Goal: Book appointment/travel/reservation

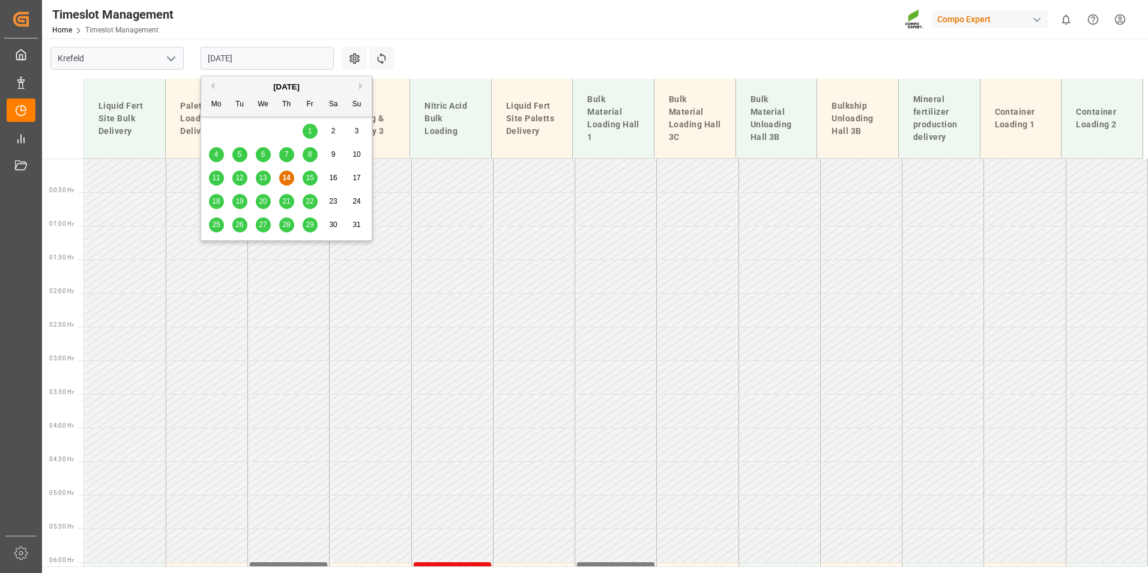
click at [315, 52] on input "[DATE]" at bounding box center [266, 58] width 133 height 23
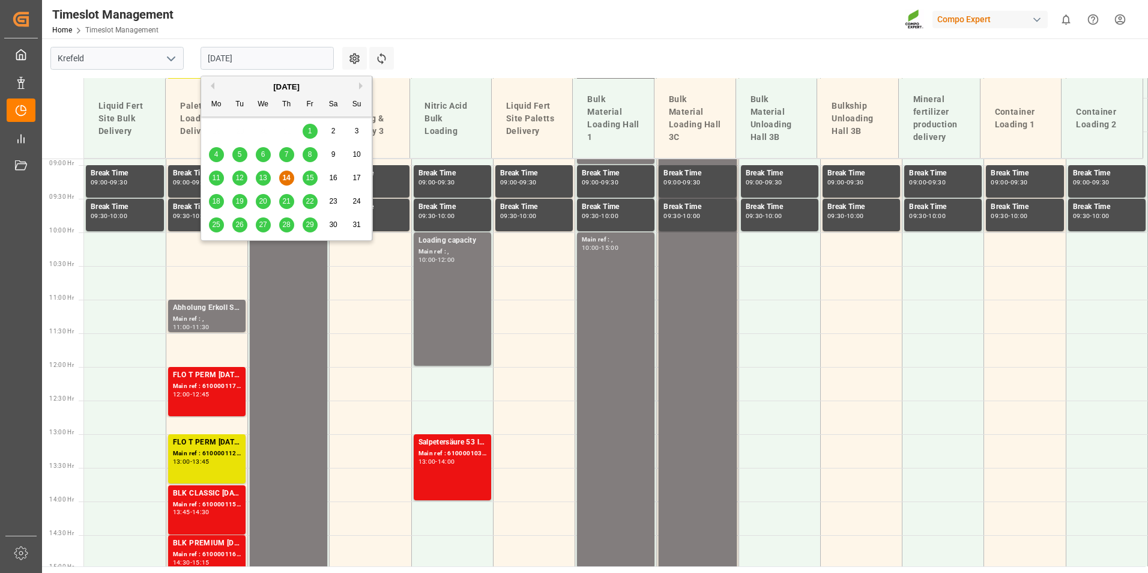
scroll to position [635, 0]
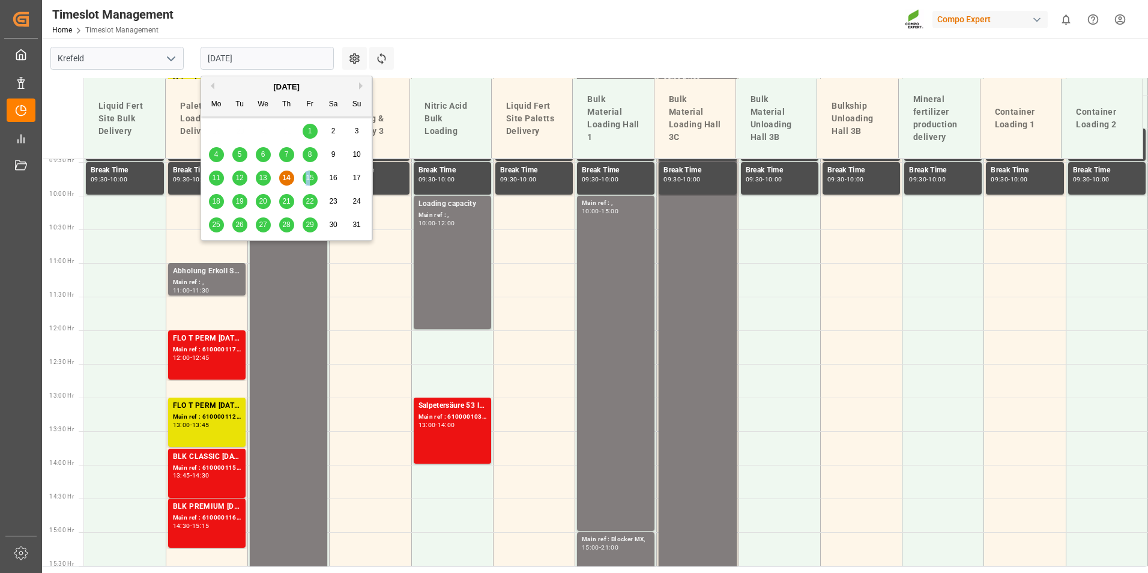
click at [308, 177] on span "15" at bounding box center [309, 177] width 8 height 8
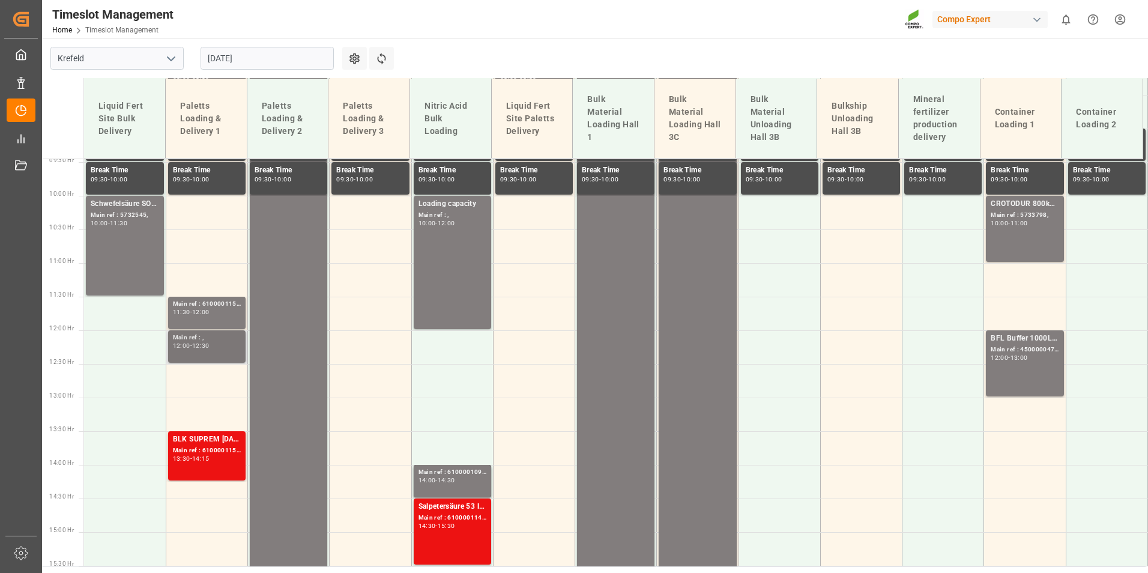
click at [187, 348] on div "12:00" at bounding box center [181, 345] width 17 height 5
click at [206, 315] on div "12:00" at bounding box center [200, 311] width 17 height 5
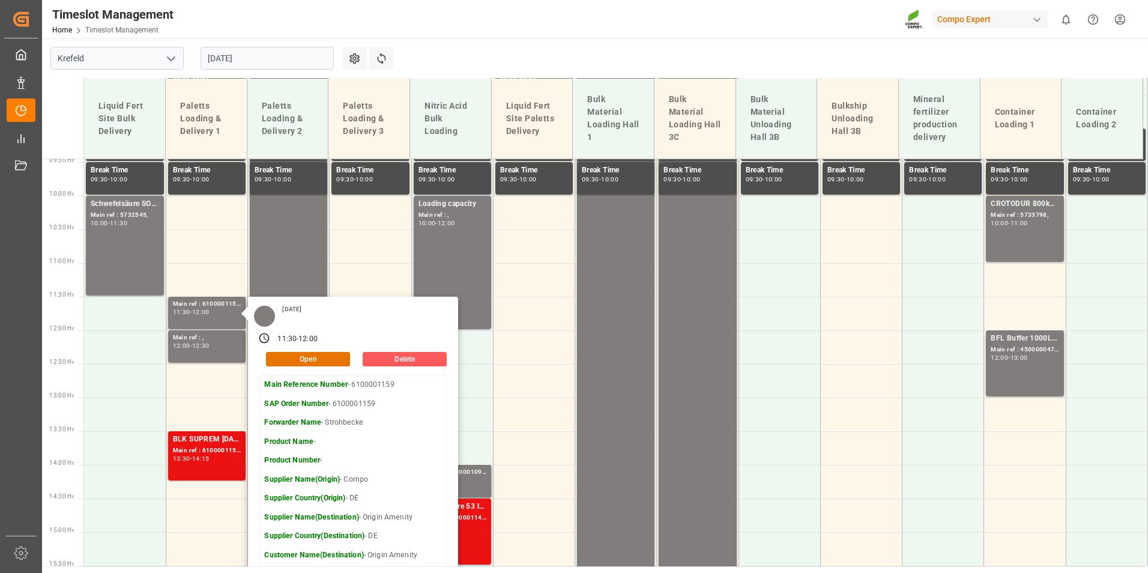
click at [378, 358] on button "Delete" at bounding box center [405, 359] width 84 height 14
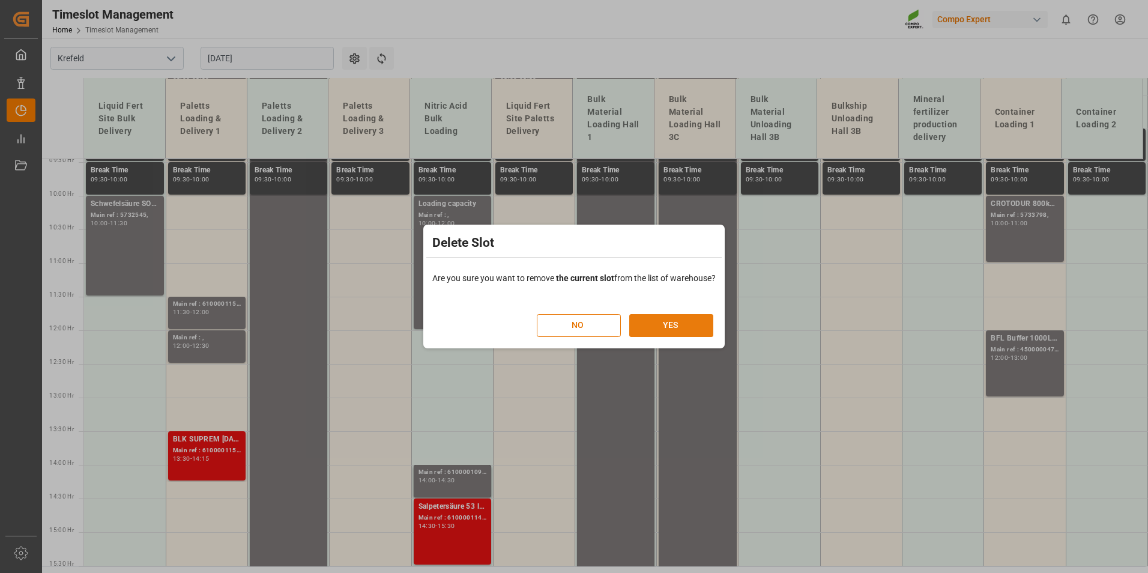
click at [675, 322] on button "YES" at bounding box center [671, 325] width 84 height 23
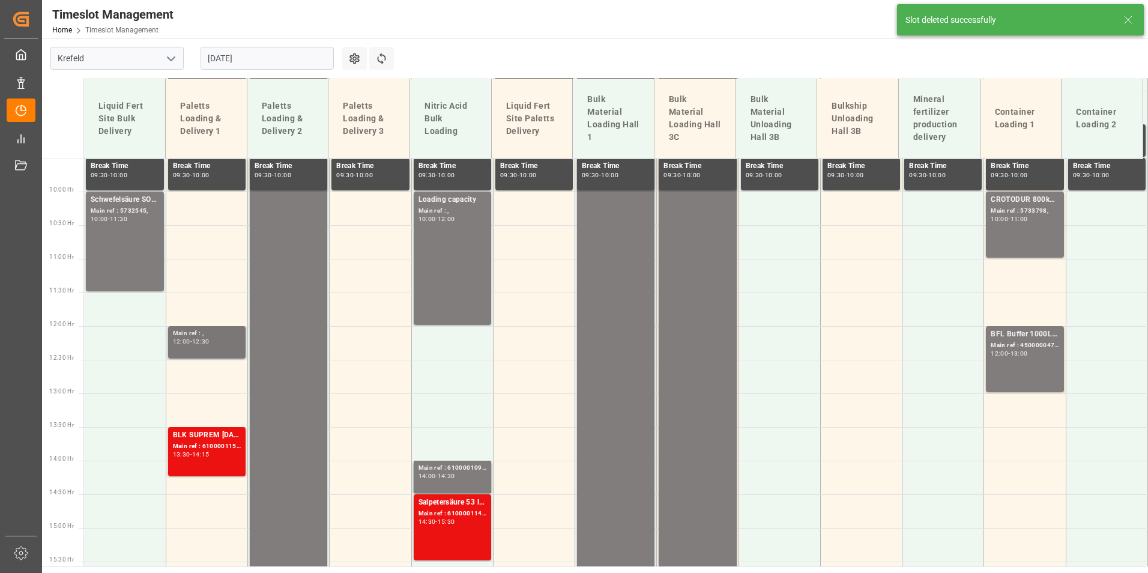
scroll to position [702, 0]
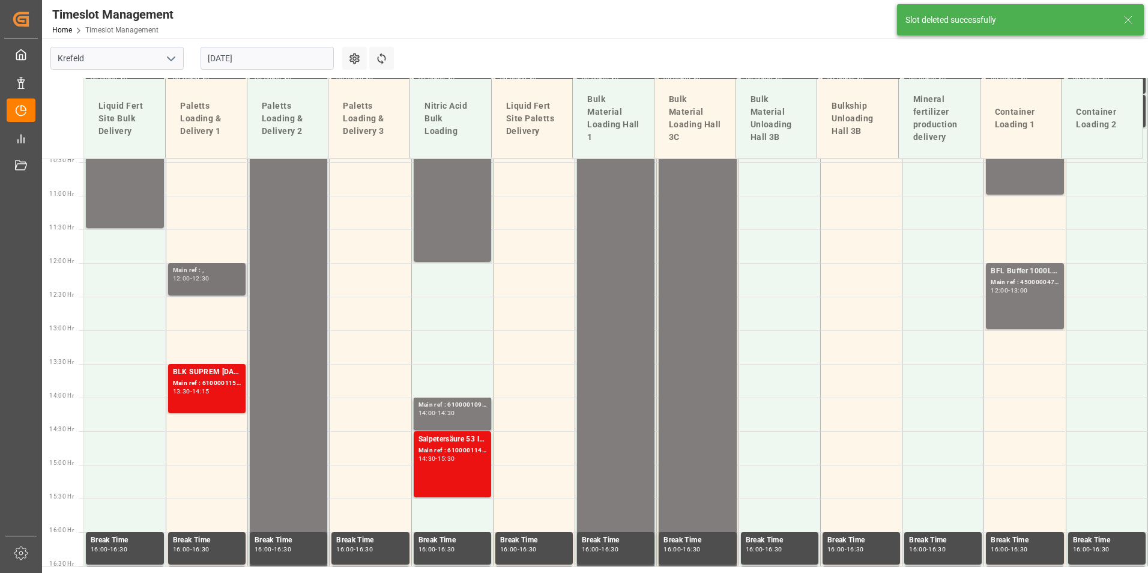
click at [217, 272] on div "Main ref : ," at bounding box center [207, 270] width 68 height 10
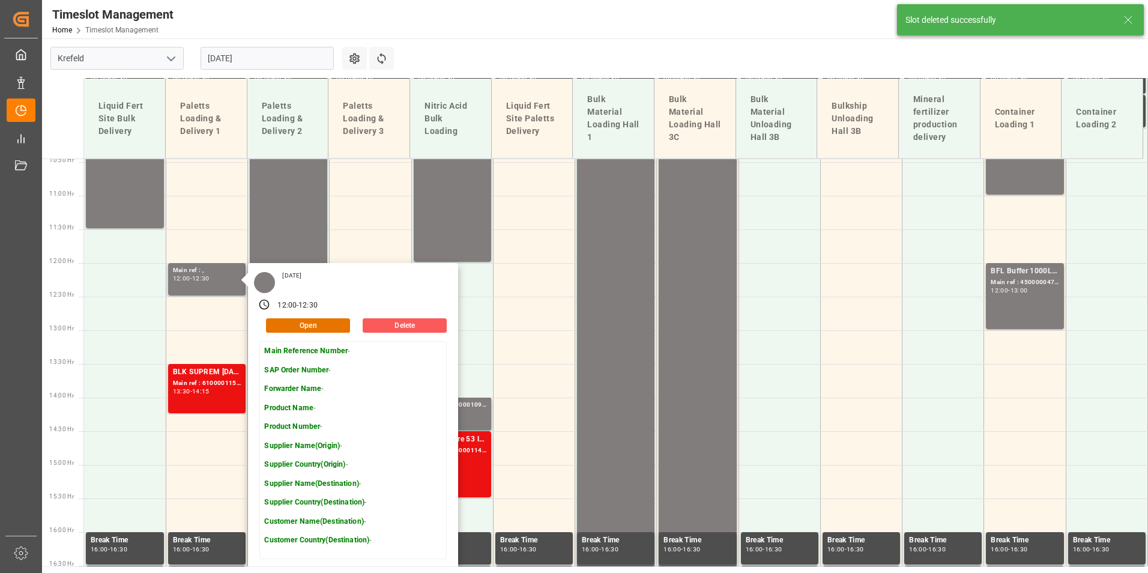
click at [394, 322] on button "Delete" at bounding box center [405, 325] width 84 height 14
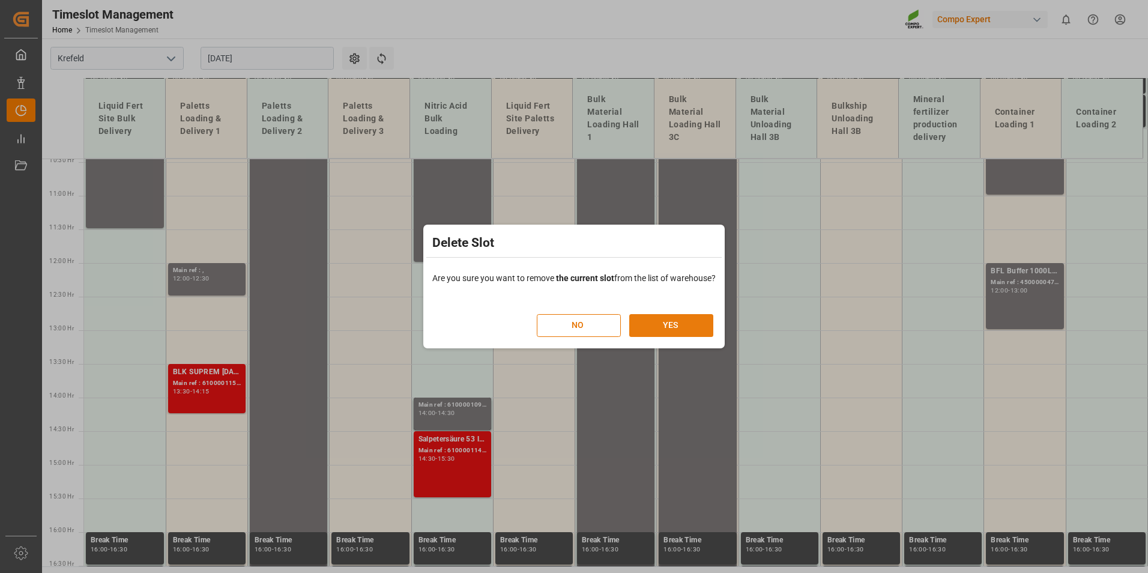
click at [651, 328] on button "YES" at bounding box center [671, 325] width 84 height 23
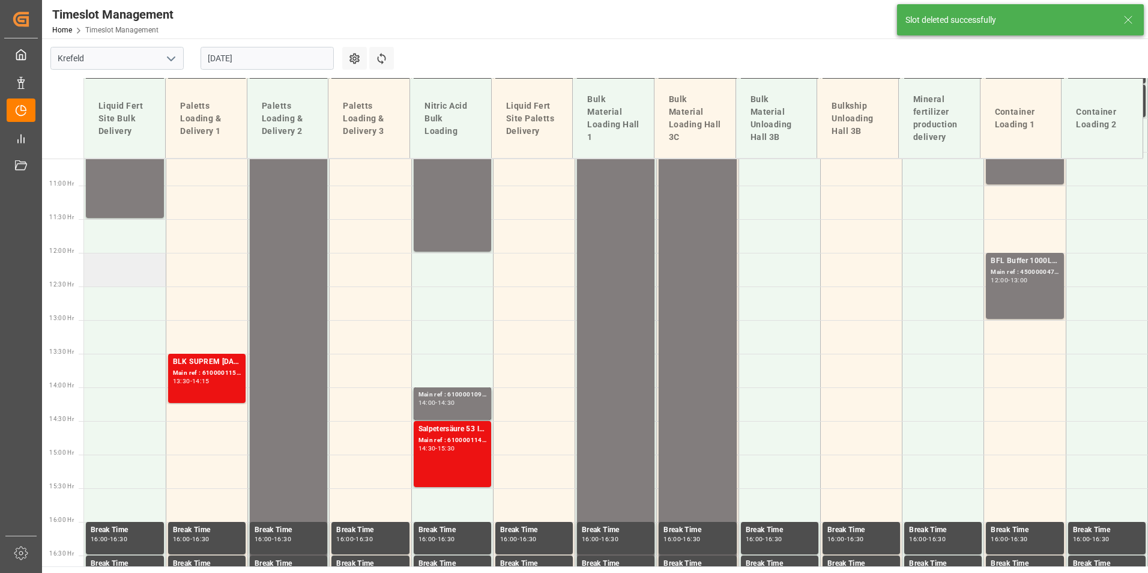
scroll to position [649, 0]
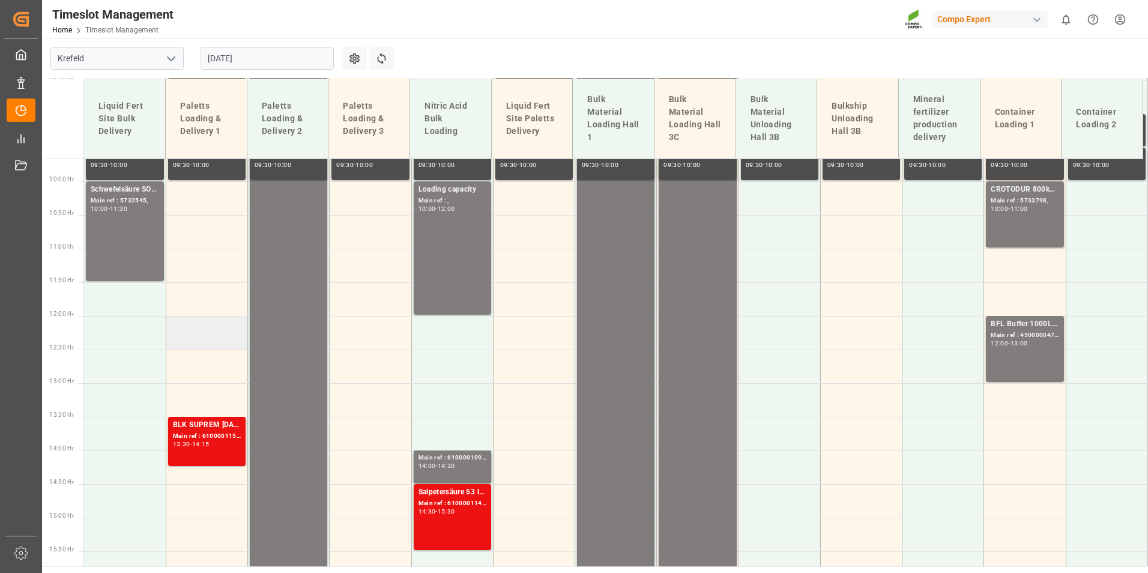
click at [224, 321] on td at bounding box center [207, 333] width 82 height 34
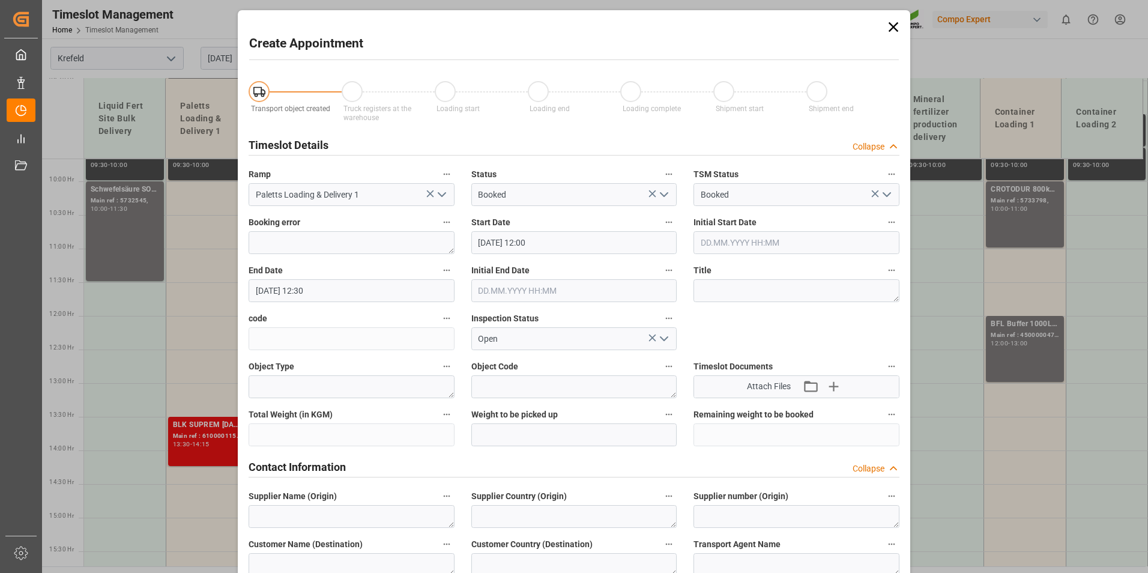
type input "15.08.2025 12:00"
type input "15.08.2025 12:30"
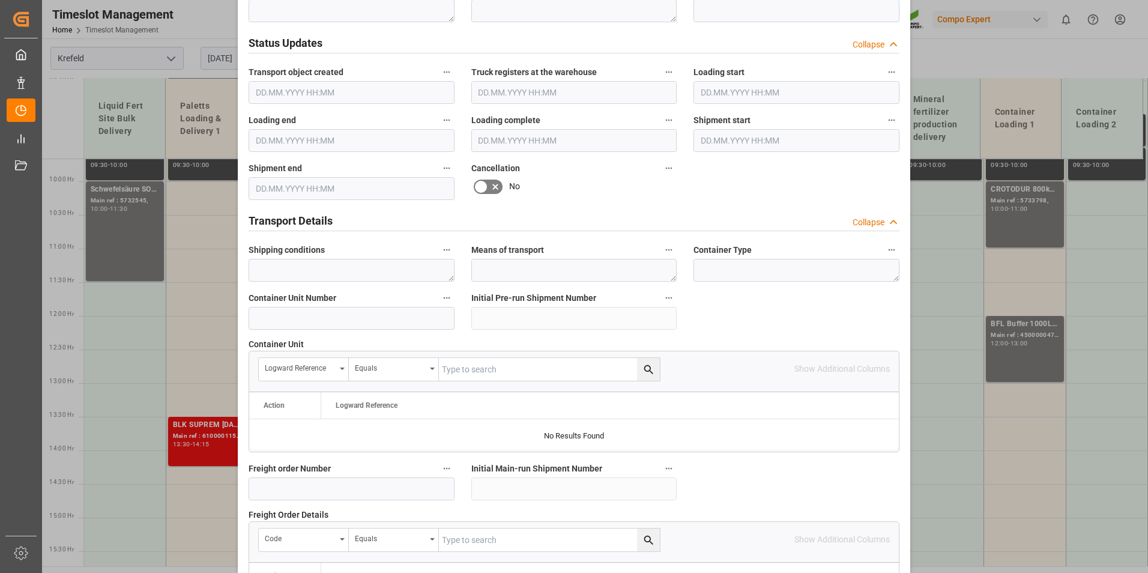
scroll to position [840, 0]
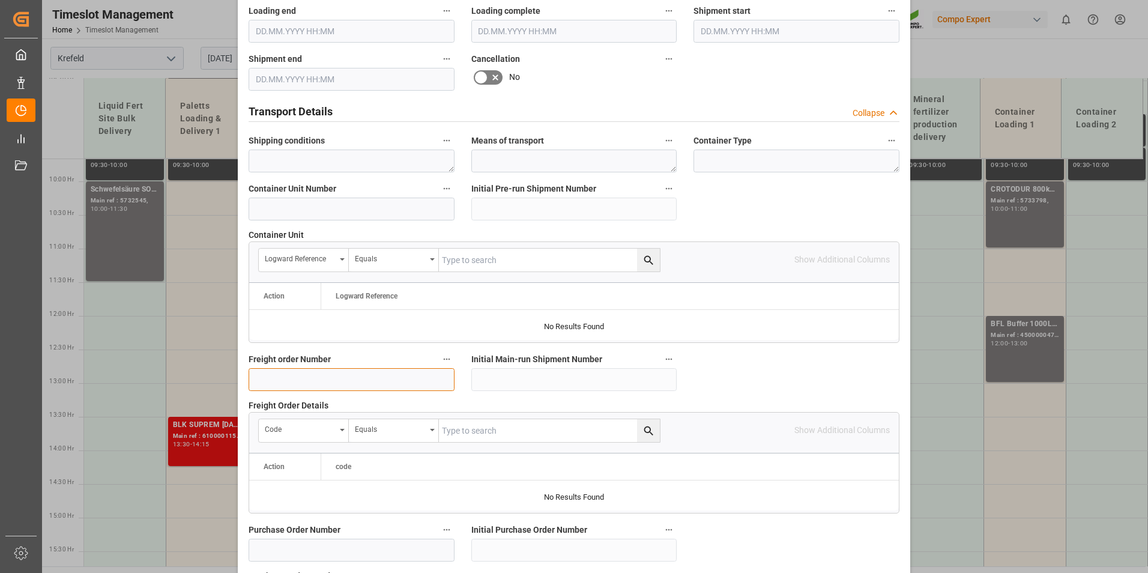
click at [330, 378] on input at bounding box center [351, 379] width 206 height 23
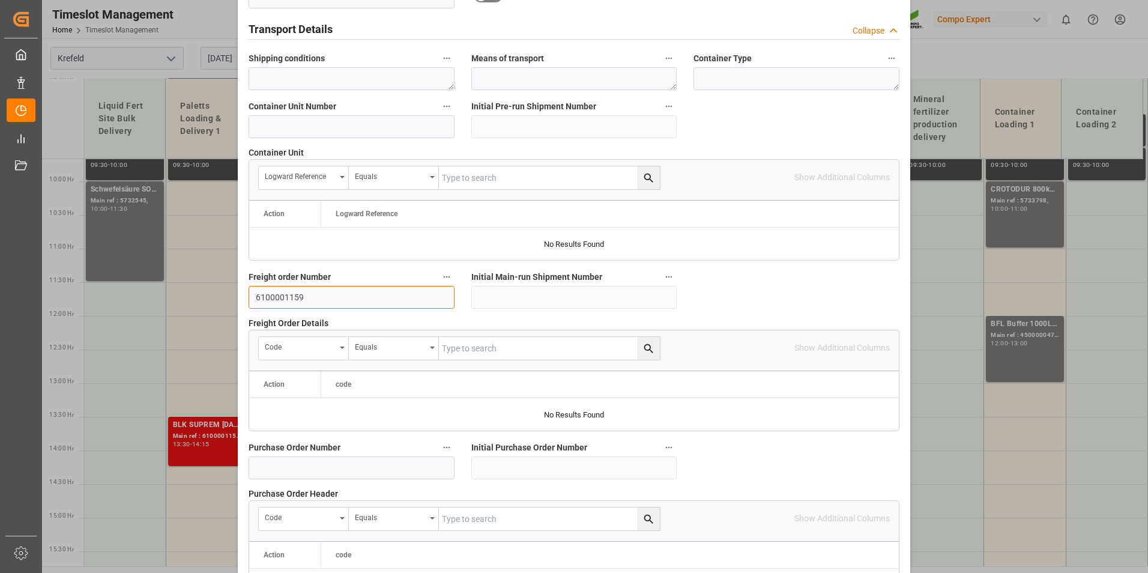
scroll to position [1093, 0]
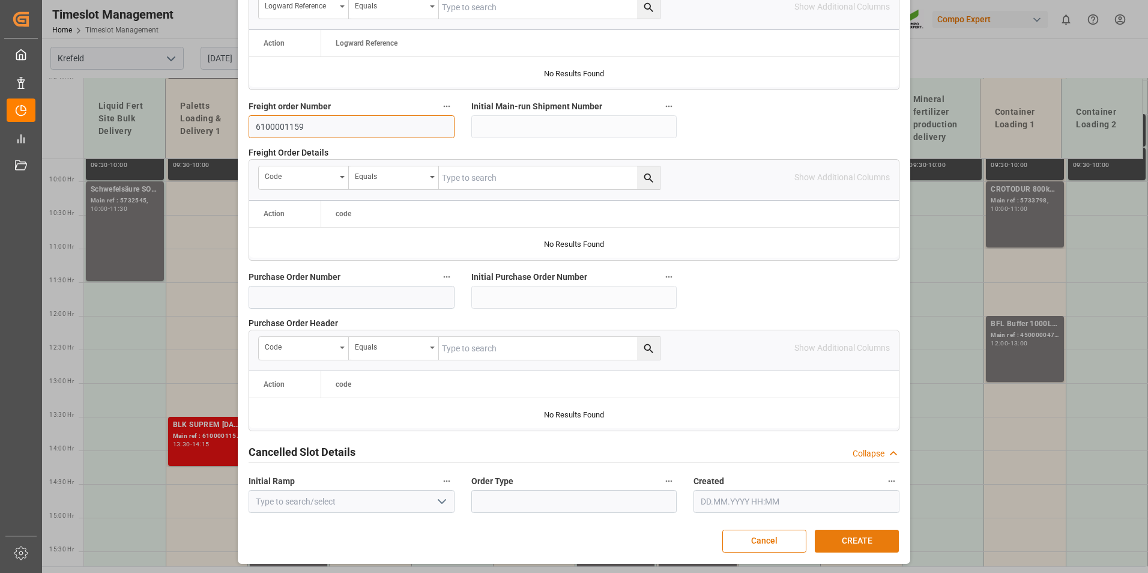
type input "6100001159"
click at [880, 542] on button "CREATE" at bounding box center [856, 540] width 84 height 23
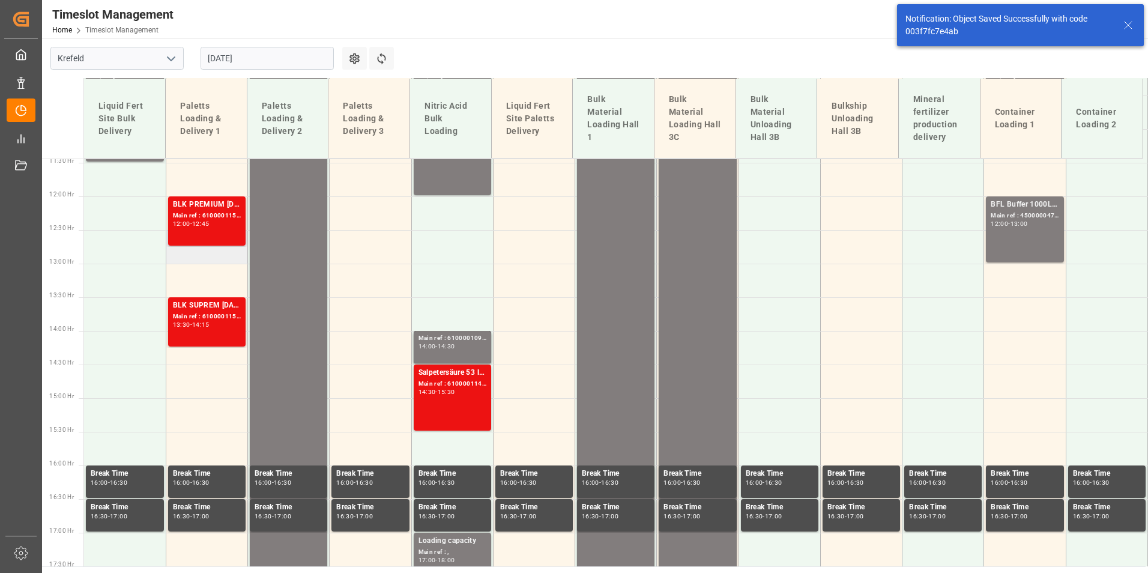
scroll to position [769, 0]
click at [204, 214] on div "Main ref : 6100001159, 2000001024;" at bounding box center [207, 215] width 68 height 10
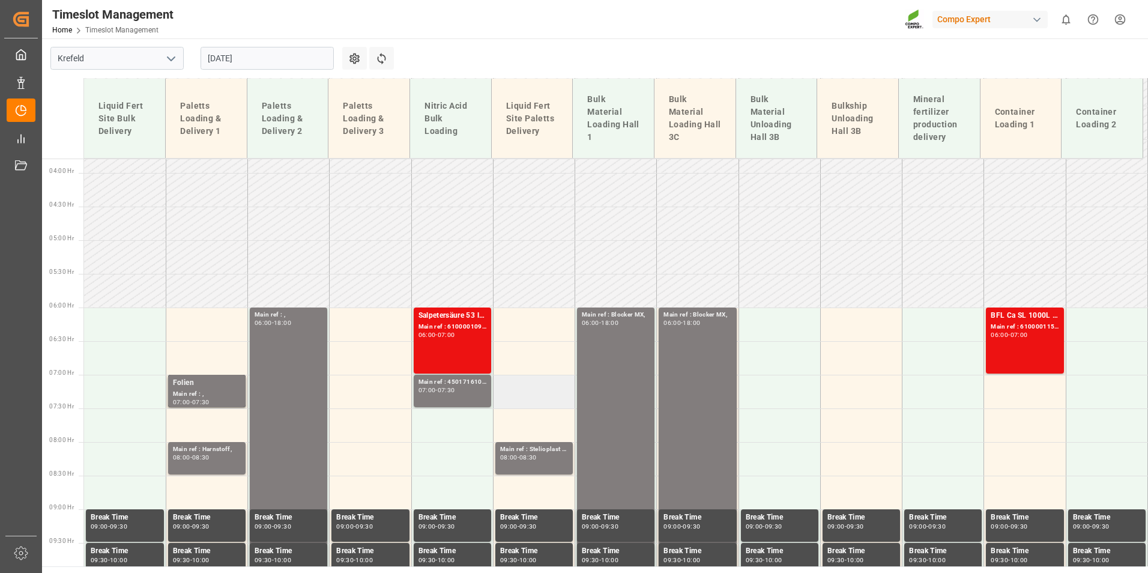
scroll to position [289, 0]
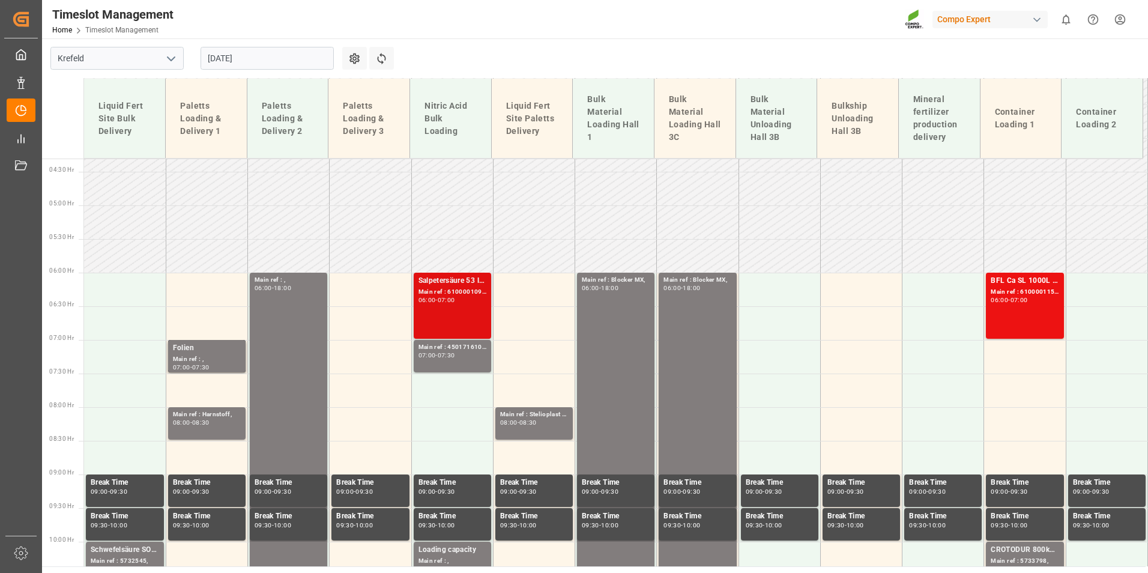
click at [453, 315] on div "Salpetersäure 53 lose; Main ref : 6100001094, 2000001004; 06:00 - 07:00" at bounding box center [452, 305] width 68 height 61
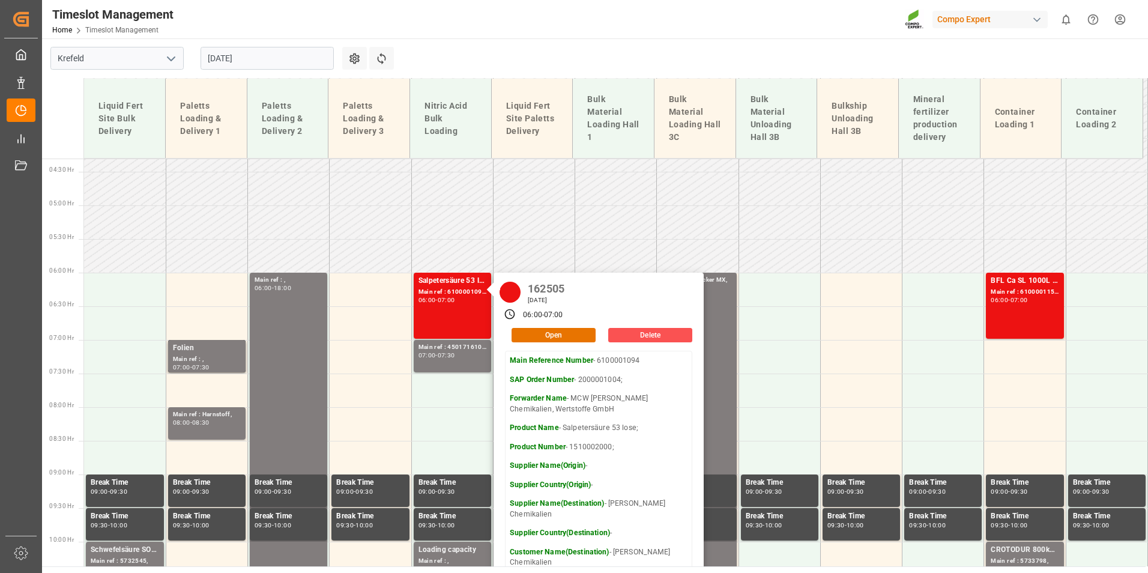
click at [557, 62] on main "Krefeld 15.08.2025 Settings Refresh Time Slots Liquid Fert Site Bulk Delivery P…" at bounding box center [593, 302] width 1103 height 528
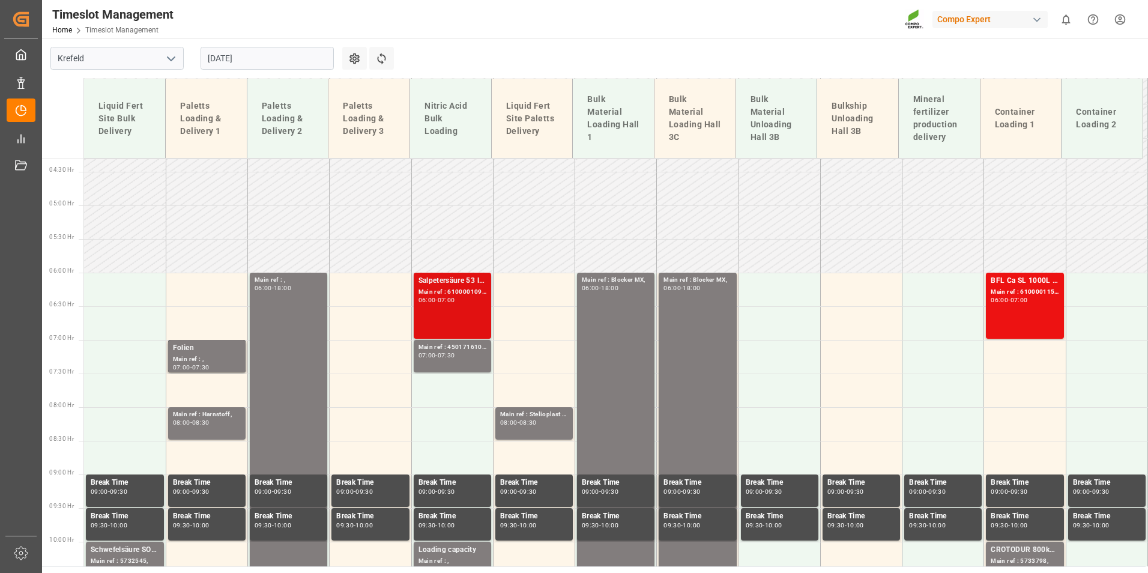
click at [473, 309] on div "Salpetersäure 53 lose; Main ref : 6100001094, 2000001004; 06:00 - 07:00" at bounding box center [452, 305] width 68 height 61
click at [465, 348] on div "Main ref : 4501716108, 6100000917" at bounding box center [452, 347] width 68 height 10
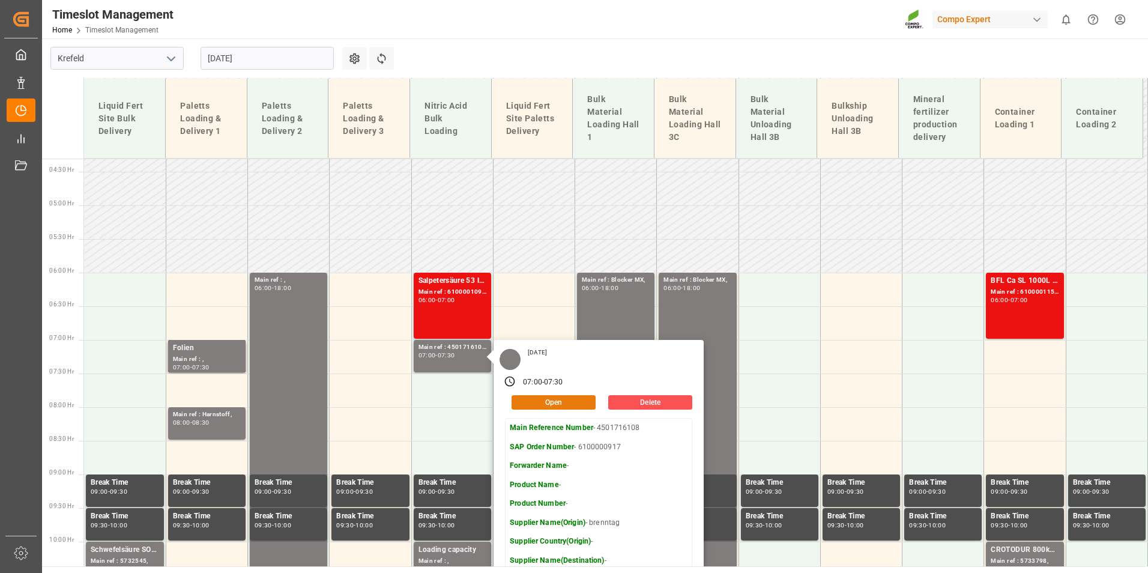
click at [561, 401] on button "Open" at bounding box center [553, 402] width 84 height 14
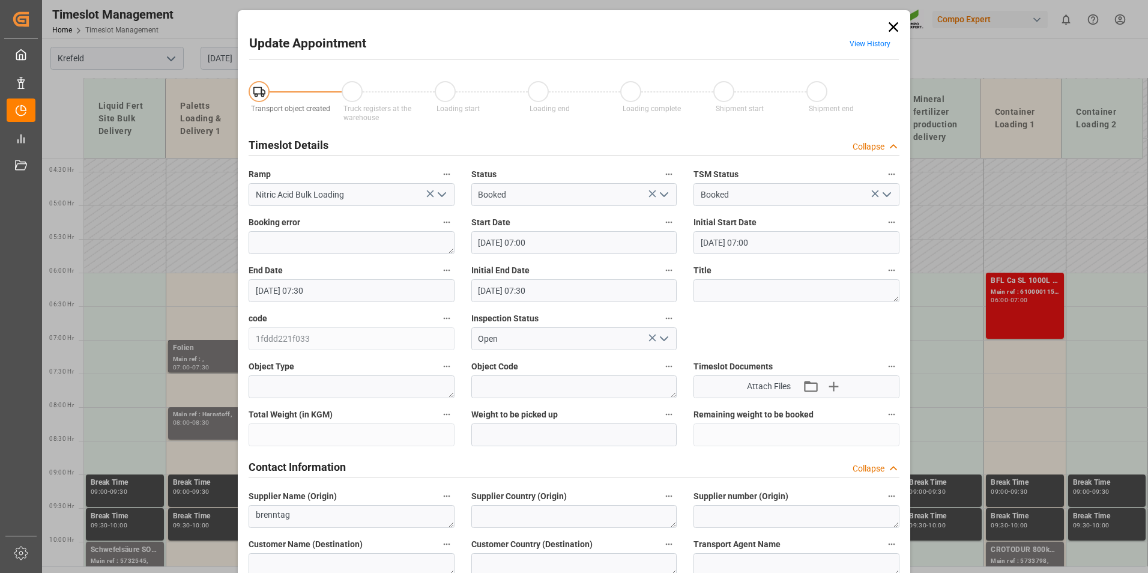
type input "15.08.2025 07:00"
type input "15.08.2025 07:30"
type input "14.08.2025 06:19"
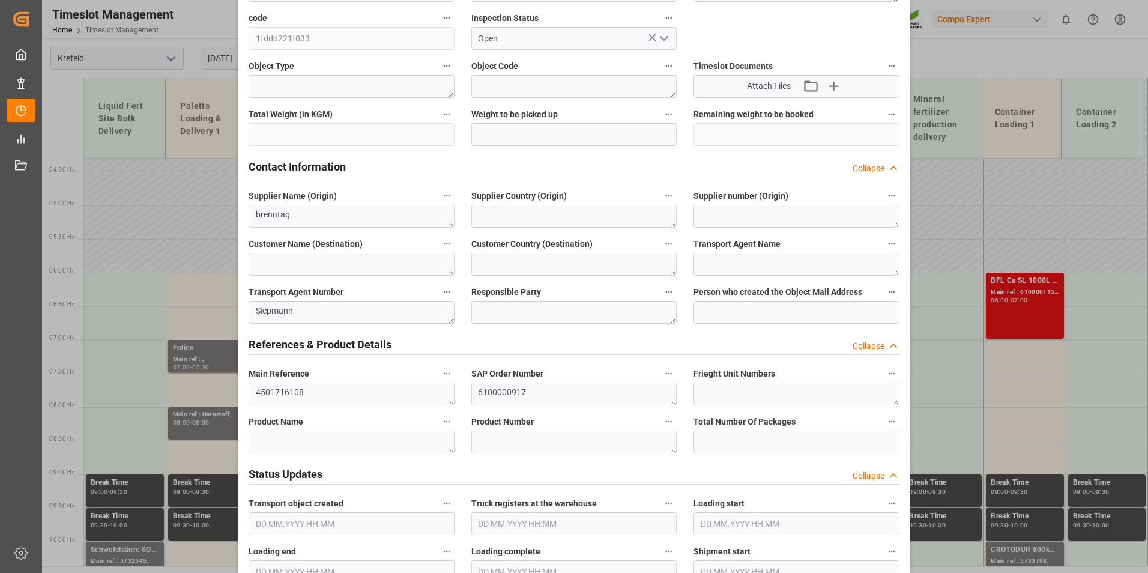
scroll to position [420, 0]
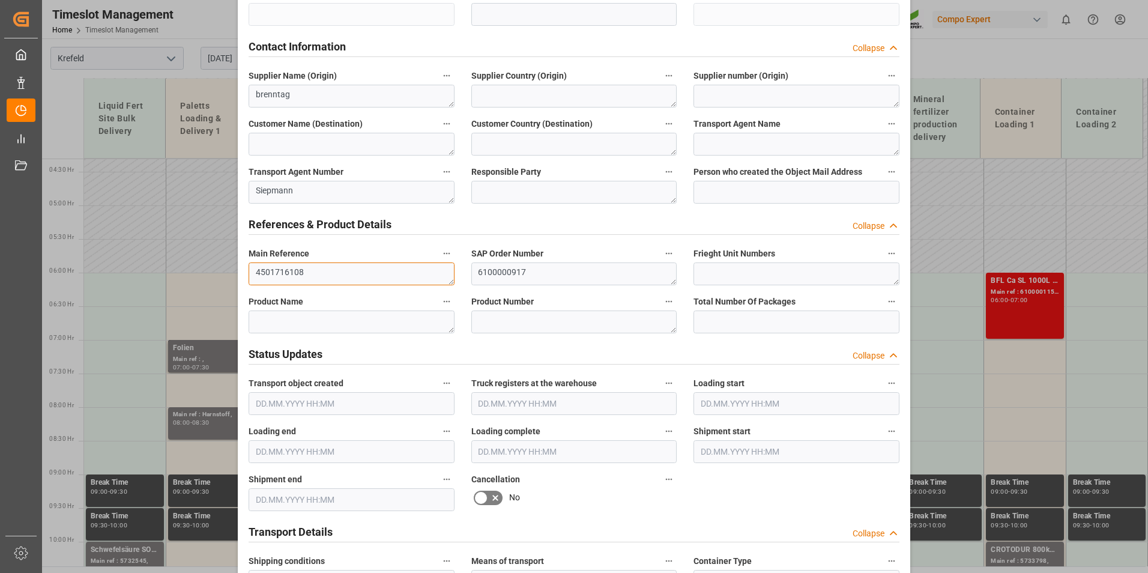
drag, startPoint x: 322, startPoint y: 269, endPoint x: 223, endPoint y: 269, distance: 98.4
click at [223, 269] on div "Update Appointment View History Transport object created Truck registers at the…" at bounding box center [574, 286] width 1148 height 573
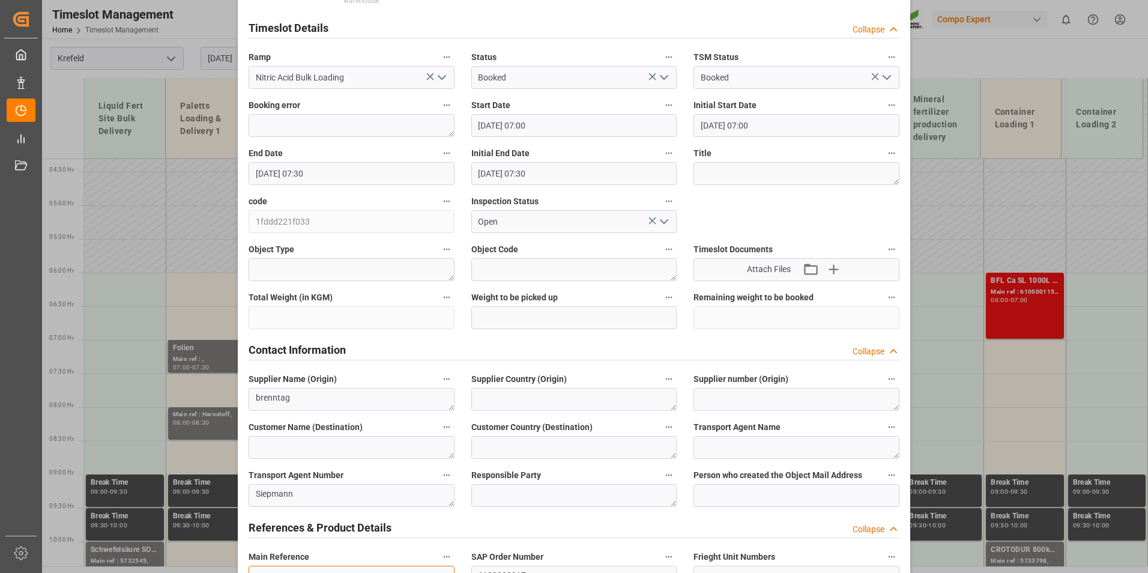
scroll to position [313, 0]
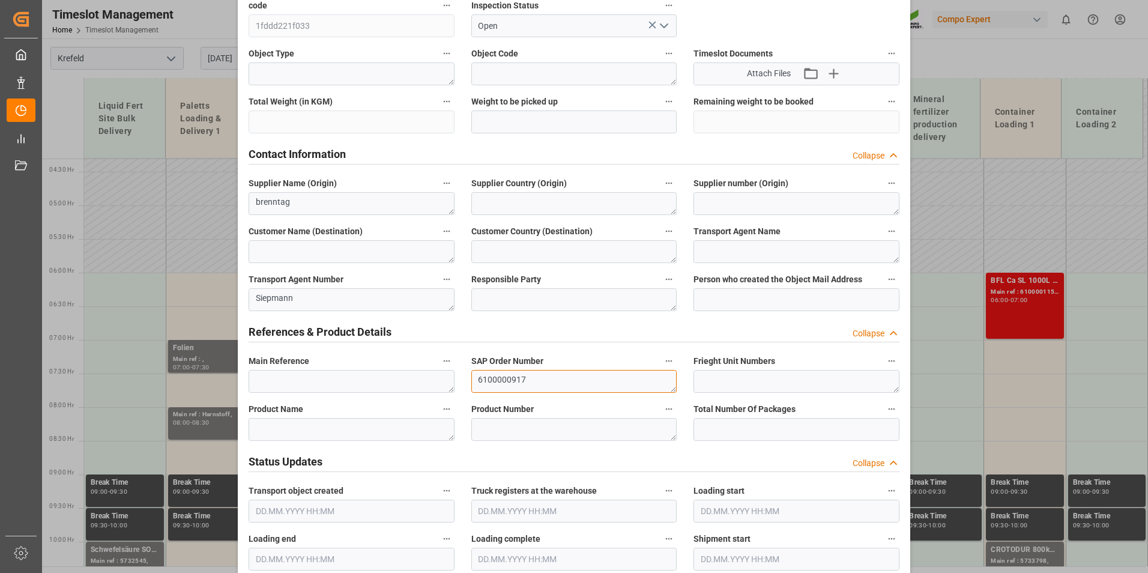
drag, startPoint x: 547, startPoint y: 385, endPoint x: 477, endPoint y: 378, distance: 70.7
click at [477, 378] on textarea "6100000917" at bounding box center [574, 381] width 206 height 23
drag, startPoint x: 539, startPoint y: 382, endPoint x: 462, endPoint y: 376, distance: 77.6
click at [463, 376] on div "SAP Order Number 6100000917" at bounding box center [574, 373] width 223 height 48
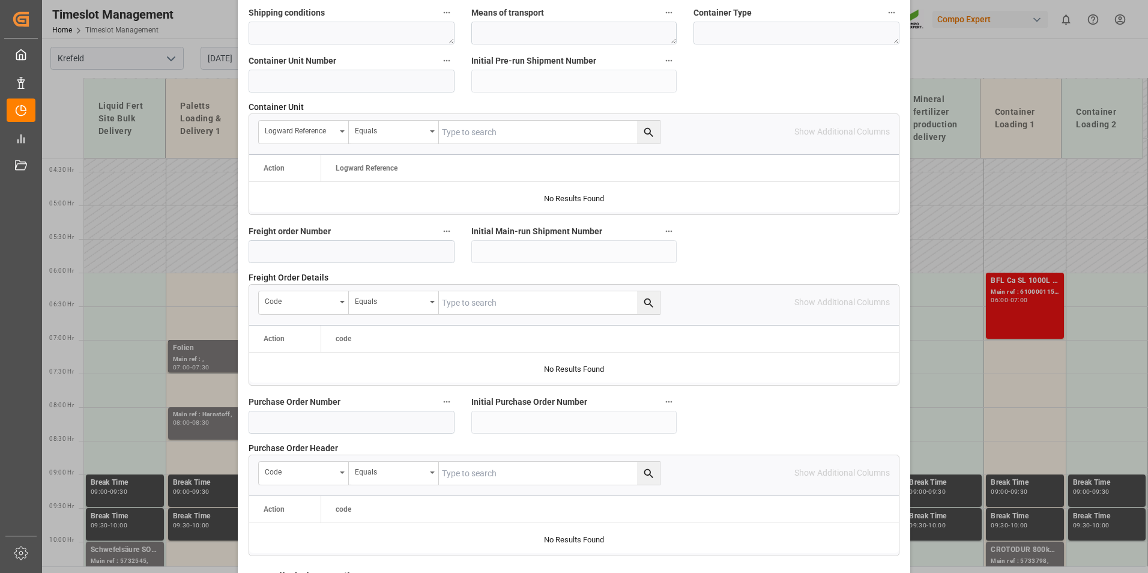
scroll to position [1093, 0]
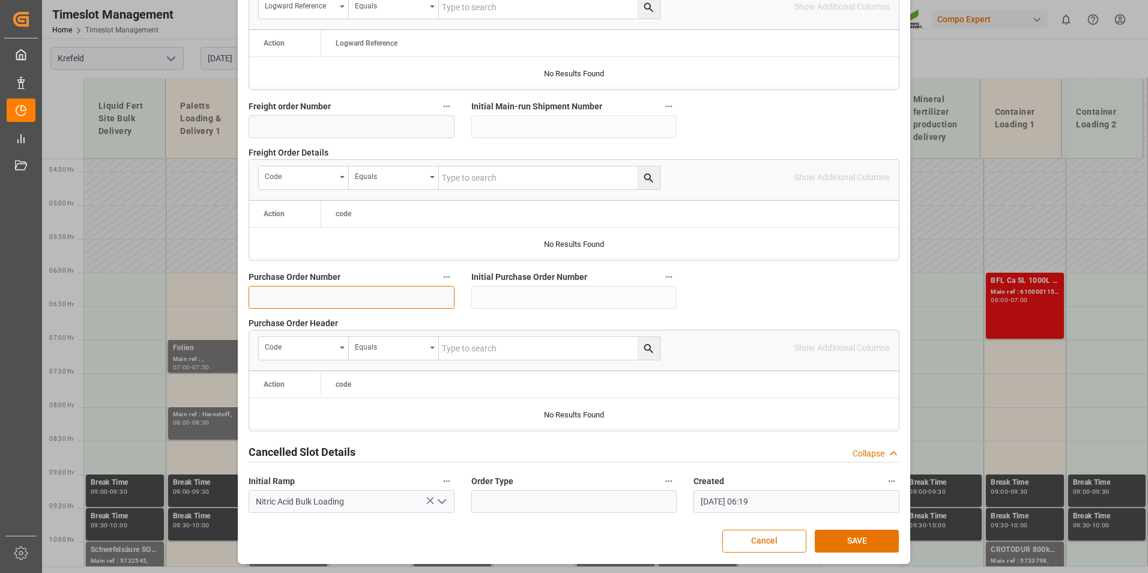
click at [321, 297] on input at bounding box center [351, 297] width 206 height 23
click at [289, 129] on input at bounding box center [351, 126] width 206 height 23
type input "6100000917"
click at [890, 542] on button "SAVE" at bounding box center [856, 540] width 84 height 23
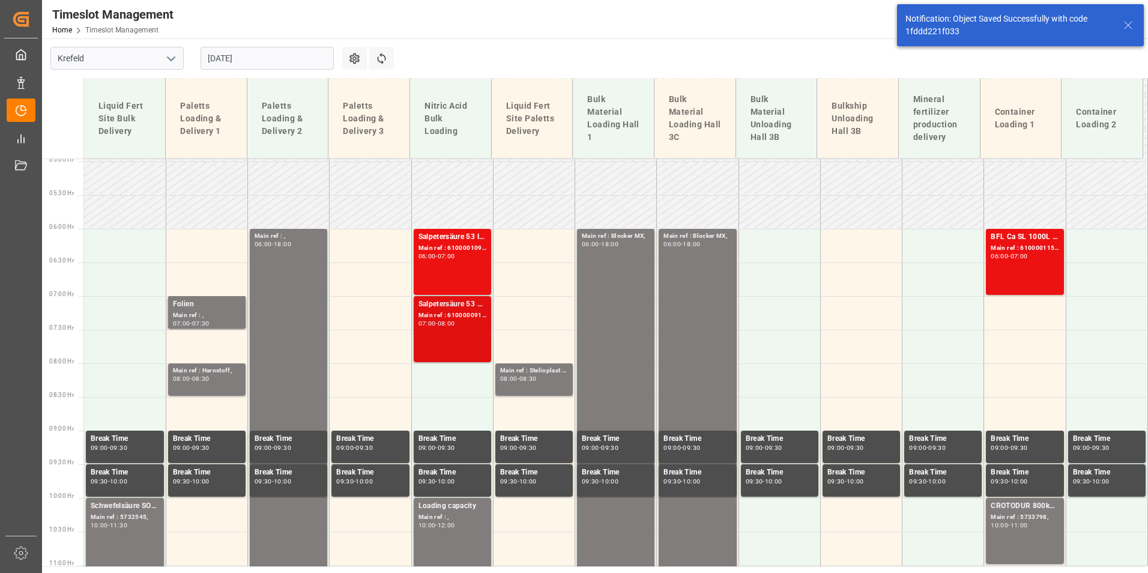
scroll to position [253, 0]
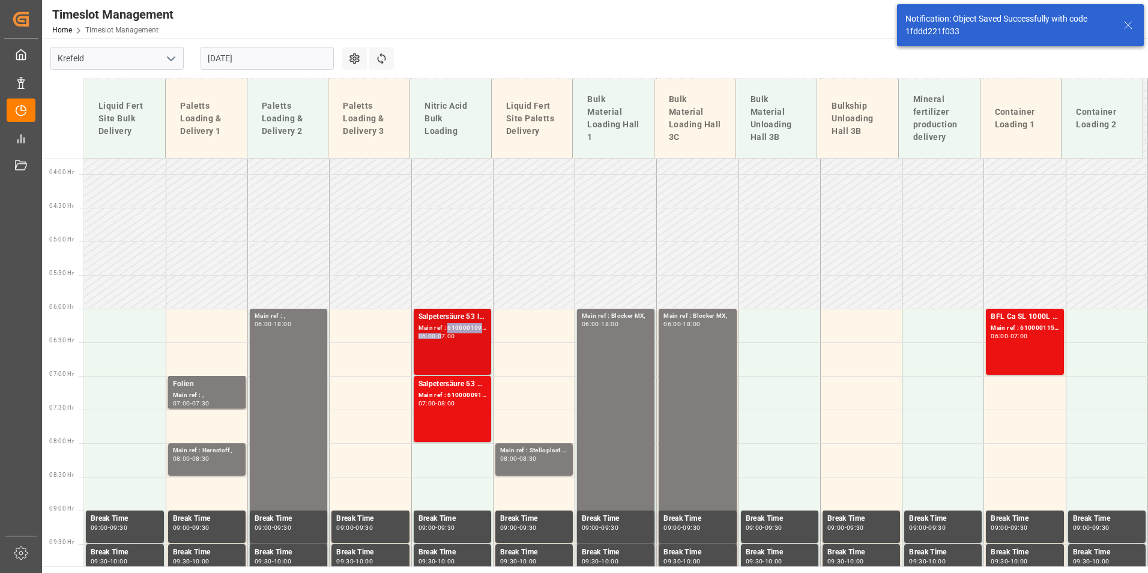
click at [446, 333] on div "Salpetersäure 53 lose; Main ref : 6100001094, 2000001004; 06:00 - 07:00" at bounding box center [452, 341] width 68 height 61
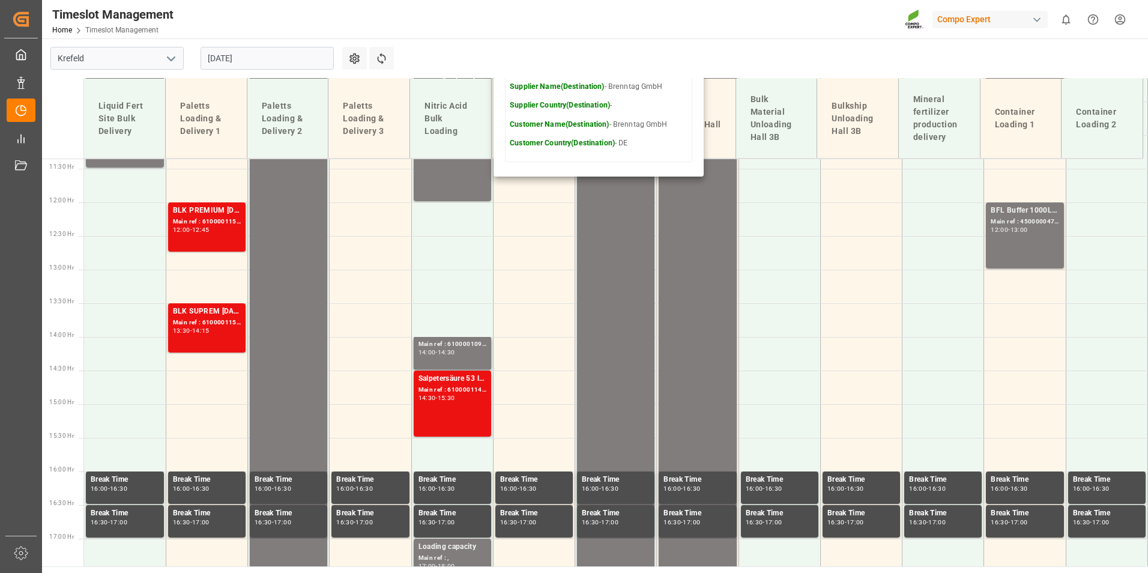
scroll to position [793, 0]
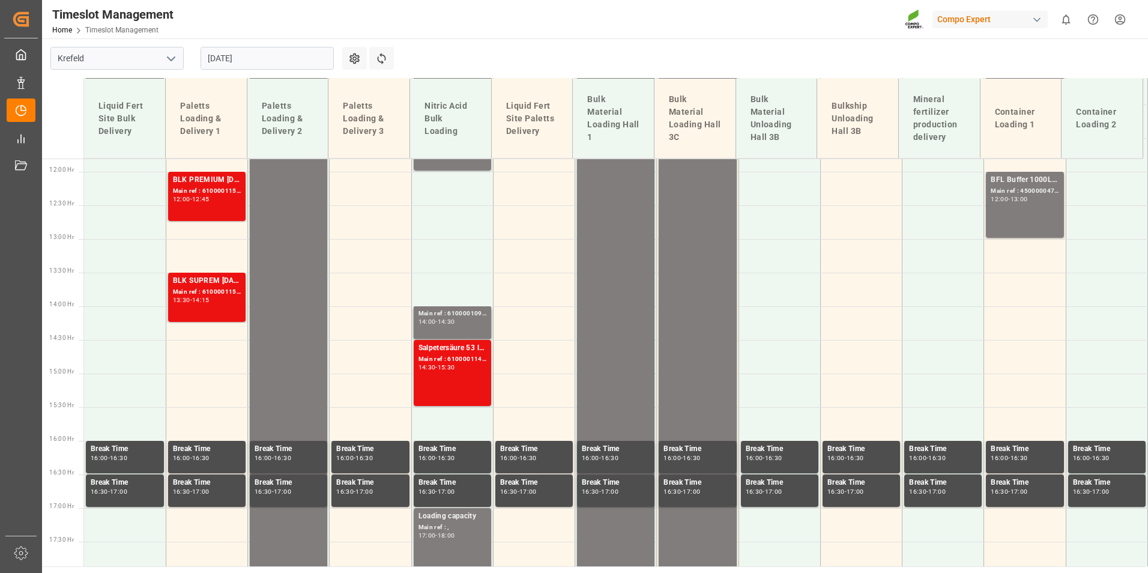
click at [437, 323] on div "-" at bounding box center [436, 321] width 2 height 5
click at [450, 363] on div "Main ref : 6100001142, 2000001005;" at bounding box center [452, 359] width 68 height 10
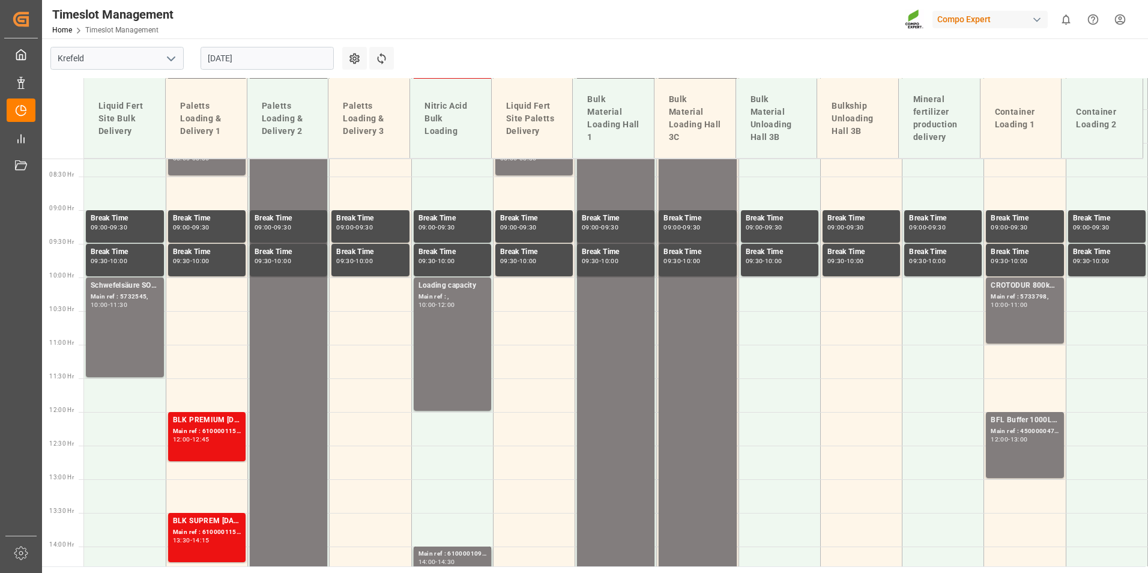
scroll to position [373, 0]
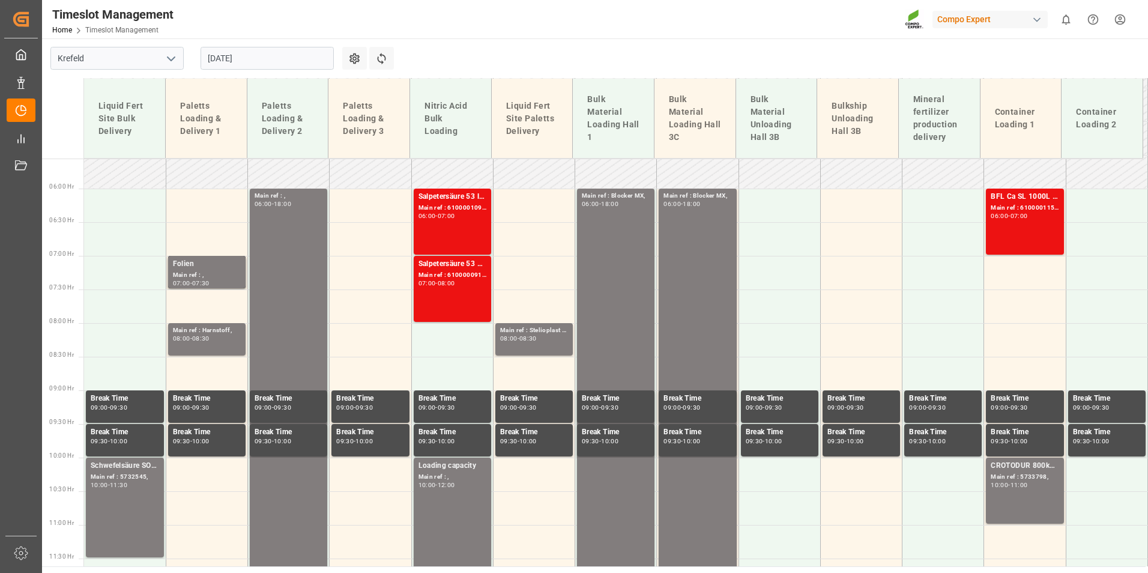
click at [1022, 229] on div "BFL Ca SL 1000L IBC MTO;DMPP 33,5% NTC redbrown 1100kg CON;DMPP 34,8% NTC Sol 1…" at bounding box center [1024, 221] width 68 height 61
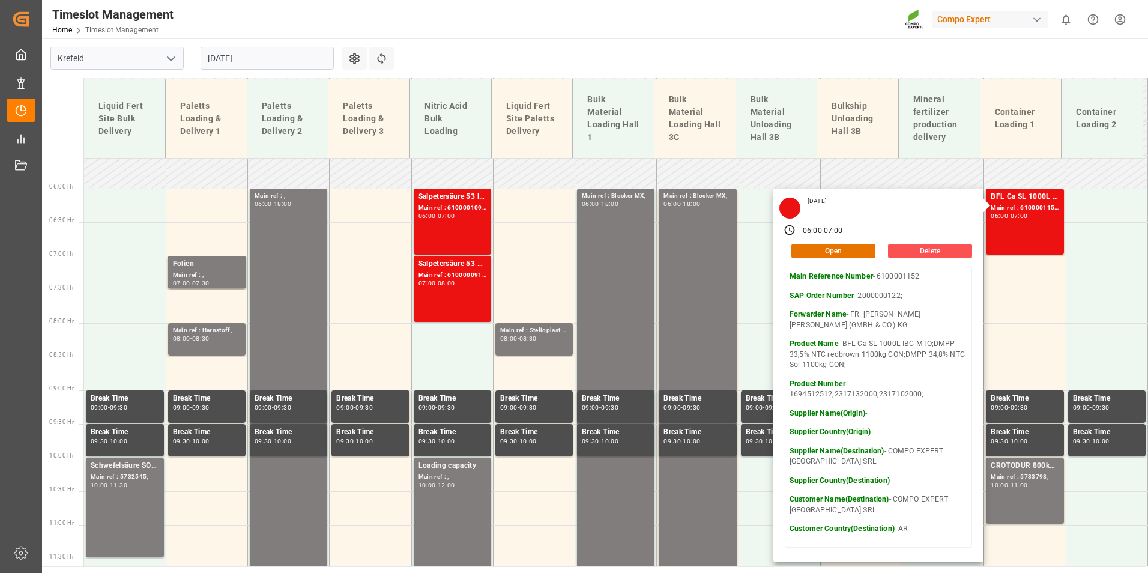
click at [248, 51] on input "[DATE]" at bounding box center [266, 58] width 133 height 23
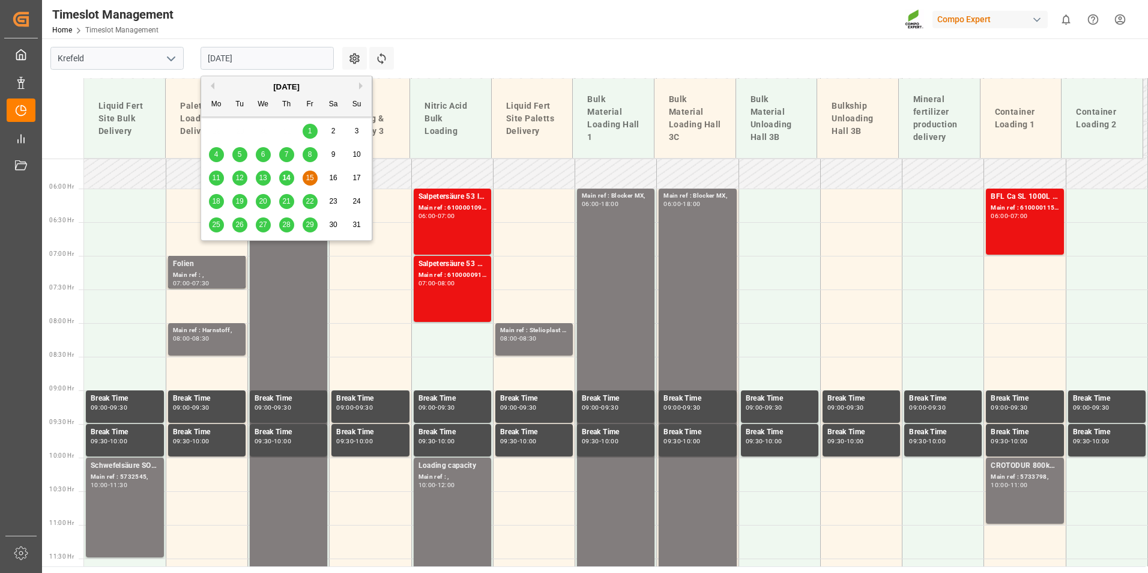
click at [235, 230] on div "26" at bounding box center [239, 225] width 15 height 14
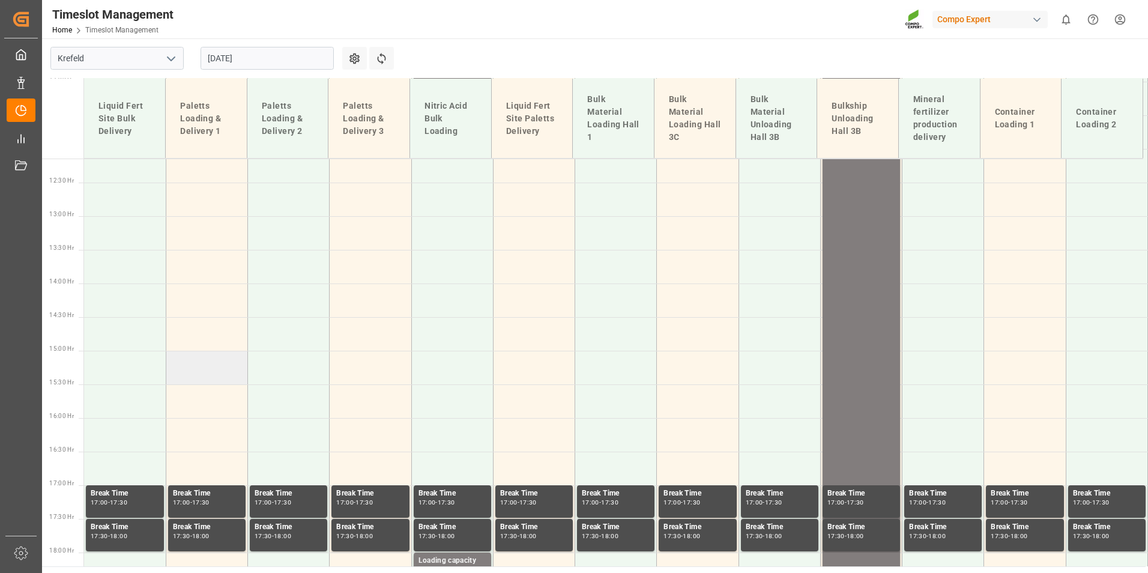
scroll to position [822, 0]
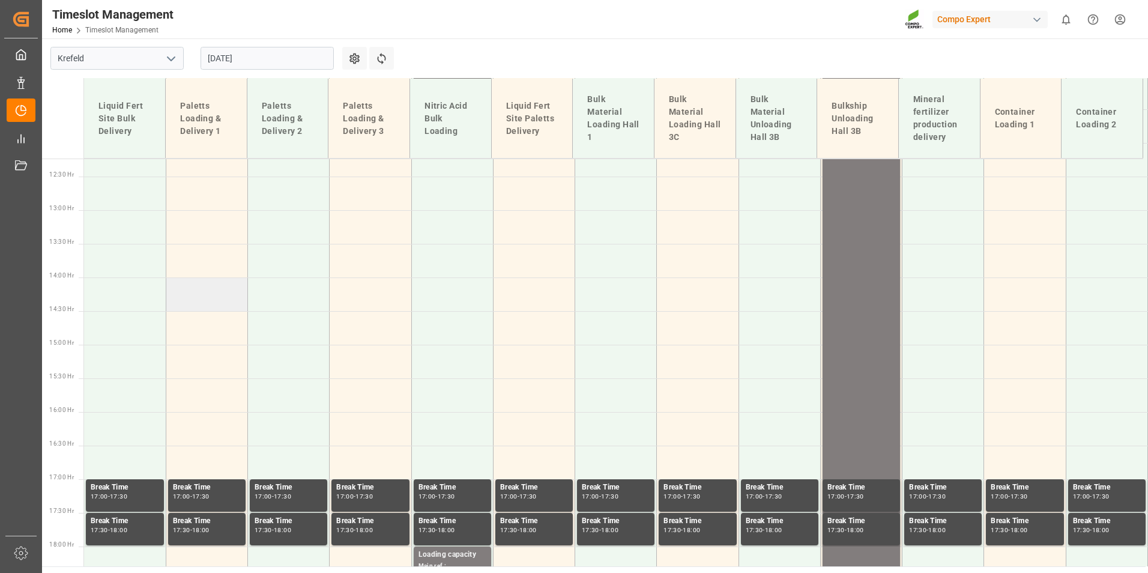
click at [190, 289] on td at bounding box center [207, 294] width 82 height 34
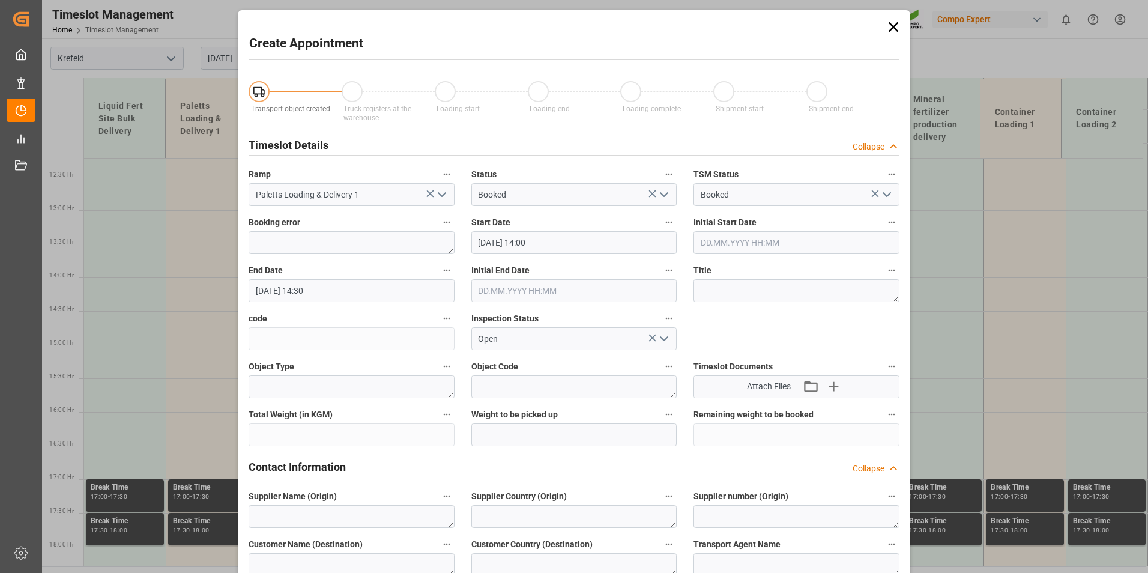
type input "26.08.2025 14:00"
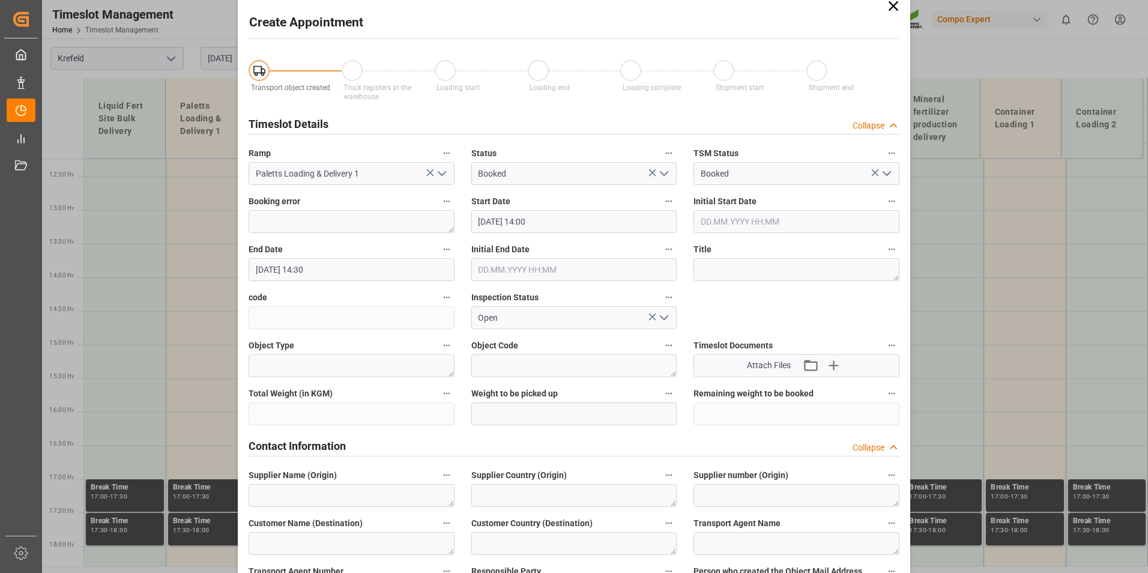
scroll to position [0, 0]
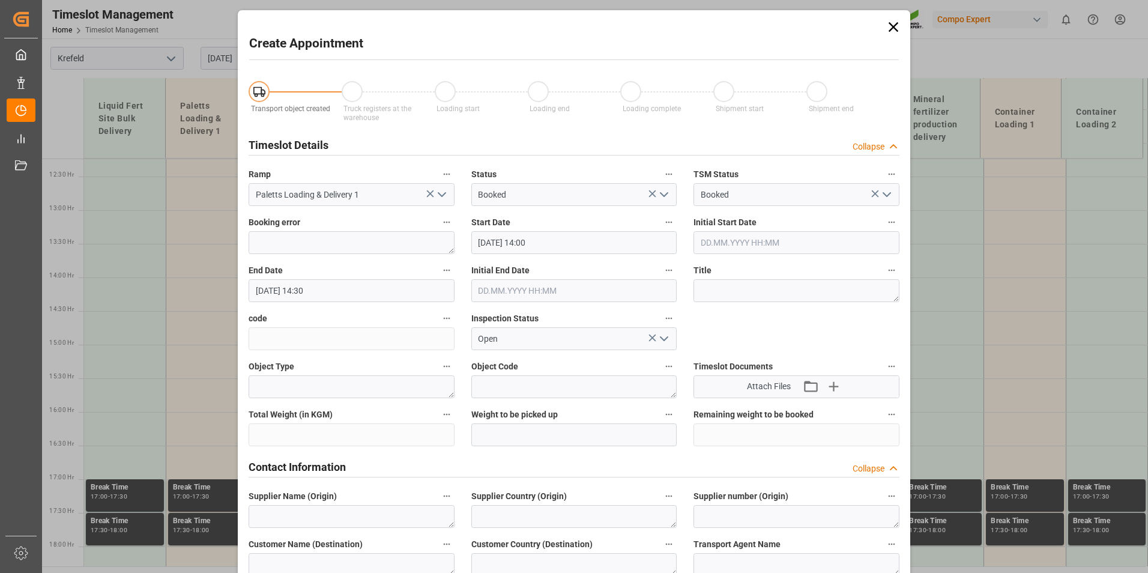
click at [335, 299] on input "26.08.2025 14:30" at bounding box center [351, 290] width 206 height 23
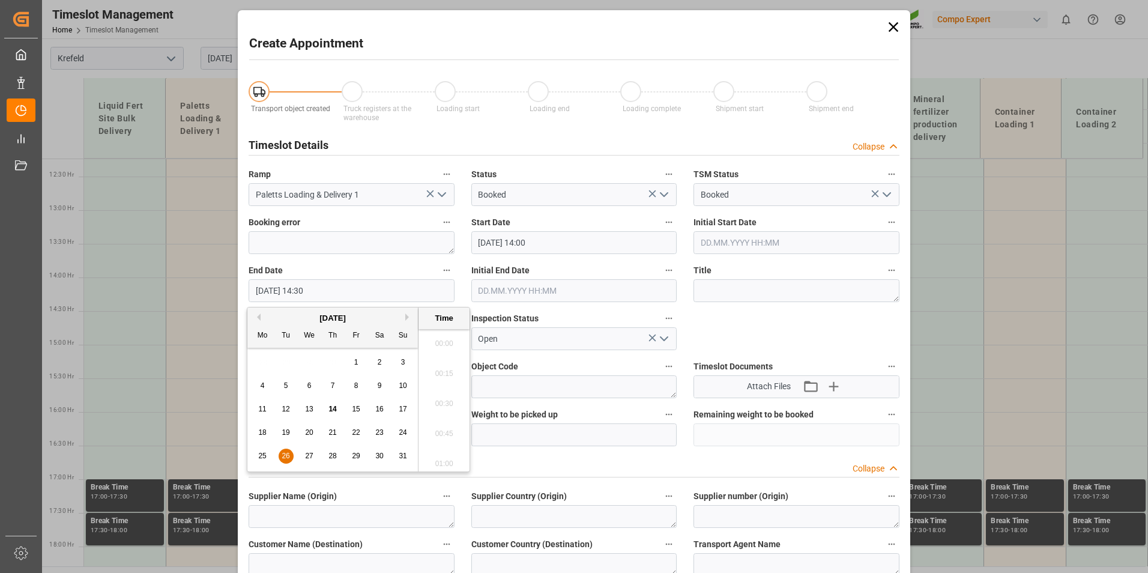
scroll to position [1685, 0]
click at [281, 455] on div "26" at bounding box center [285, 456] width 15 height 14
click at [441, 347] on li "16:00" at bounding box center [443, 340] width 51 height 30
type input "26.08.2025 16:00"
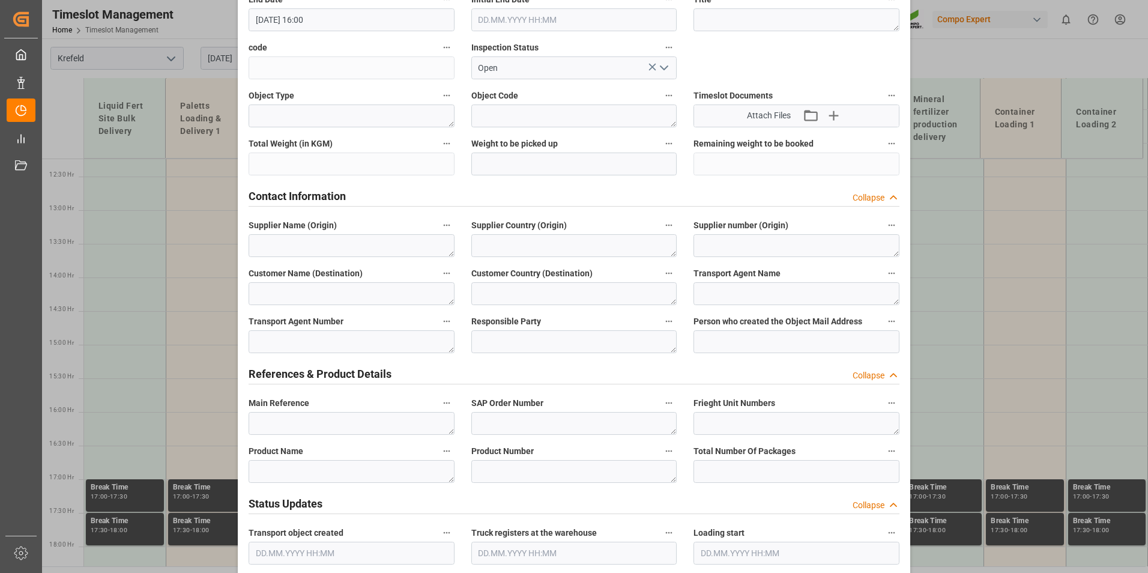
scroll to position [300, 0]
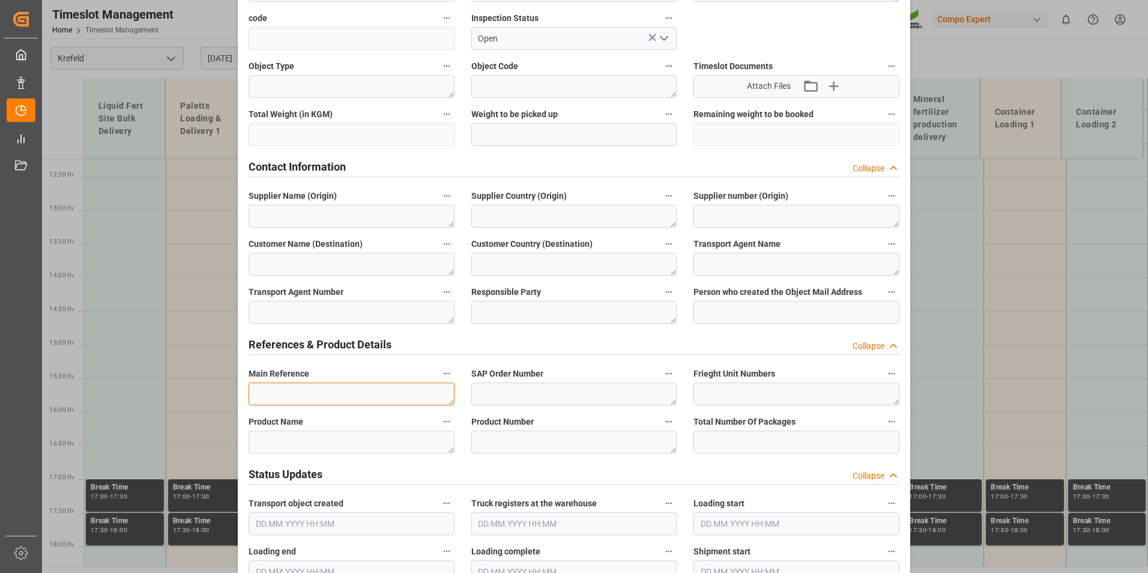
click at [322, 402] on textarea at bounding box center [351, 393] width 206 height 23
click at [316, 388] on textarea "Betreibsversammlung" at bounding box center [351, 393] width 206 height 23
click at [275, 393] on textarea "Betreibsversammlung" at bounding box center [351, 393] width 206 height 23
drag, startPoint x: 303, startPoint y: 399, endPoint x: 188, endPoint y: 399, distance: 115.2
click at [188, 399] on div "Create Appointment Transport object created Truck registers at the warehouse Lo…" at bounding box center [574, 286] width 1148 height 573
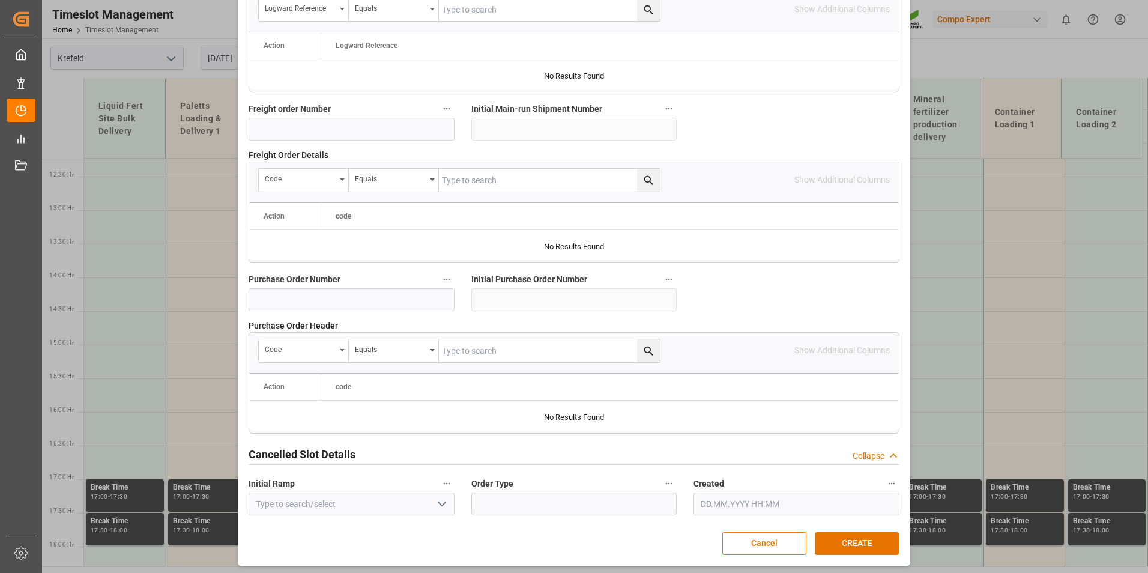
scroll to position [1093, 0]
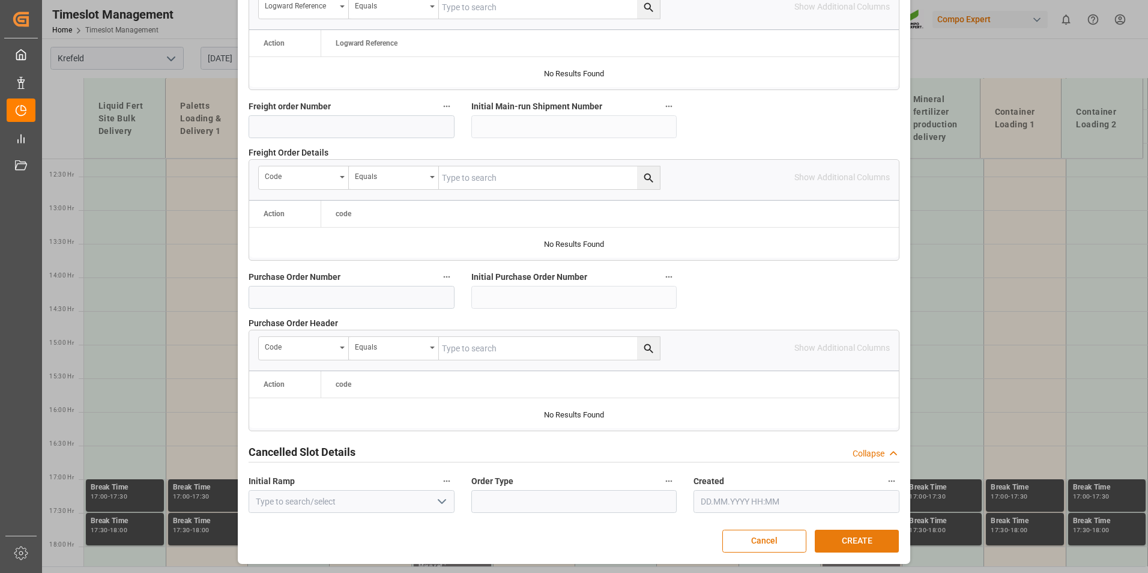
type textarea "Betriebsversammlung"
click at [870, 535] on button "CREATE" at bounding box center [856, 540] width 84 height 23
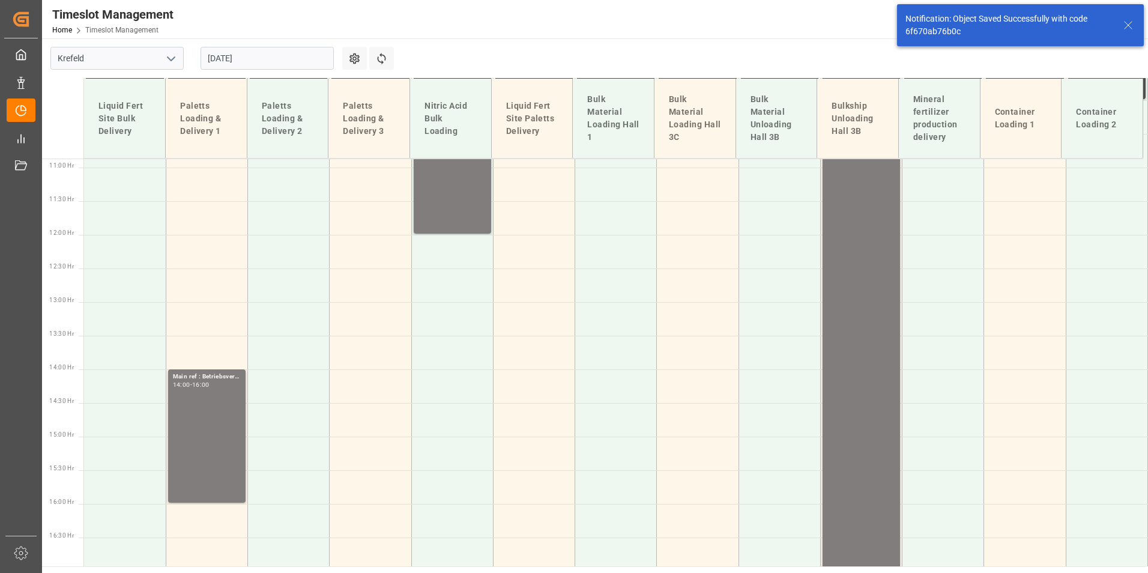
scroll to position [904, 0]
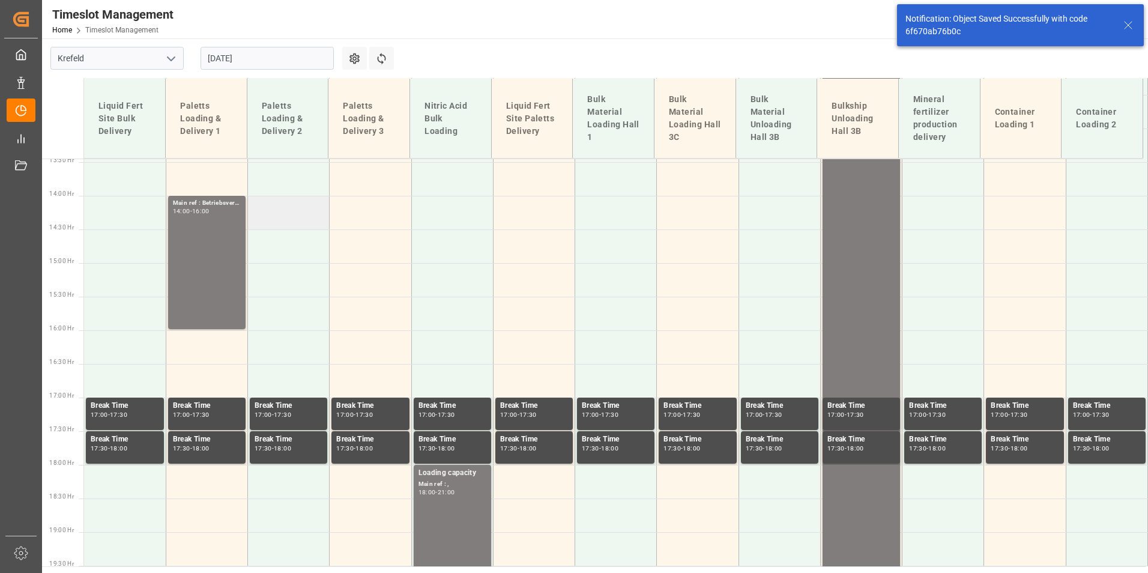
click at [299, 213] on td at bounding box center [289, 213] width 82 height 34
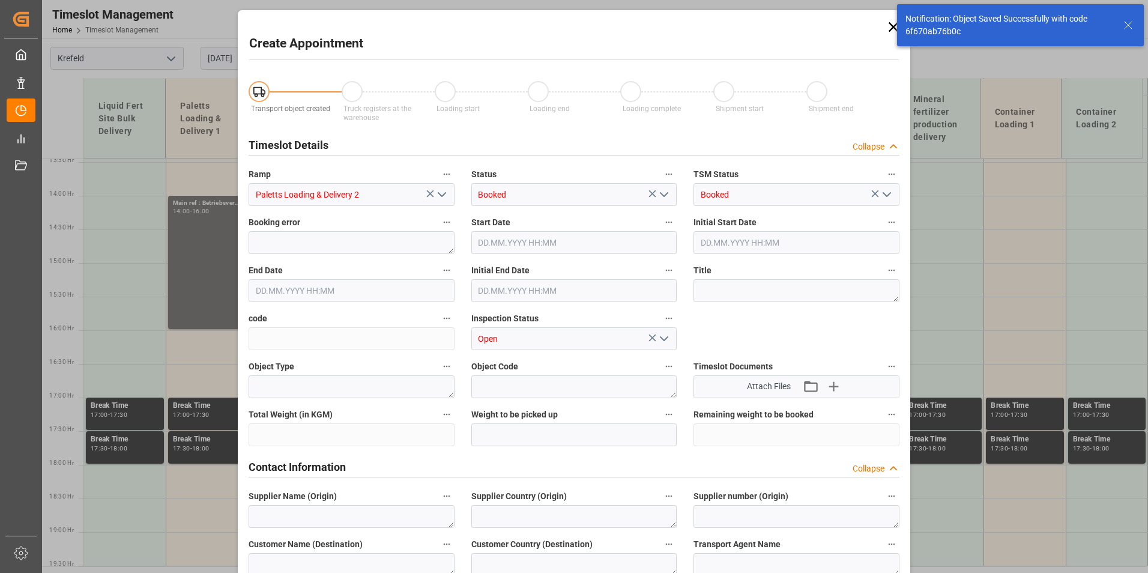
type input "26.08.2025 14:00"
type input "26.08.2025 14:30"
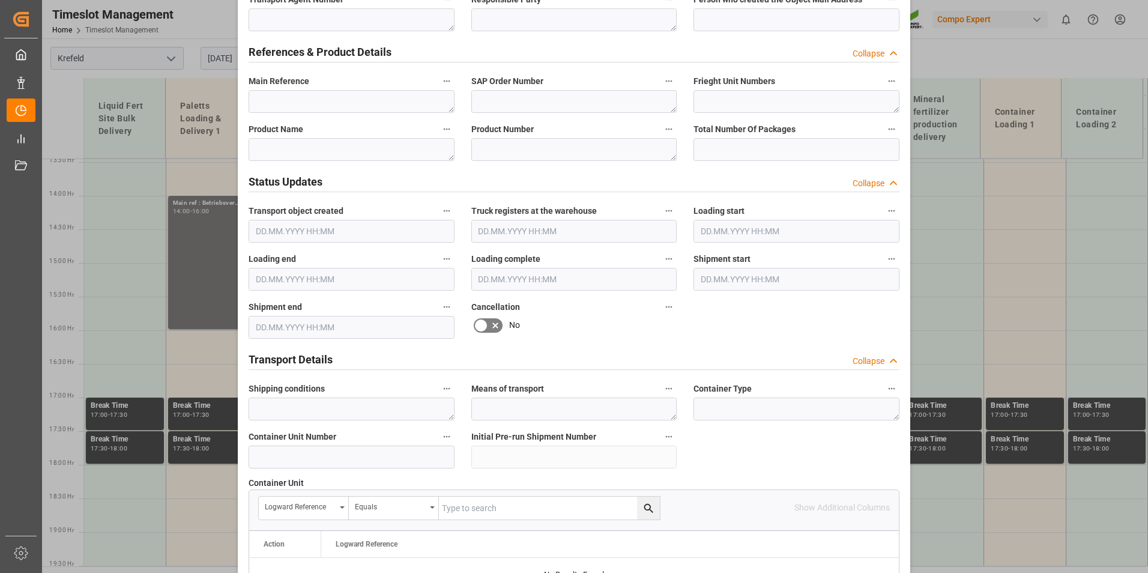
scroll to position [480, 0]
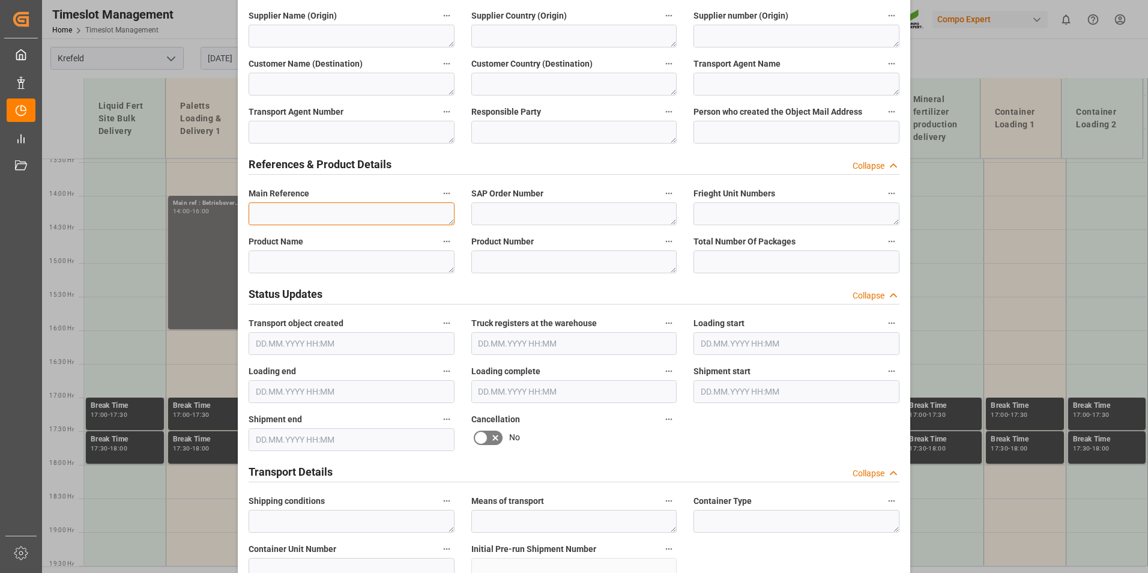
click at [278, 218] on textarea at bounding box center [351, 213] width 206 height 23
paste textarea "Betriebsversammlung"
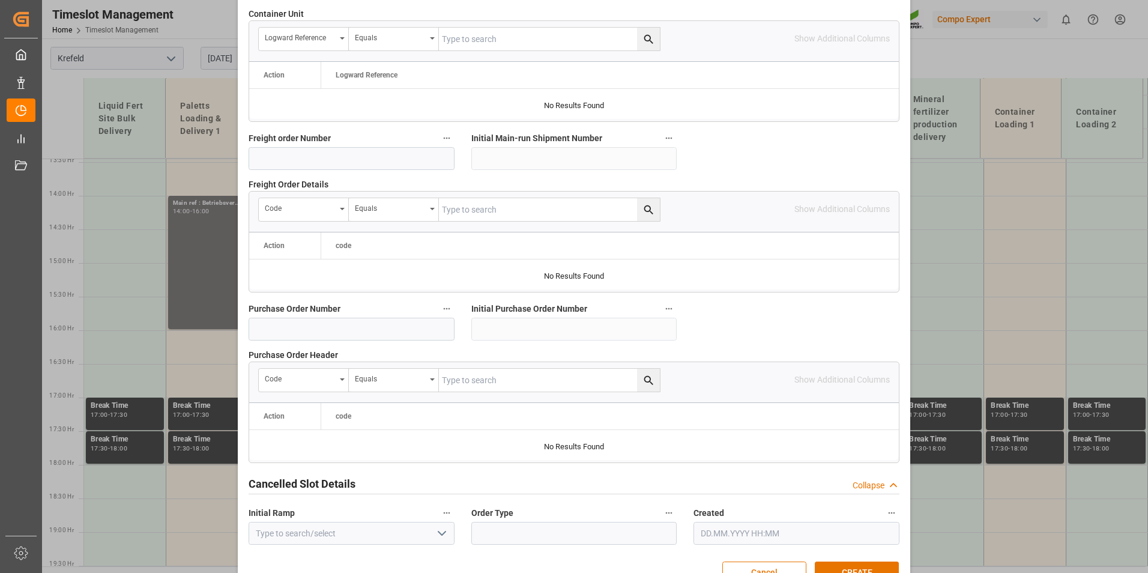
scroll to position [1093, 0]
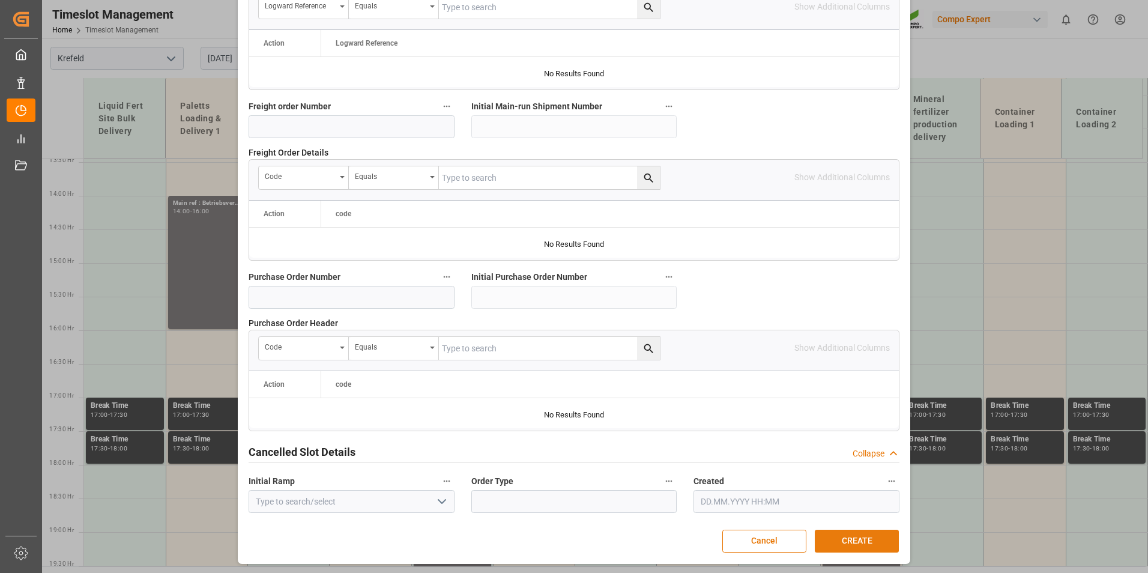
type textarea "Betriebsversammlung"
click at [863, 535] on button "CREATE" at bounding box center [856, 540] width 84 height 23
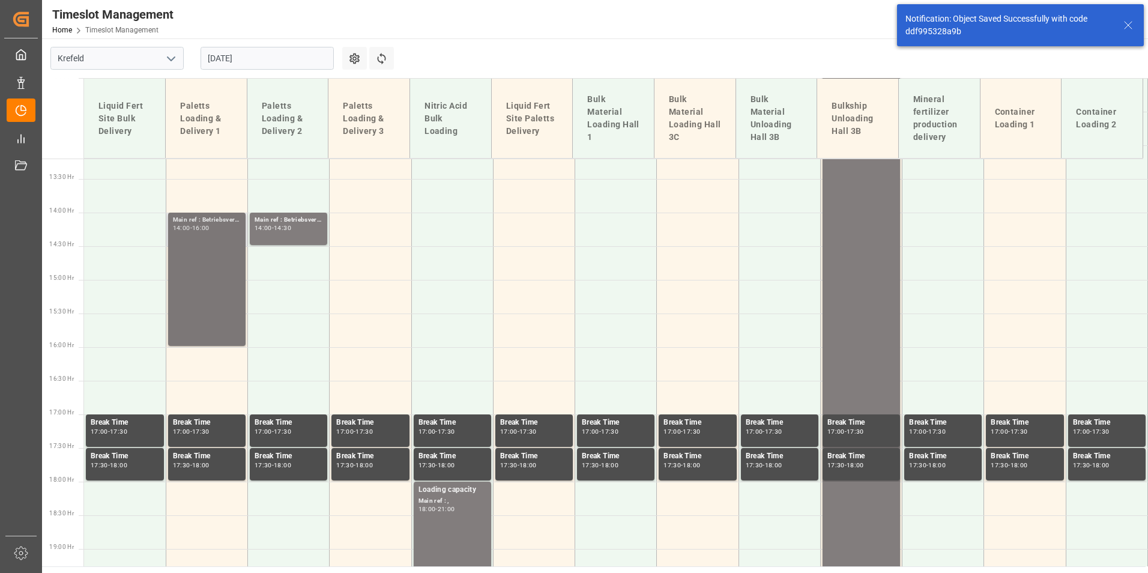
scroll to position [904, 0]
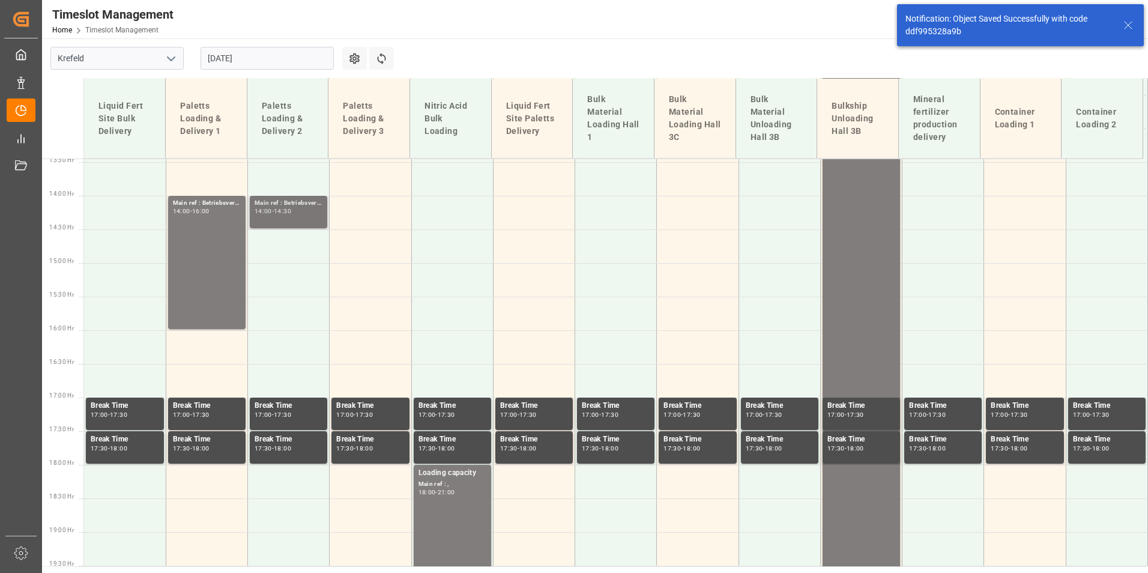
click at [286, 199] on div "Main ref : Betriebsversammlung," at bounding box center [288, 203] width 68 height 10
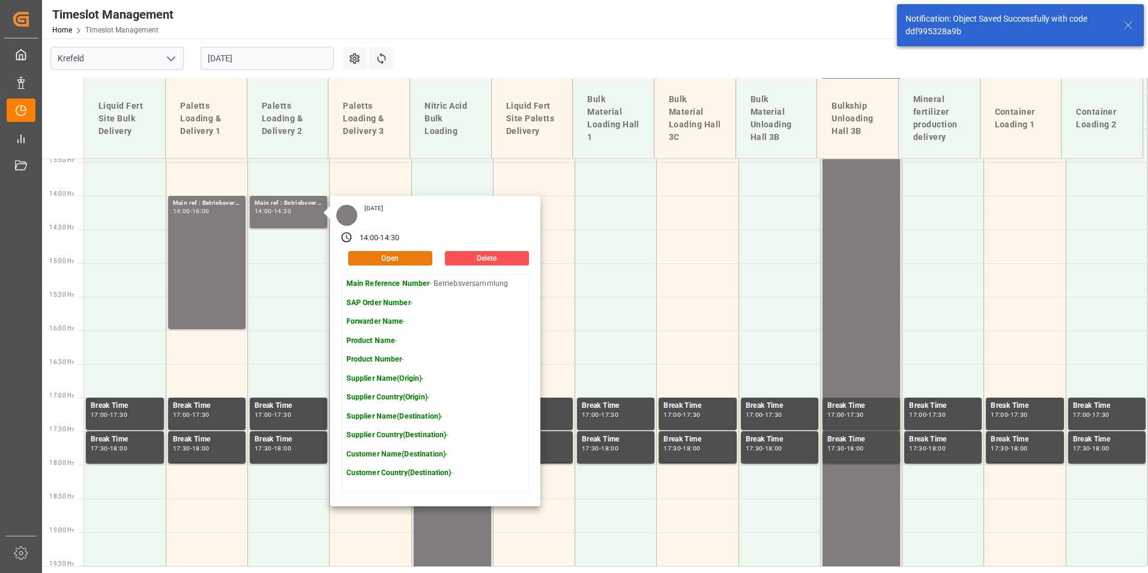
click at [392, 257] on button "Open" at bounding box center [390, 258] width 84 height 14
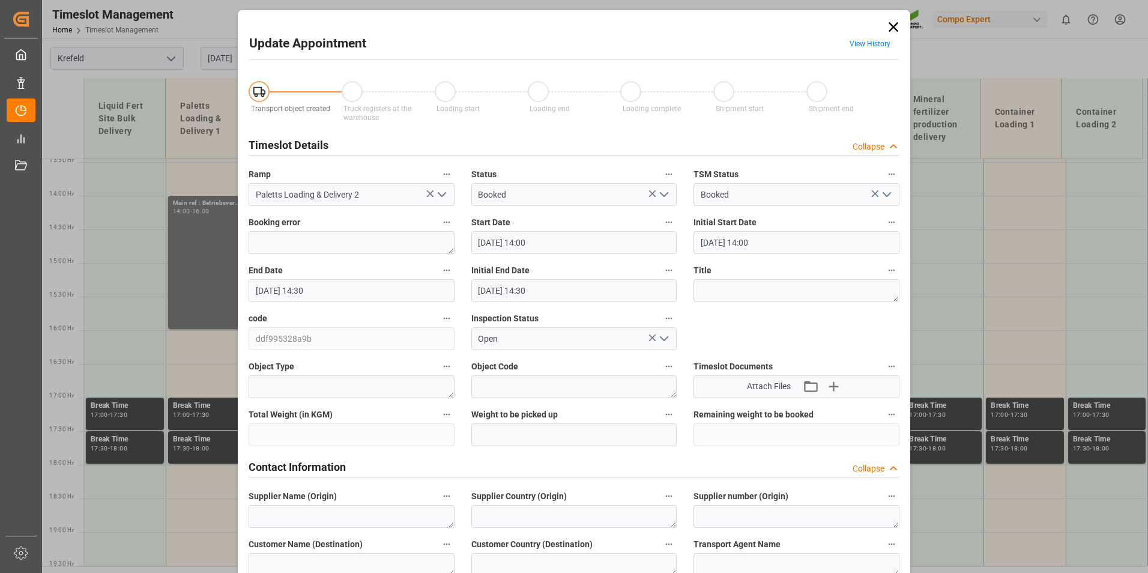
type input "26.08.2025 14:00"
type input "26.08.2025 14:30"
type input "14.08.2025 08:37"
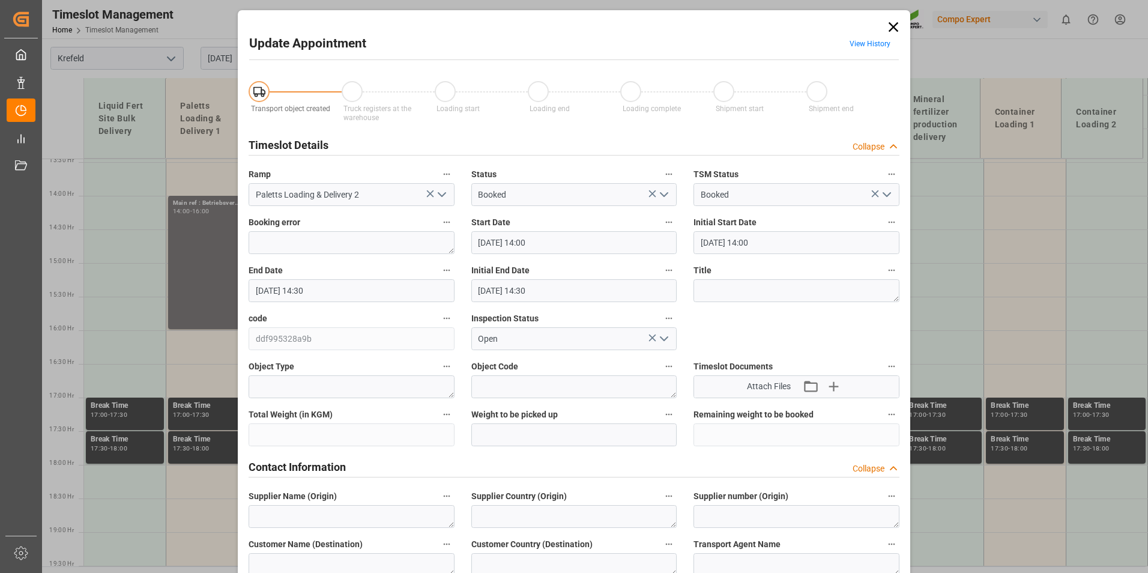
click at [325, 288] on input "26.08.2025 14:30" at bounding box center [351, 290] width 206 height 23
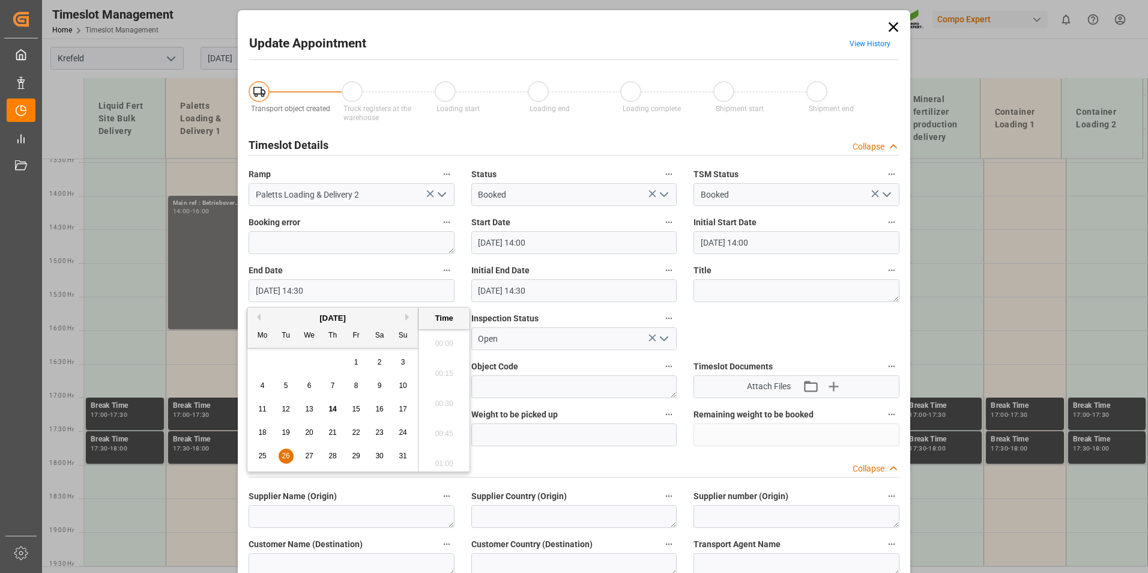
scroll to position [1685, 0]
click at [284, 456] on span "26" at bounding box center [285, 455] width 8 height 8
click at [438, 343] on li "16:00" at bounding box center [443, 340] width 51 height 30
type input "26.08.2025 16:00"
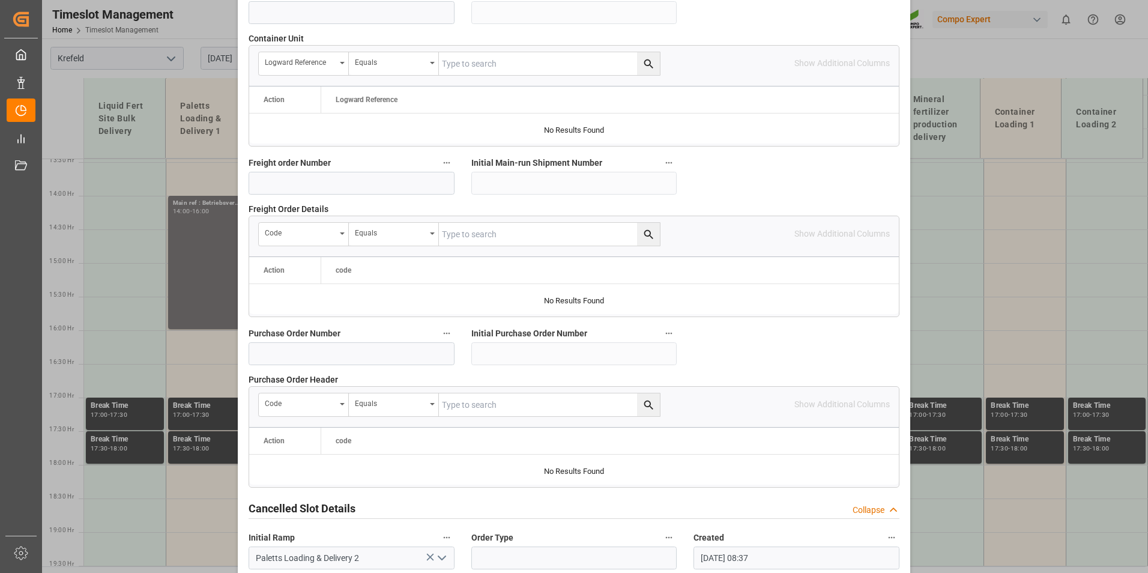
scroll to position [1093, 0]
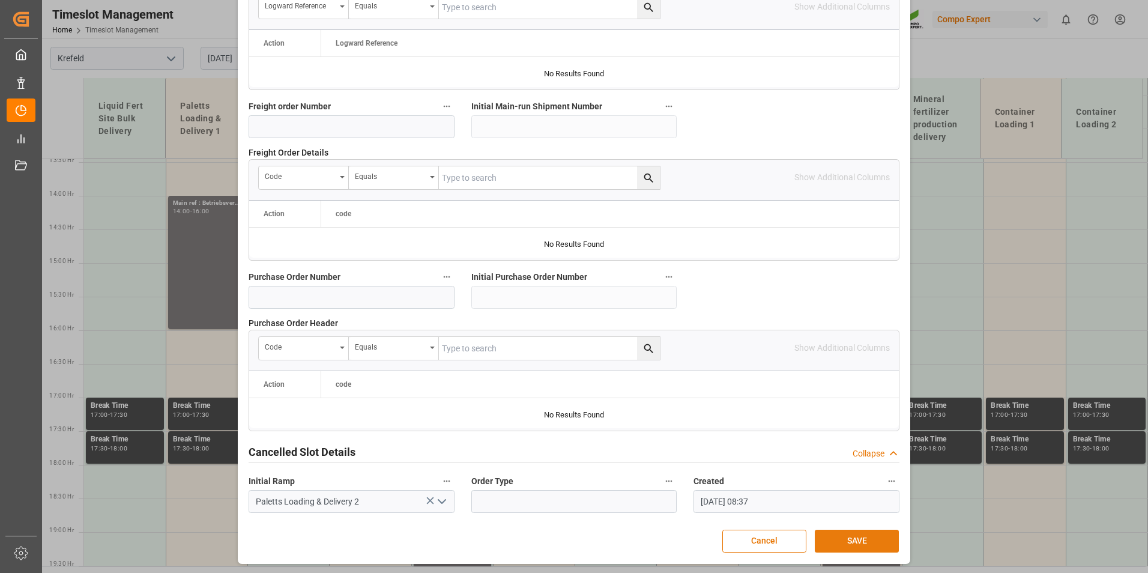
click at [870, 544] on button "SAVE" at bounding box center [856, 540] width 84 height 23
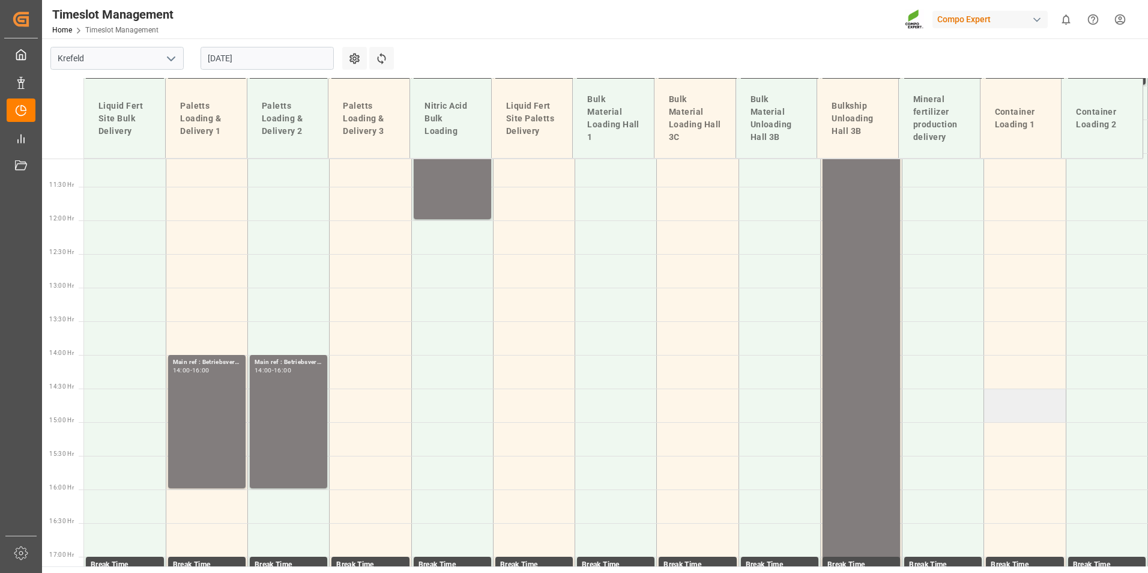
scroll to position [784, 0]
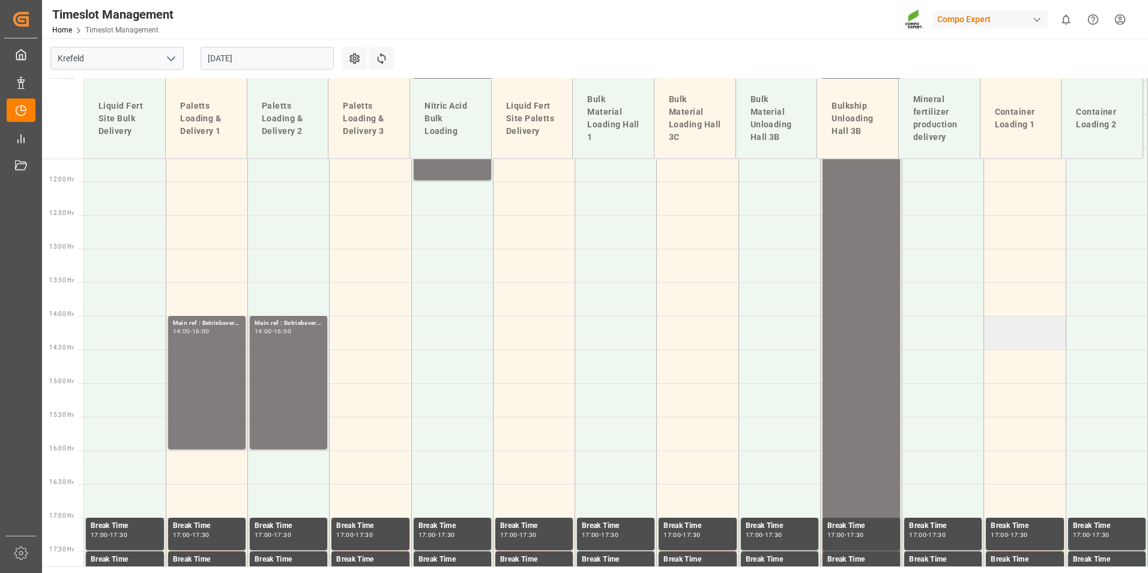
click at [1023, 339] on td at bounding box center [1025, 333] width 82 height 34
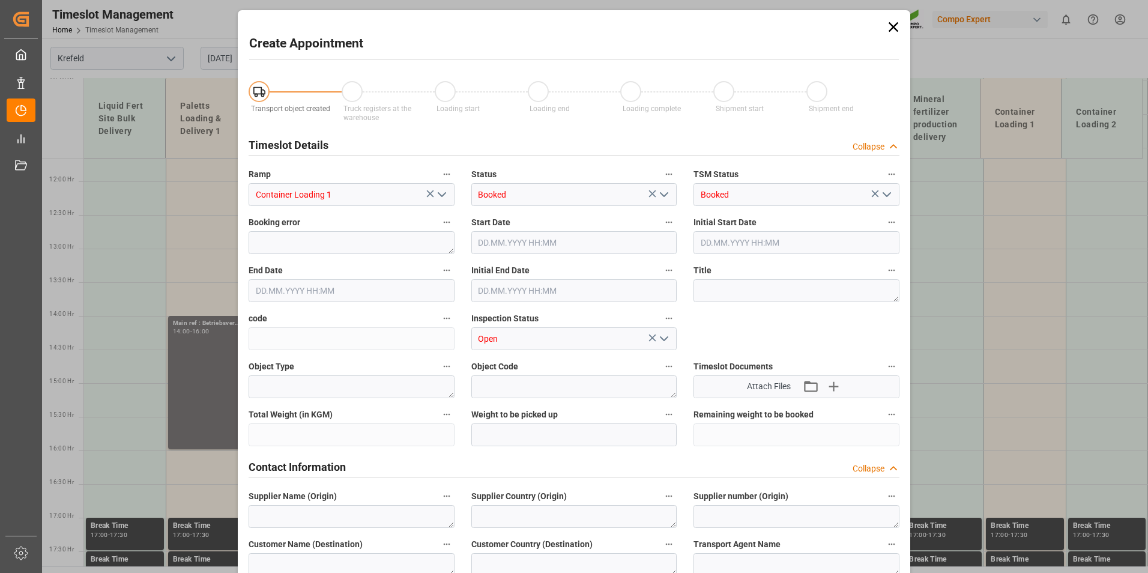
type input "26.08.2025 14:00"
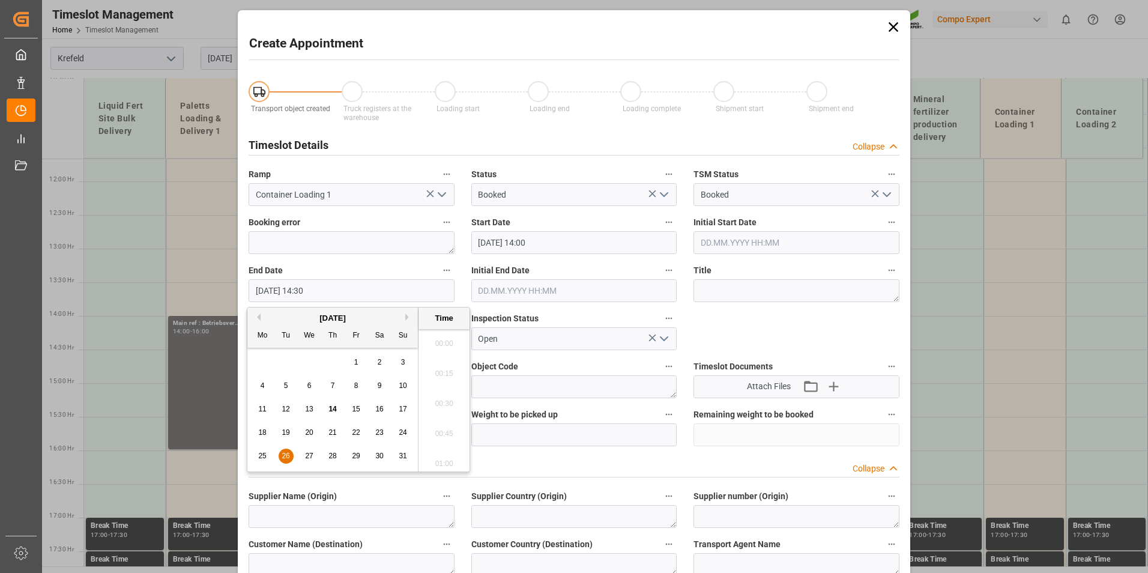
click at [354, 280] on input "26.08.2025 14:30" at bounding box center [351, 290] width 206 height 23
click at [289, 457] on span "26" at bounding box center [285, 455] width 8 height 8
click at [441, 396] on li "16:00" at bounding box center [443, 400] width 51 height 30
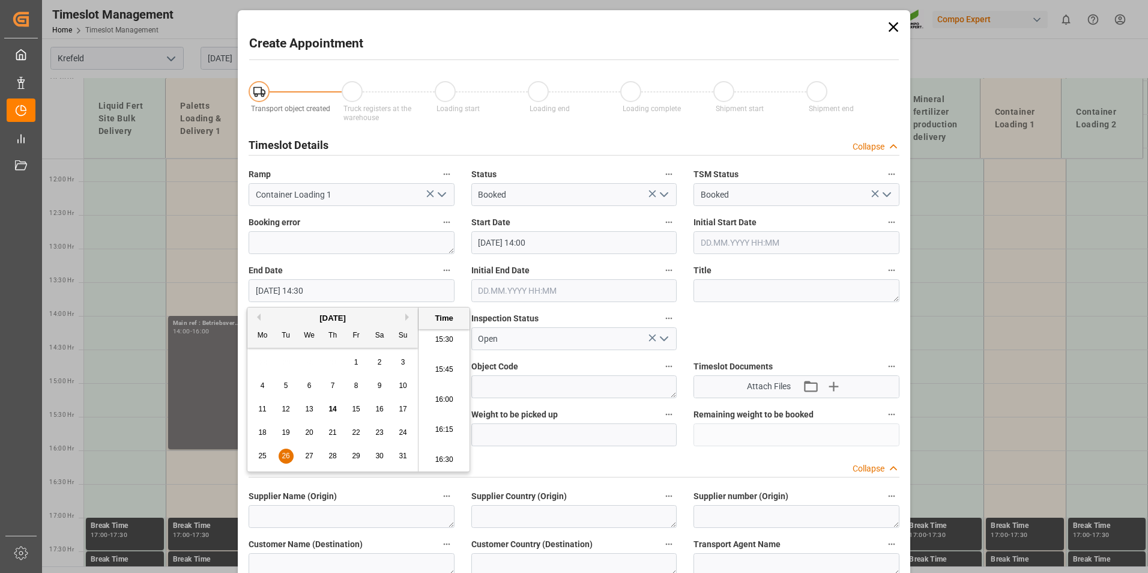
type input "26.08.2025 16:00"
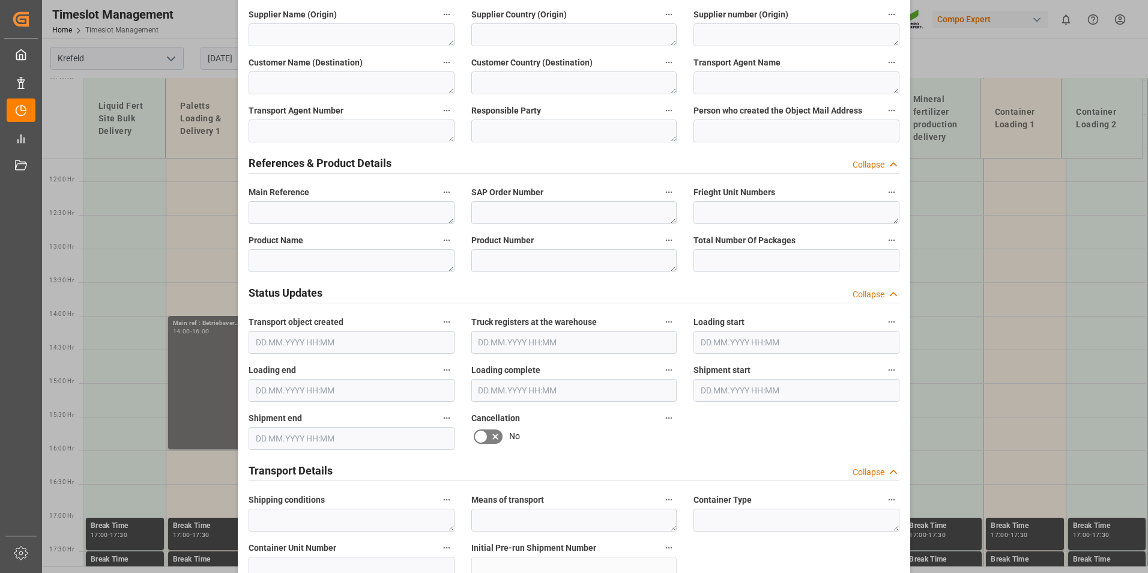
scroll to position [480, 0]
click at [310, 219] on textarea at bounding box center [351, 213] width 206 height 23
paste textarea "Betriebsversammlung"
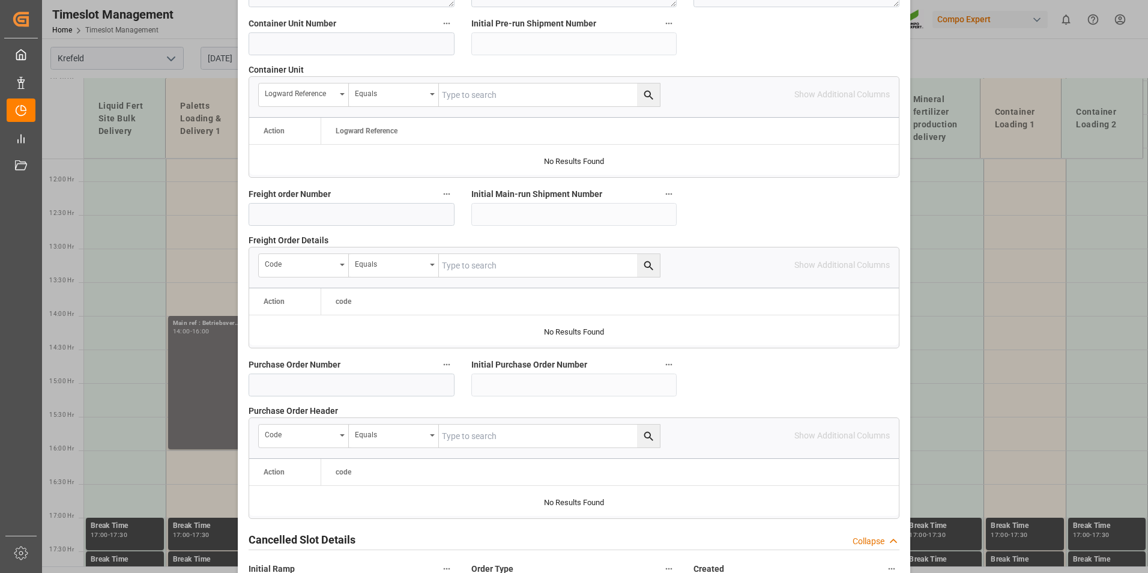
scroll to position [1093, 0]
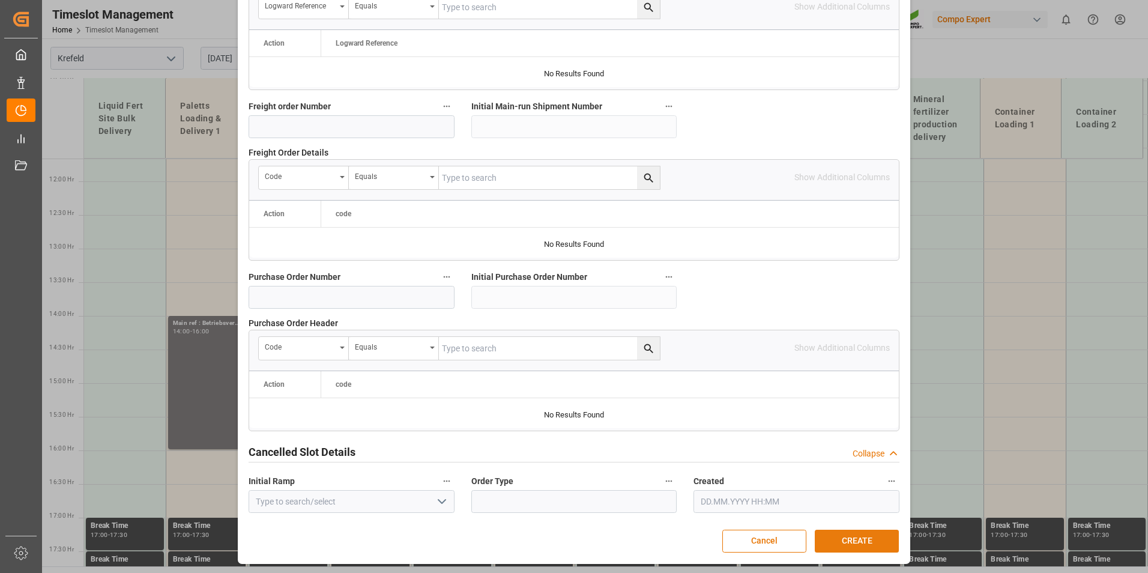
type textarea "Betriebsversammlung"
click at [869, 536] on button "CREATE" at bounding box center [856, 540] width 84 height 23
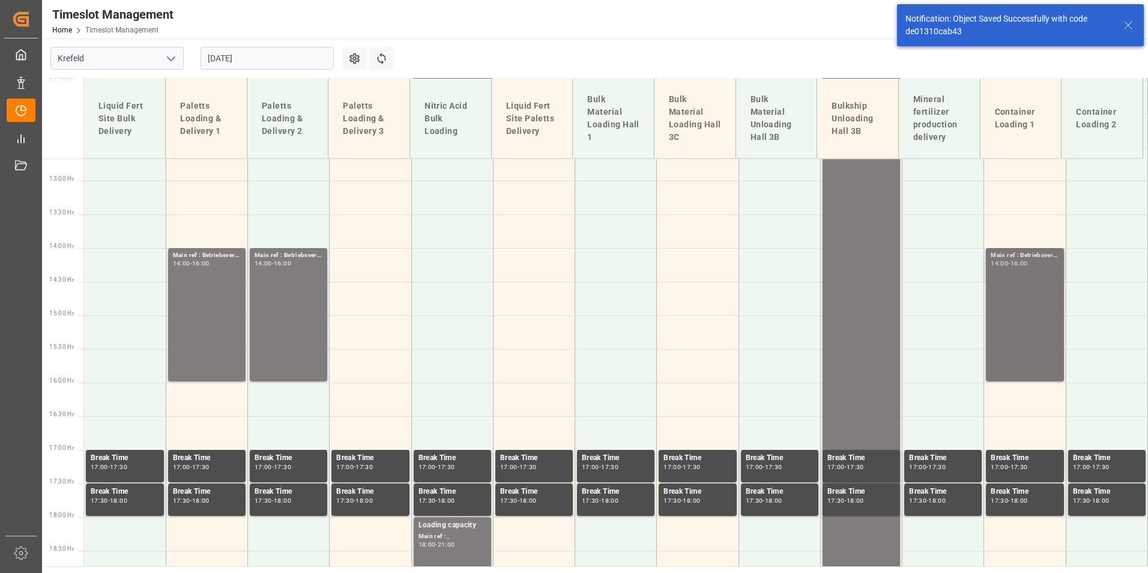
scroll to position [784, 0]
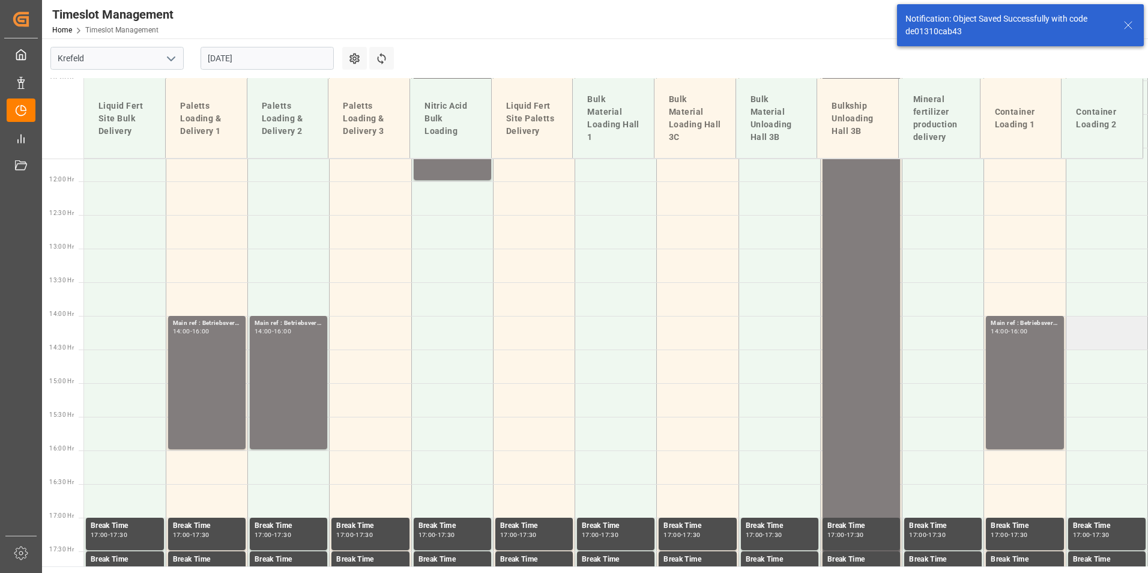
click at [1082, 333] on td at bounding box center [1106, 333] width 82 height 34
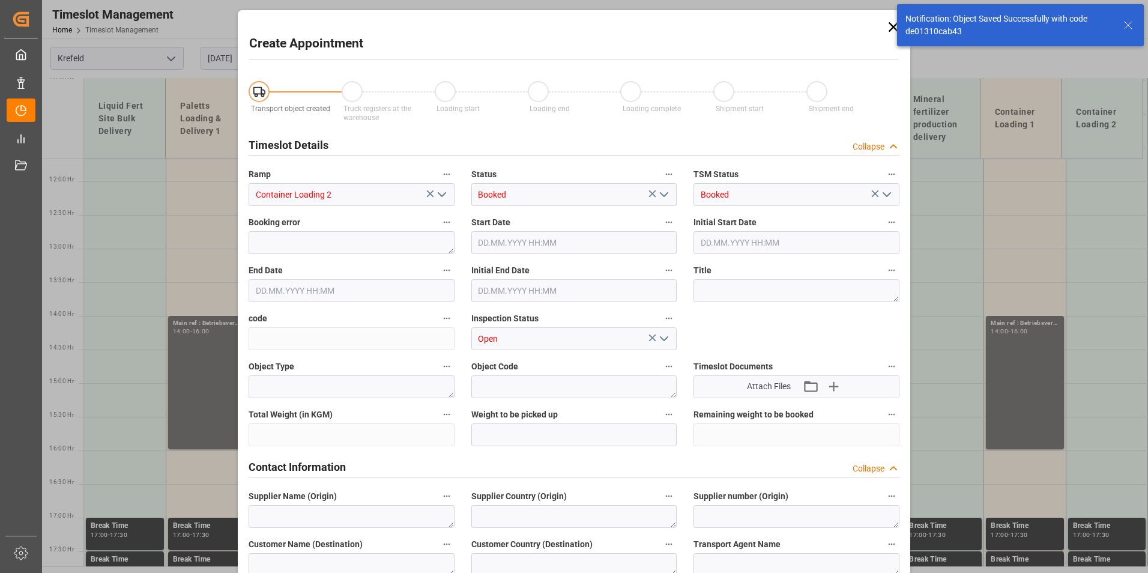
type input "26.08.2025 14:00"
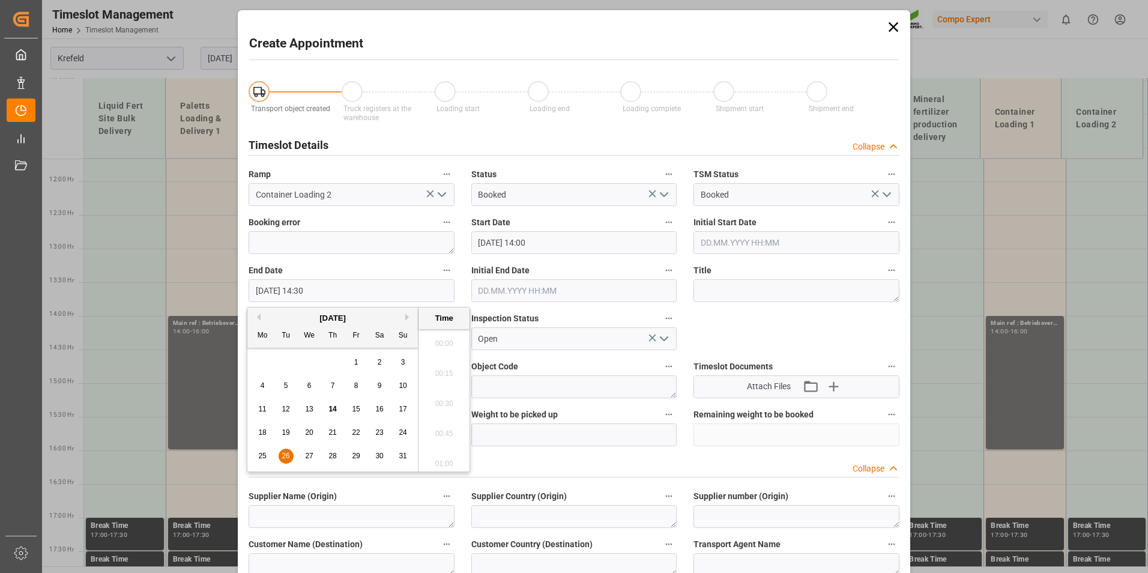
click at [342, 290] on input "26.08.2025 14:30" at bounding box center [351, 290] width 206 height 23
click at [289, 456] on span "26" at bounding box center [285, 455] width 8 height 8
click at [442, 406] on li "16:00" at bounding box center [443, 400] width 51 height 30
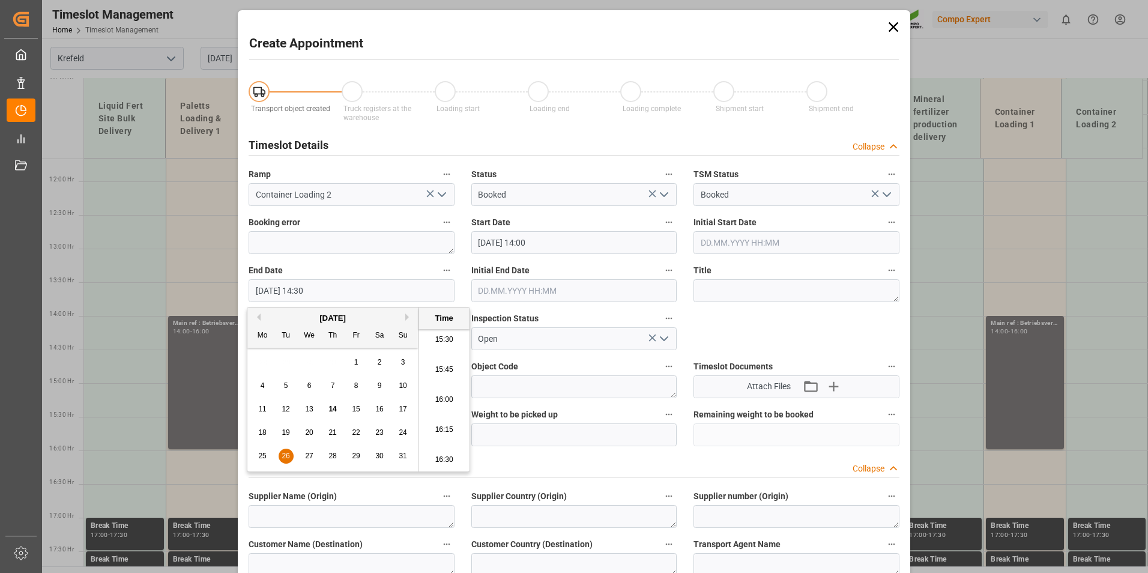
type input "26.08.2025 16:00"
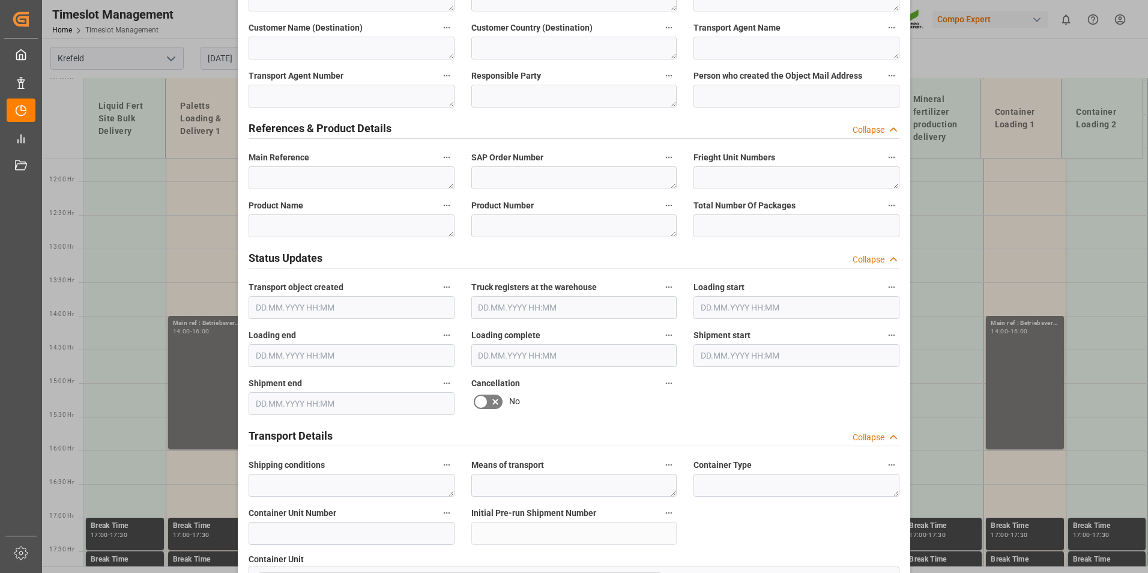
scroll to position [480, 0]
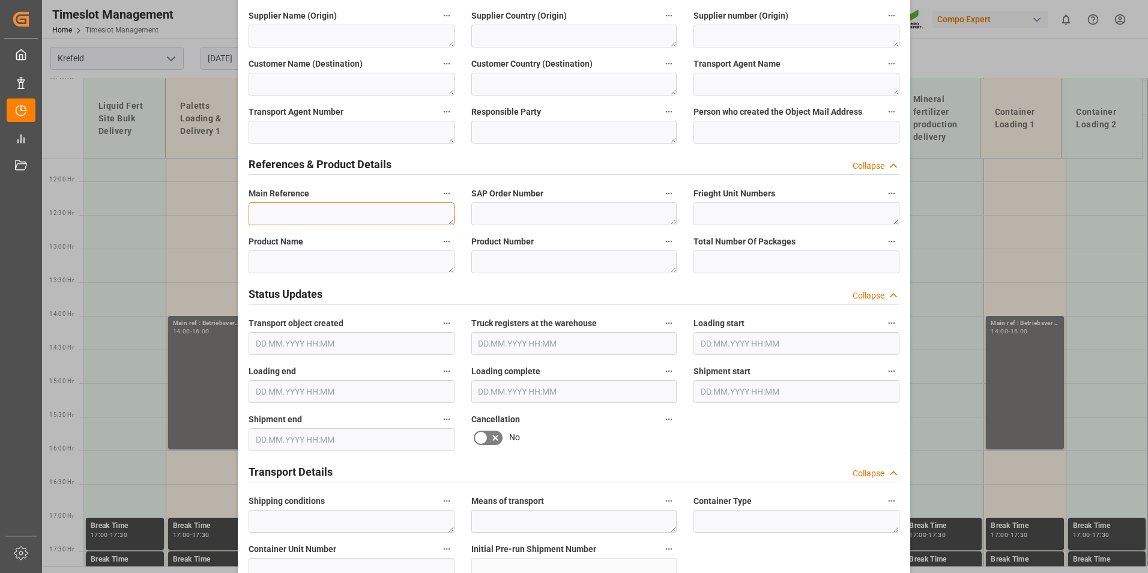
click at [296, 211] on textarea at bounding box center [351, 213] width 206 height 23
paste textarea "Betriebsversammlung"
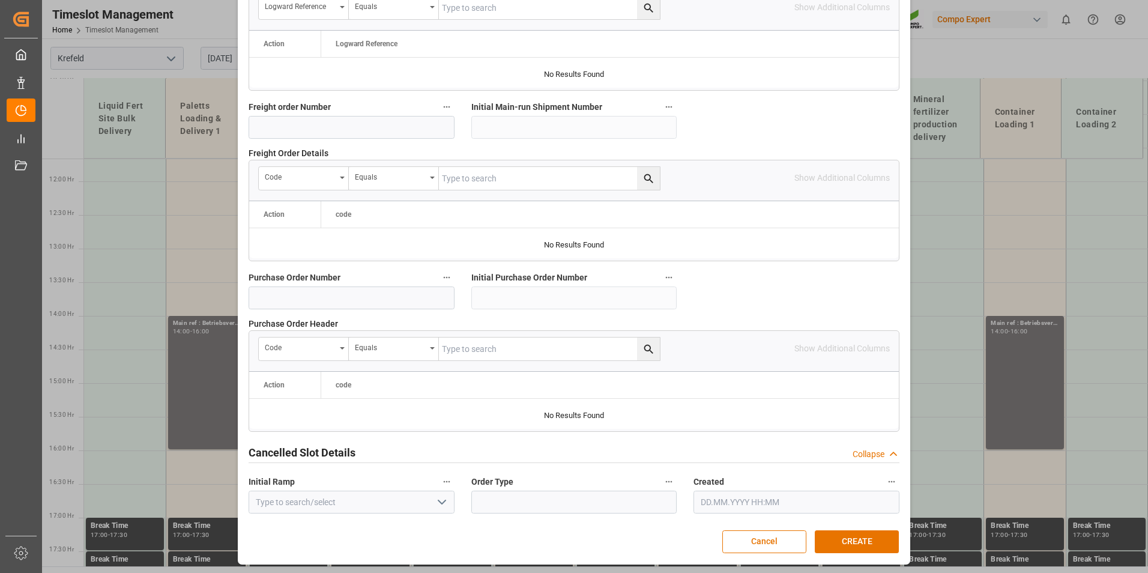
scroll to position [1093, 0]
type textarea "Betriebsversammlung"
click at [859, 542] on button "CREATE" at bounding box center [856, 540] width 84 height 23
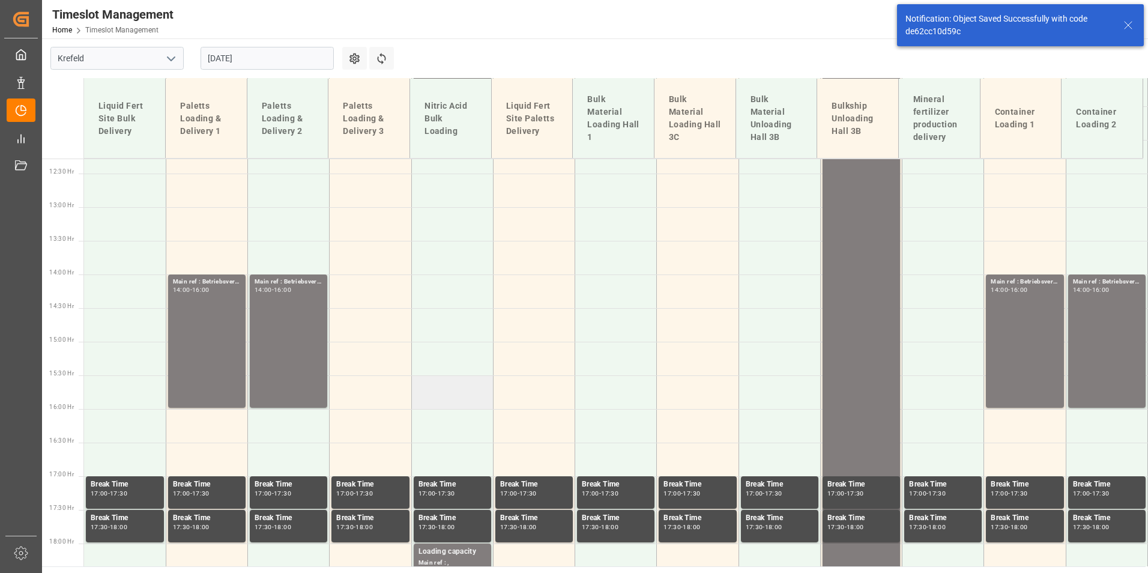
scroll to position [844, 0]
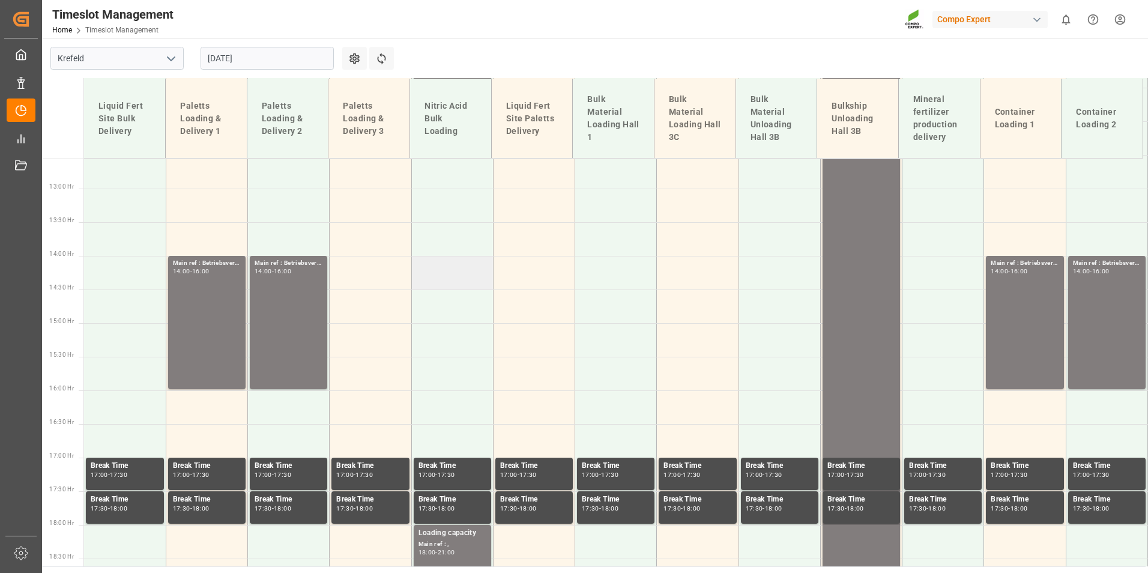
click at [456, 272] on td at bounding box center [452, 273] width 82 height 34
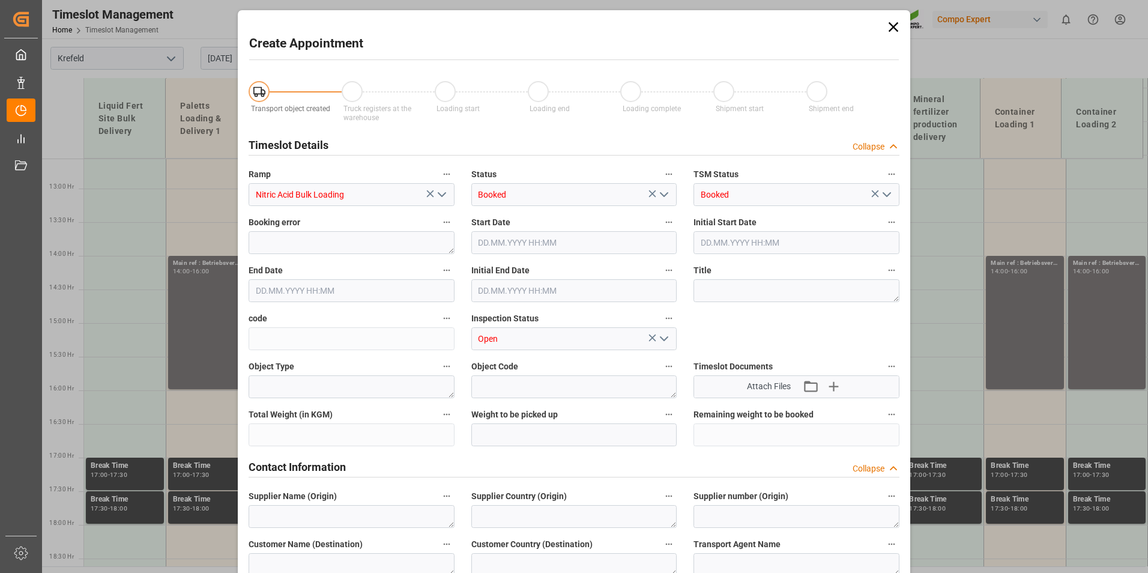
type input "26.08.2025 14:00"
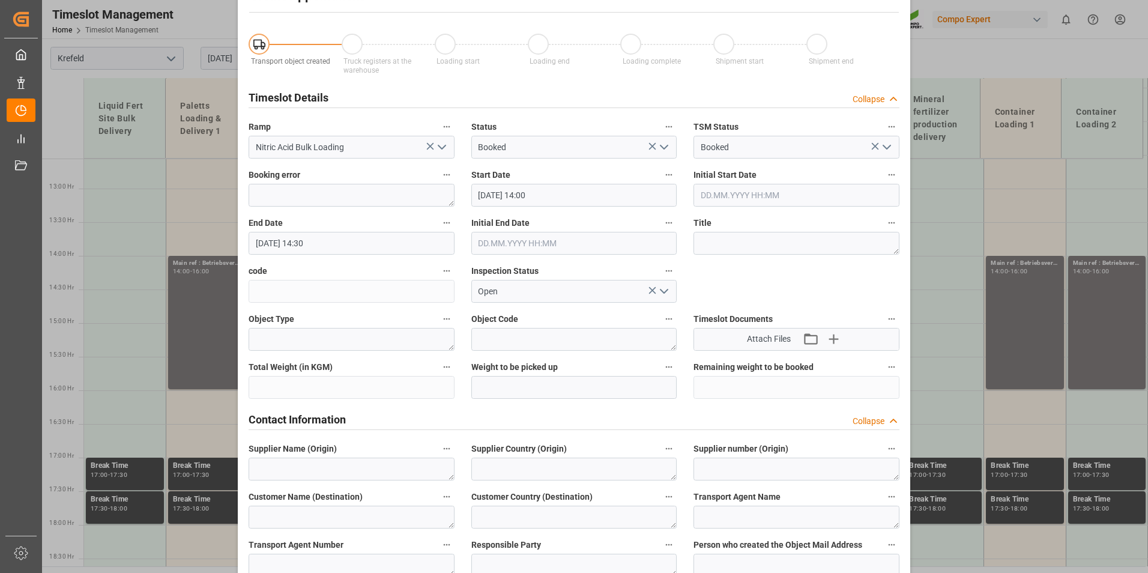
scroll to position [0, 0]
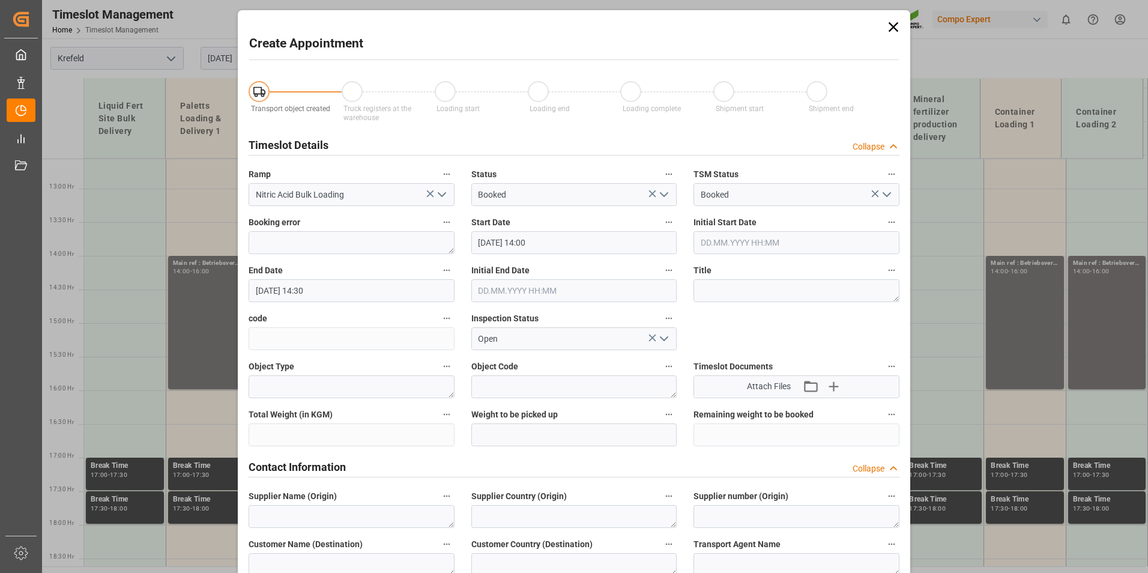
click at [333, 290] on input "26.08.2025 14:30" at bounding box center [351, 290] width 206 height 23
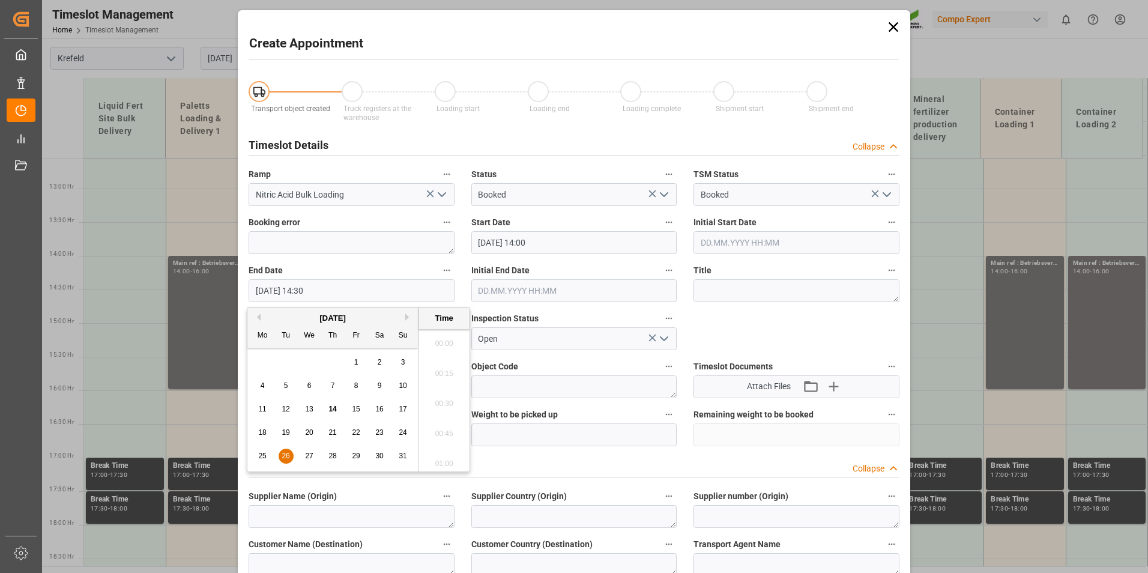
scroll to position [1685, 0]
click at [287, 456] on span "26" at bounding box center [285, 455] width 8 height 8
click at [441, 345] on li "16:00" at bounding box center [443, 340] width 51 height 30
type input "26.08.2025 16:00"
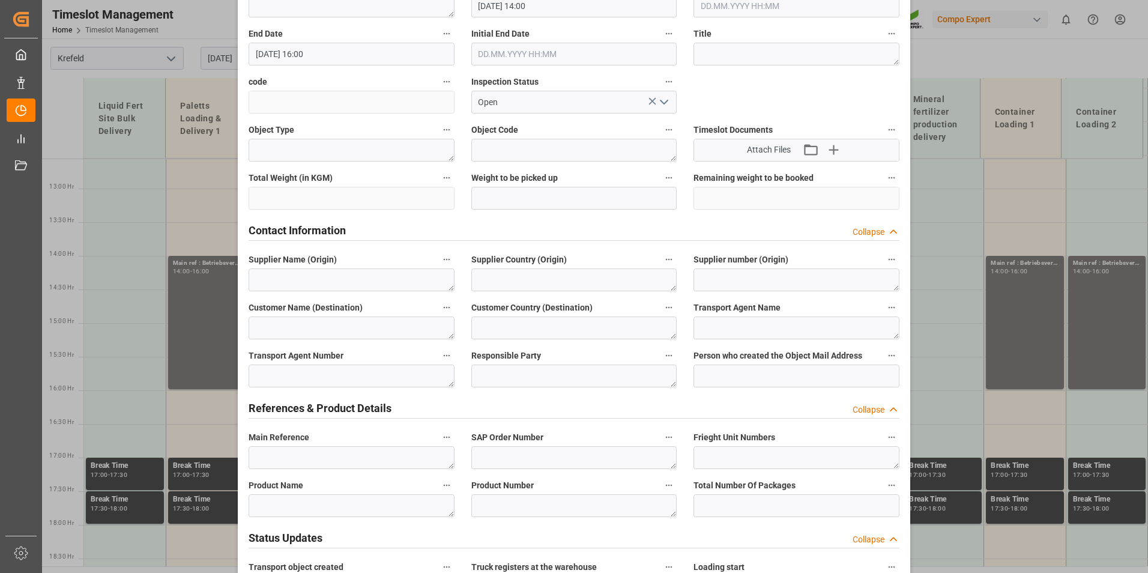
scroll to position [300, 0]
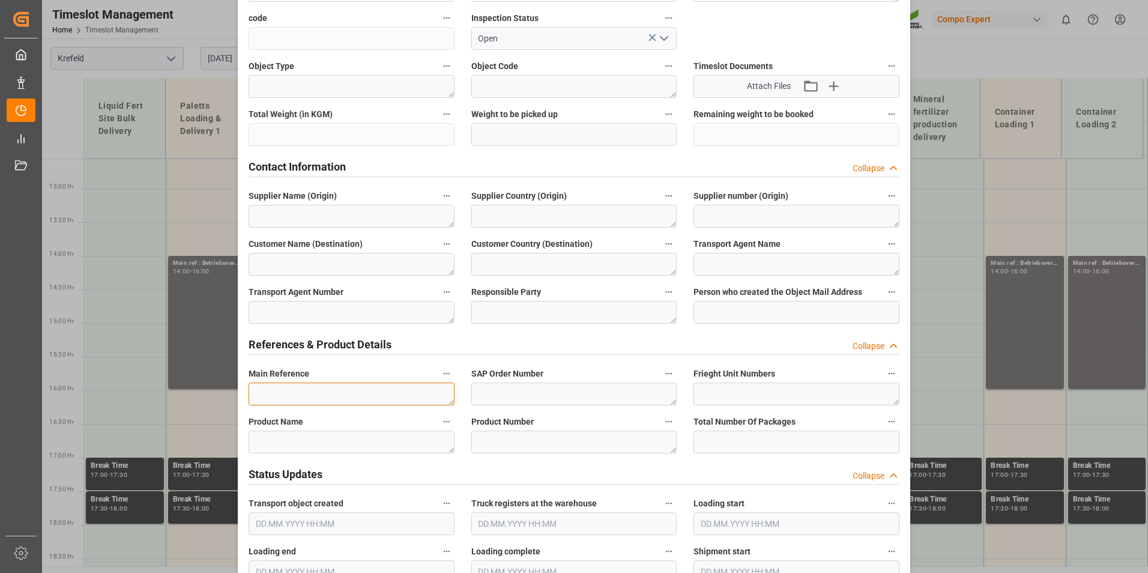
click at [370, 388] on textarea at bounding box center [351, 393] width 206 height 23
paste textarea "Betriebsversammlung"
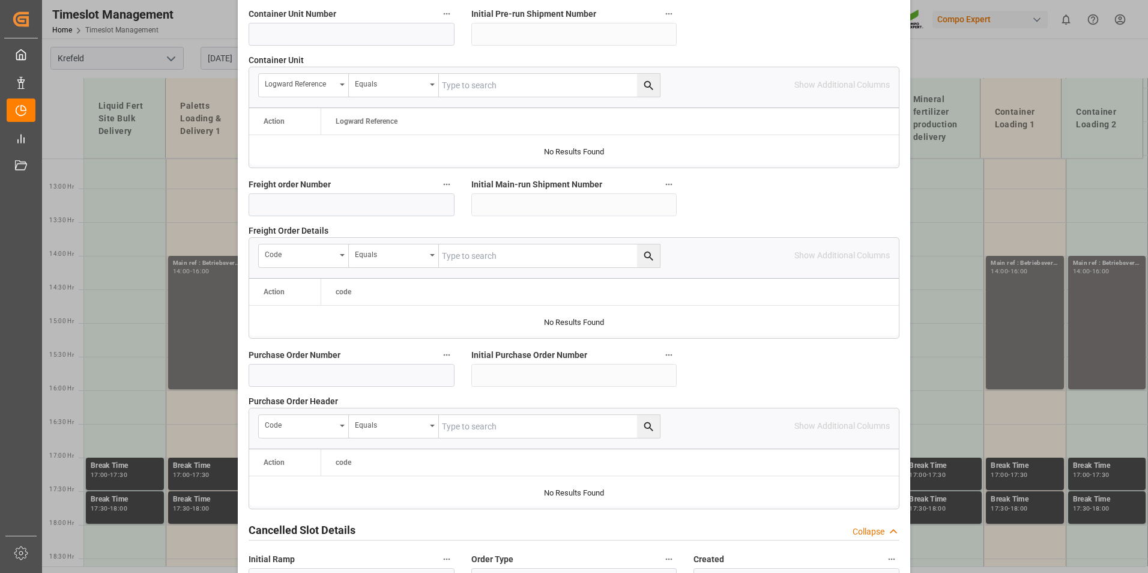
scroll to position [1093, 0]
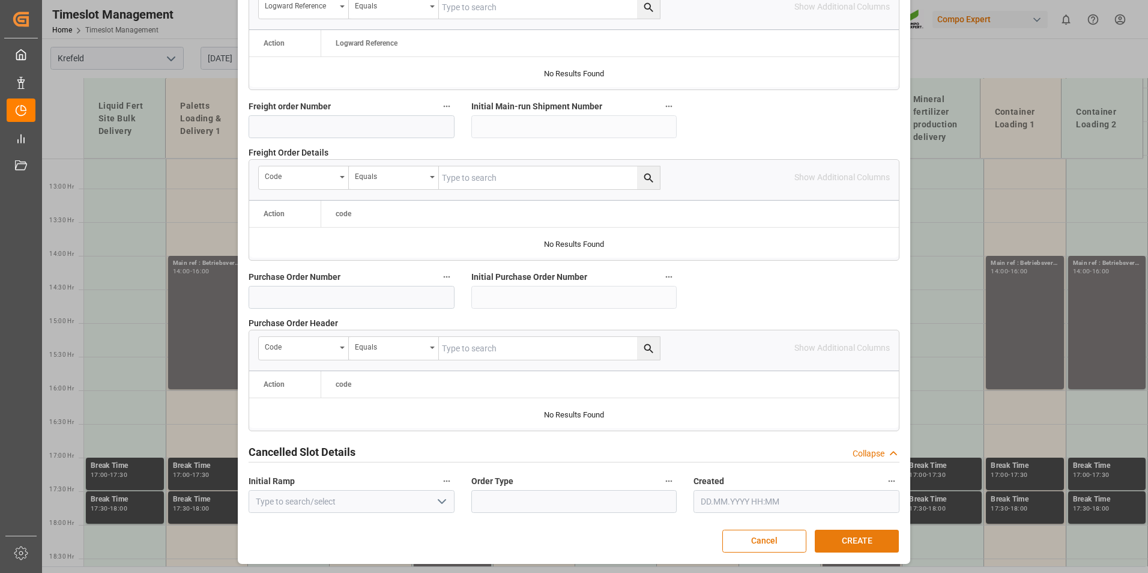
type textarea "Betriebsversammlung"
click at [874, 539] on button "CREATE" at bounding box center [856, 540] width 84 height 23
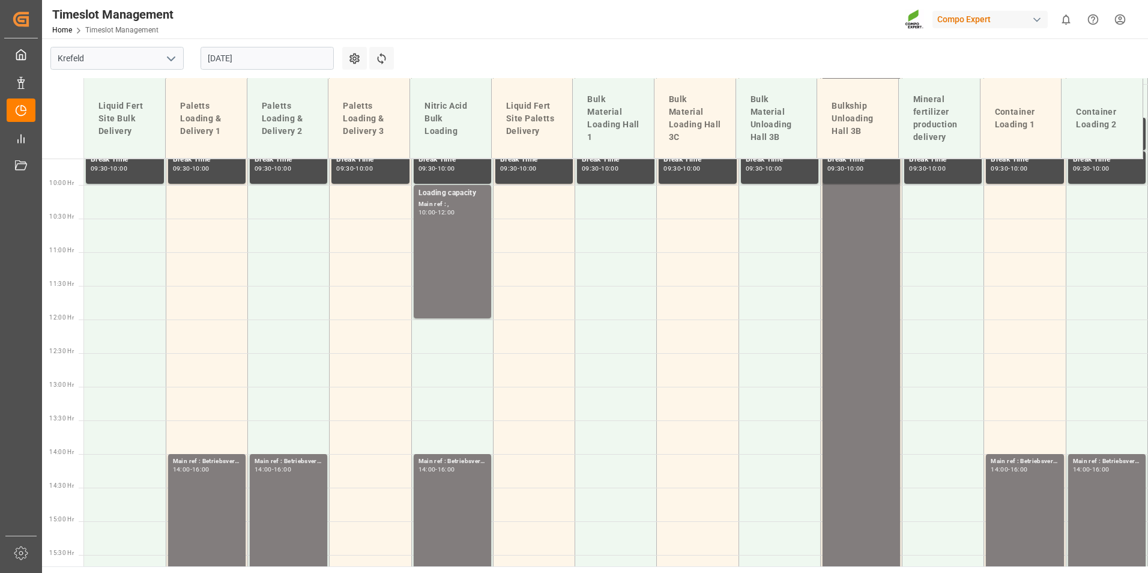
scroll to position [784, 0]
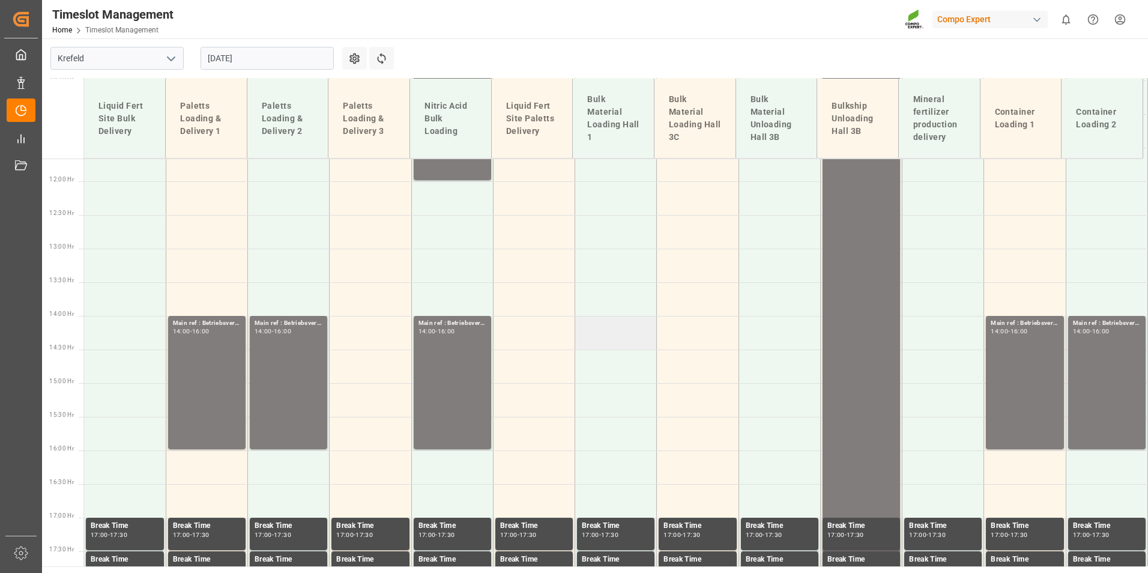
click at [618, 340] on td at bounding box center [616, 333] width 82 height 34
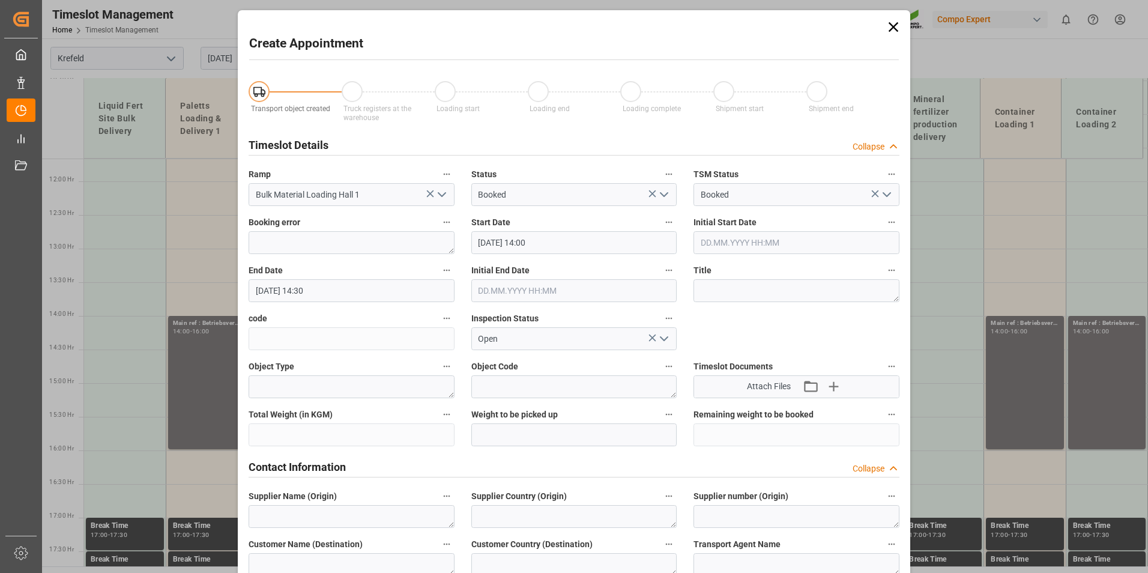
type input "26.08.2025 14:00"
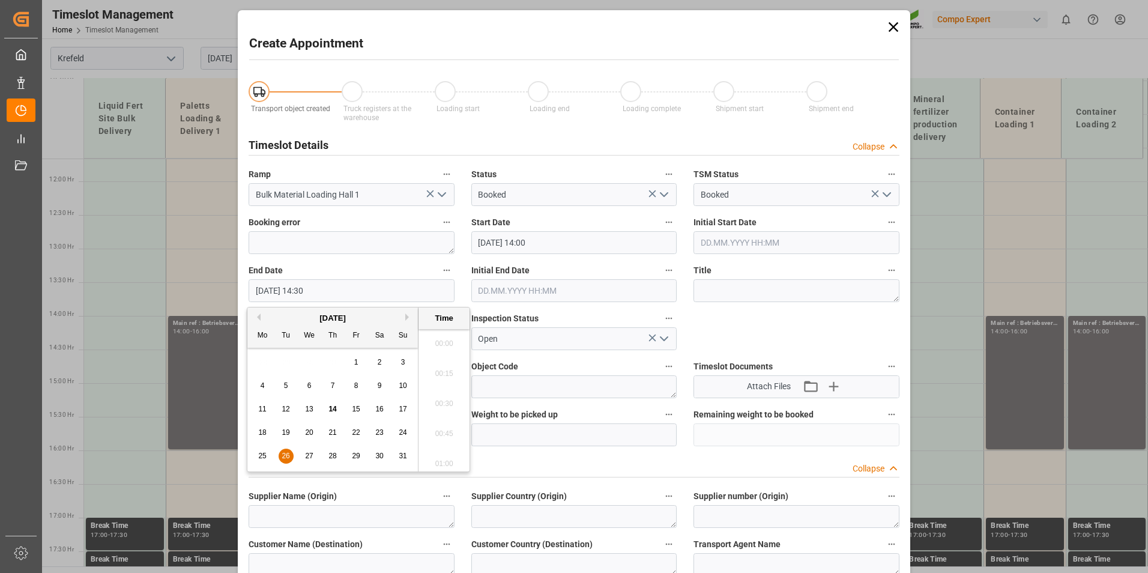
click at [373, 280] on input "26.08.2025 14:30" at bounding box center [351, 290] width 206 height 23
click at [281, 457] on div "26" at bounding box center [285, 456] width 15 height 14
click at [450, 343] on li "16:00" at bounding box center [443, 340] width 51 height 30
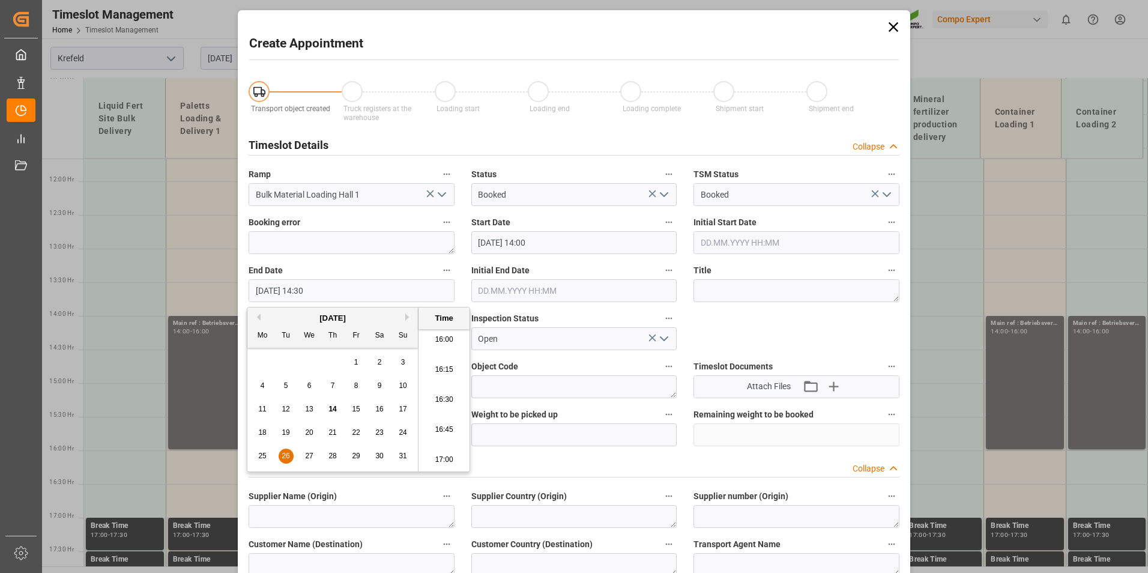
type input "26.08.2025 16:00"
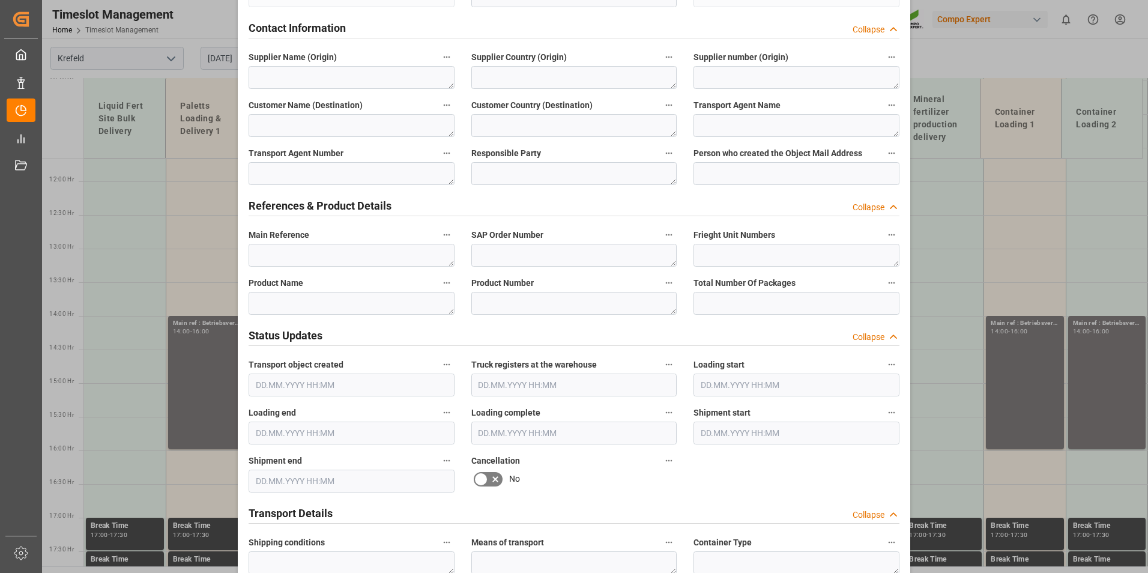
scroll to position [420, 0]
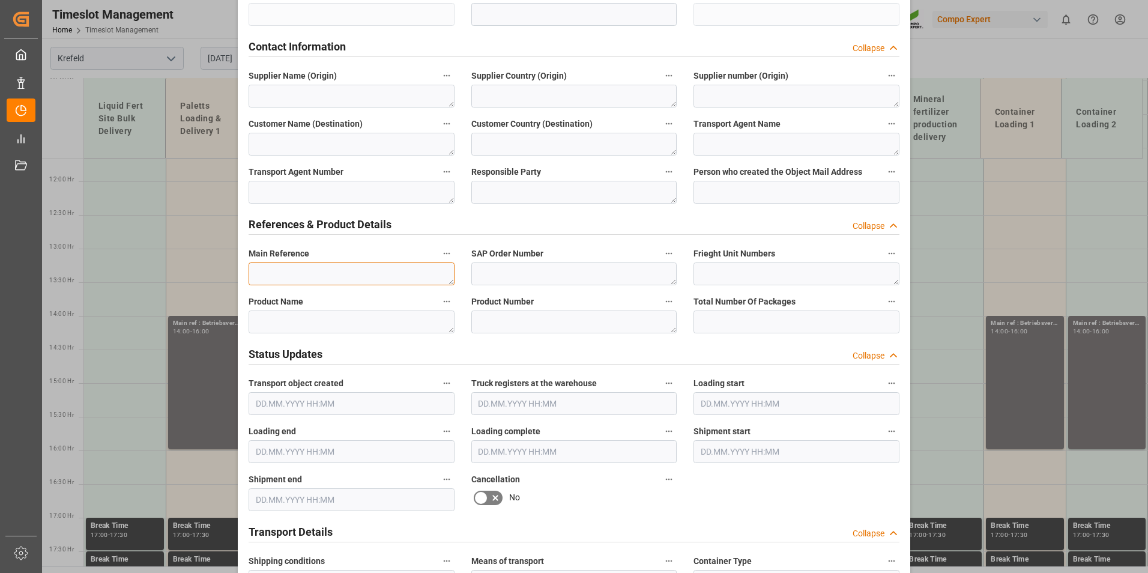
click at [309, 269] on textarea at bounding box center [351, 273] width 206 height 23
paste textarea "Betriebsversammlung"
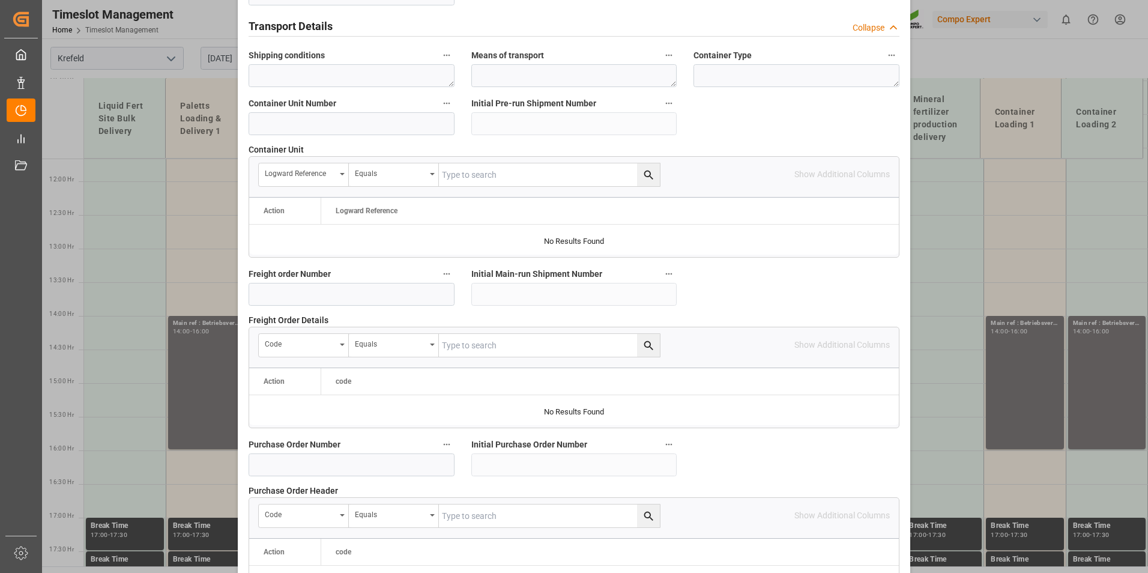
scroll to position [1093, 0]
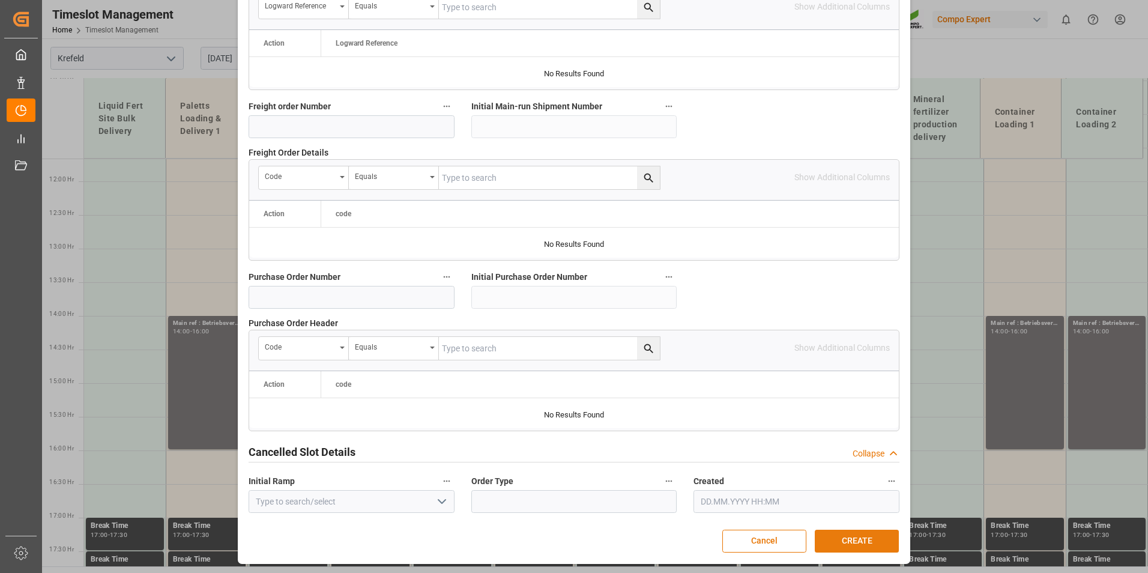
type textarea "Betriebsversammlung"
click at [853, 543] on button "CREATE" at bounding box center [856, 540] width 84 height 23
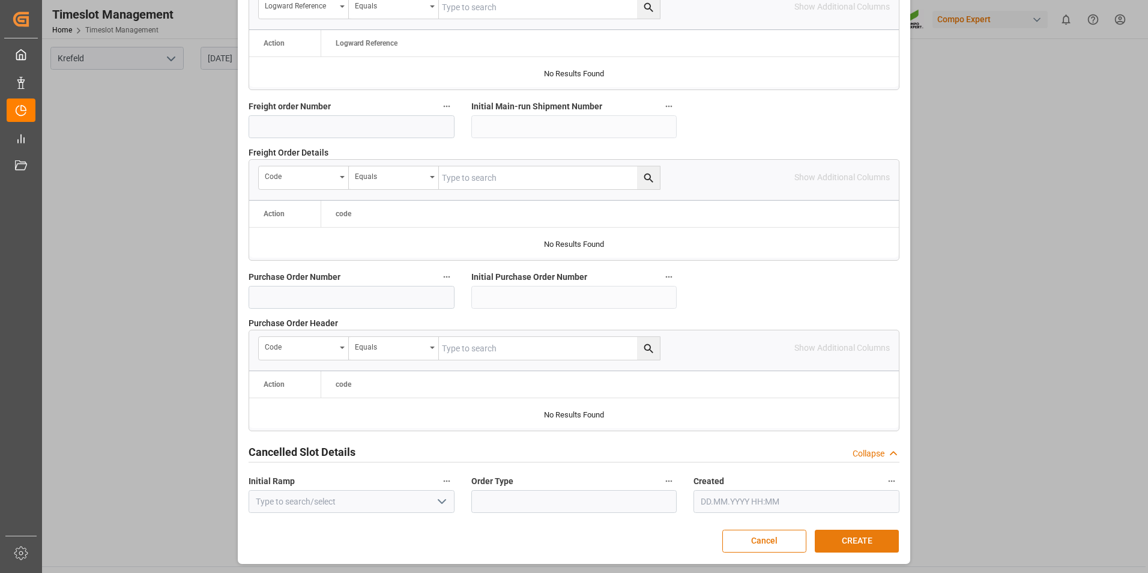
click at [880, 540] on button "CREATE" at bounding box center [856, 540] width 84 height 23
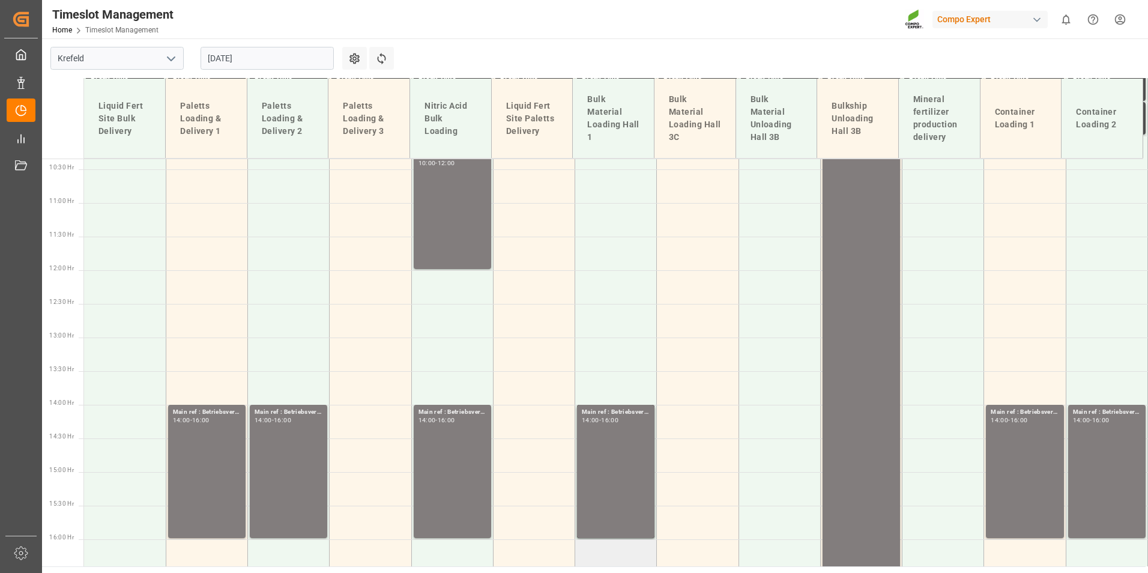
scroll to position [724, 0]
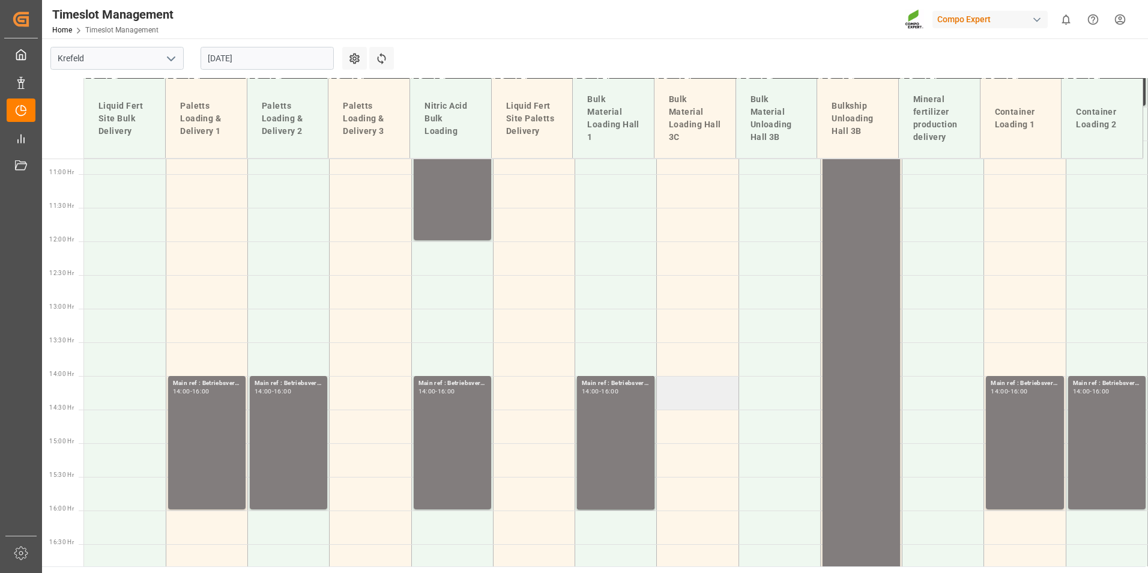
click at [682, 391] on td at bounding box center [698, 393] width 82 height 34
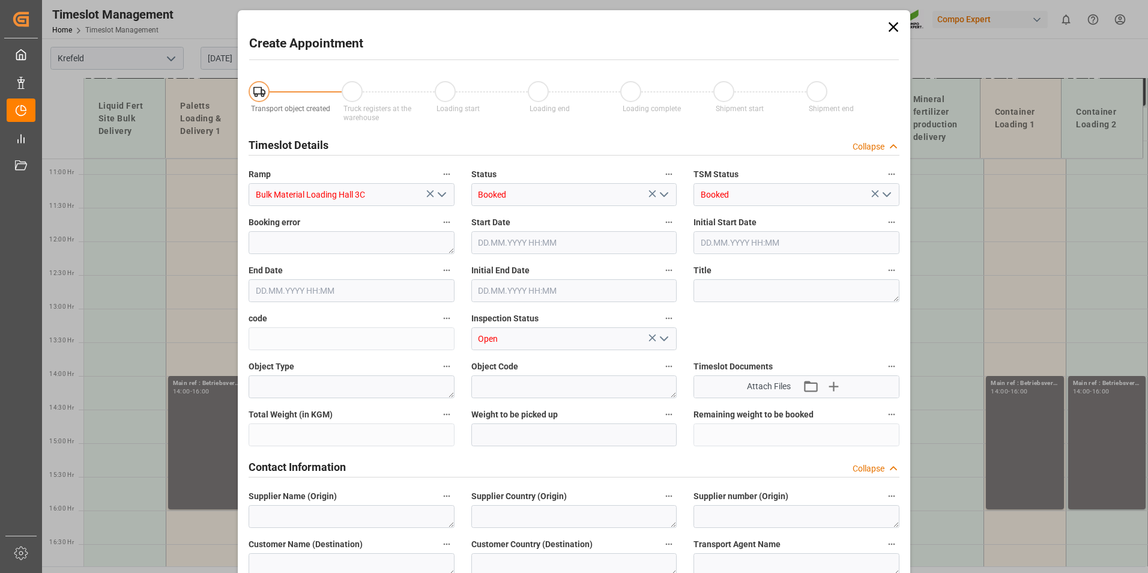
type input "26.08.2025 14:00"
click at [351, 295] on input "26.08.2025 14:30" at bounding box center [351, 290] width 206 height 23
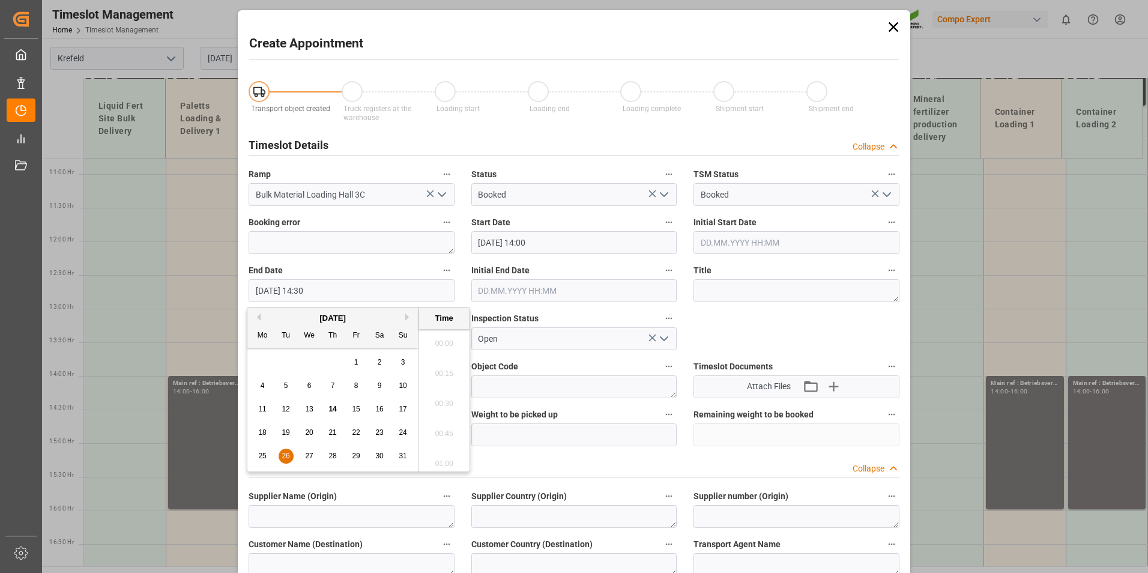
scroll to position [1685, 0]
click at [292, 457] on div "26" at bounding box center [285, 456] width 15 height 14
click at [446, 402] on li "16:00" at bounding box center [443, 400] width 51 height 30
type input "26.08.2025 16:00"
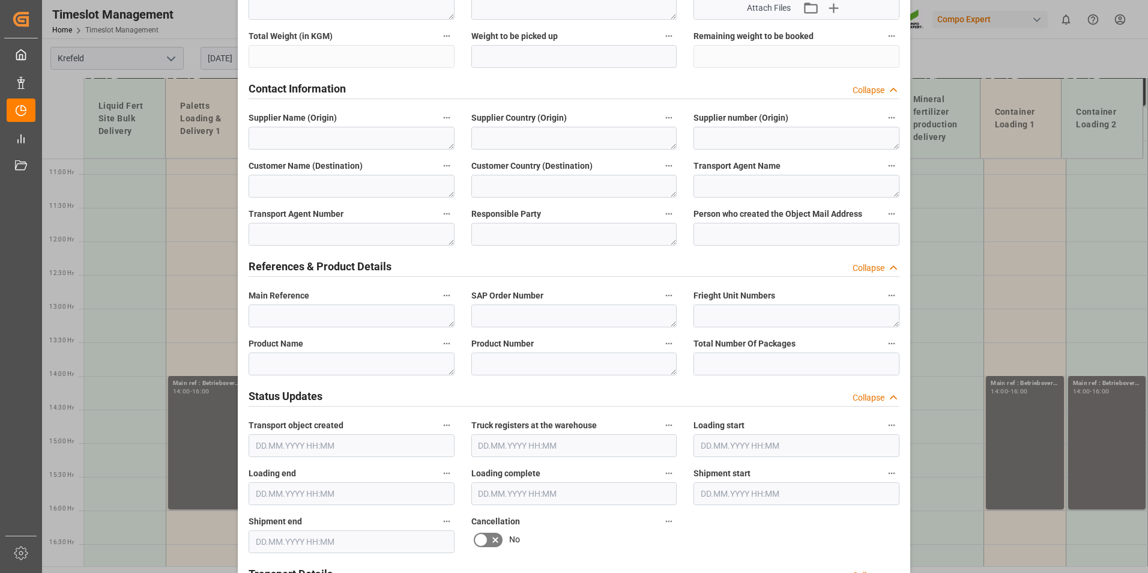
scroll to position [300, 0]
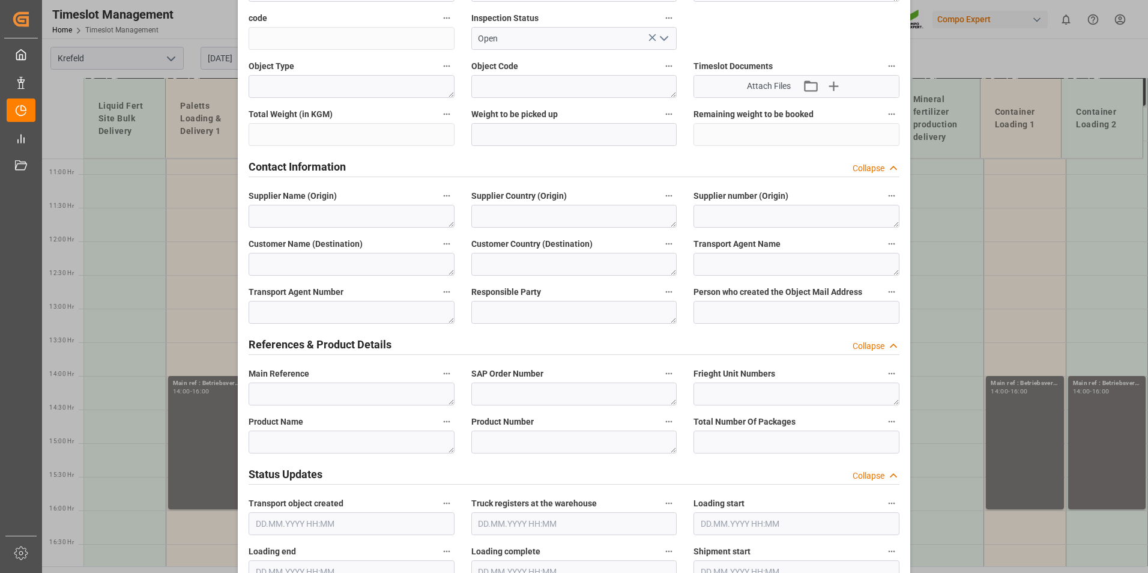
click at [299, 405] on div "Main Reference" at bounding box center [351, 385] width 223 height 48
click at [296, 401] on textarea at bounding box center [351, 393] width 206 height 23
paste textarea "Betriebsversammlung"
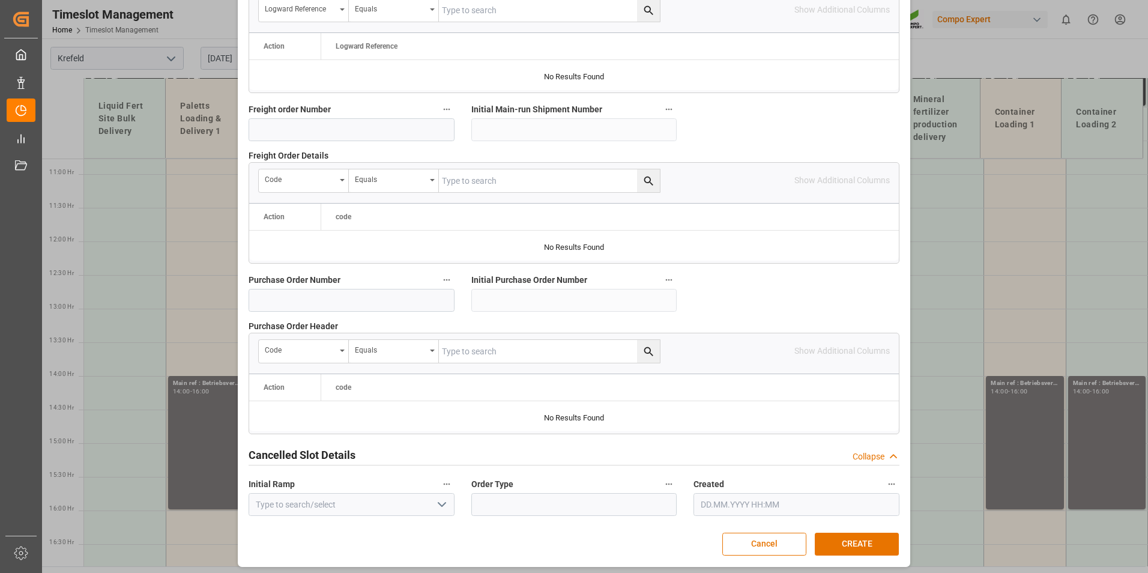
scroll to position [1093, 0]
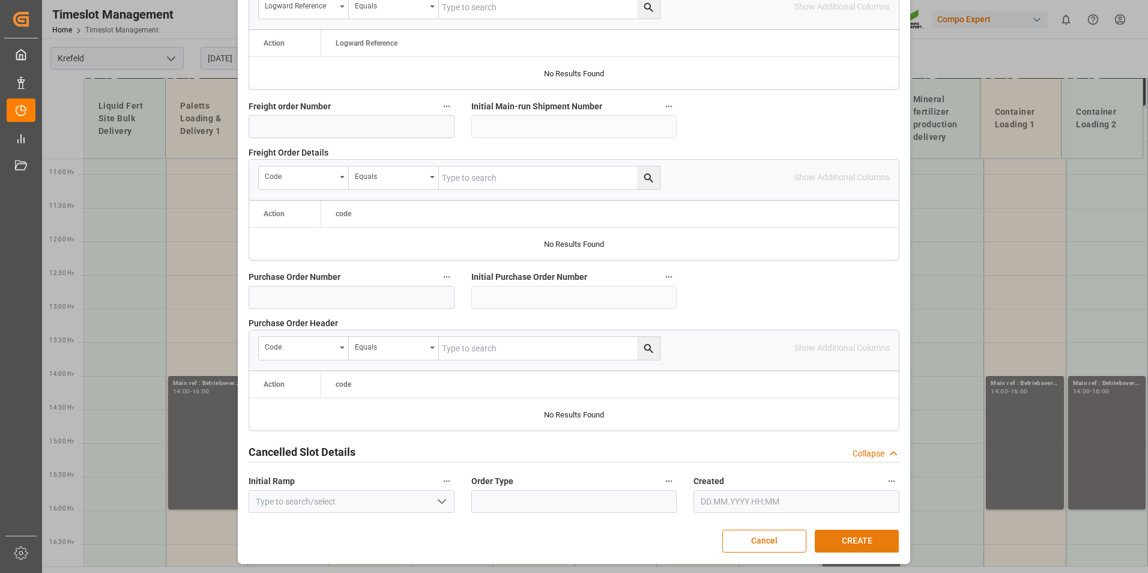
type textarea "Betriebsversammlung"
click at [826, 529] on button "CREATE" at bounding box center [856, 540] width 84 height 23
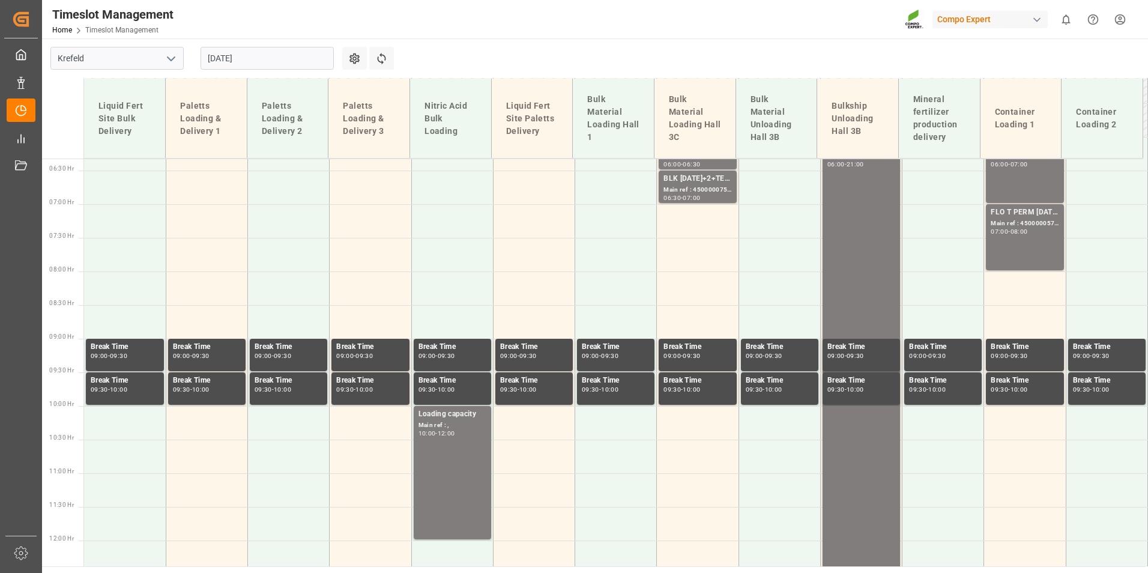
scroll to position [424, 0]
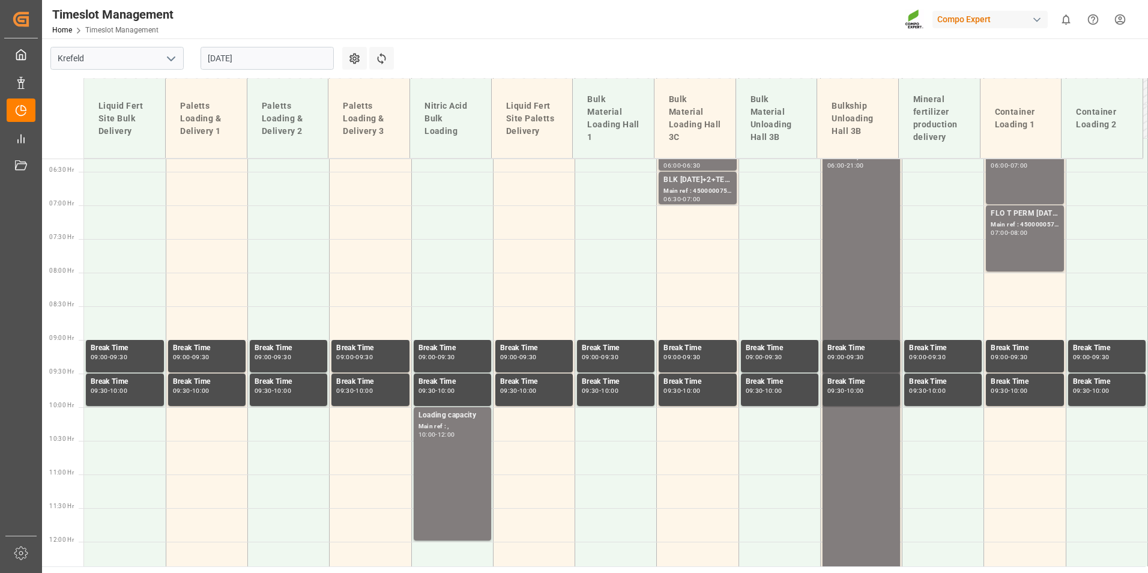
click at [287, 62] on input "26.08.2025" at bounding box center [266, 58] width 133 height 23
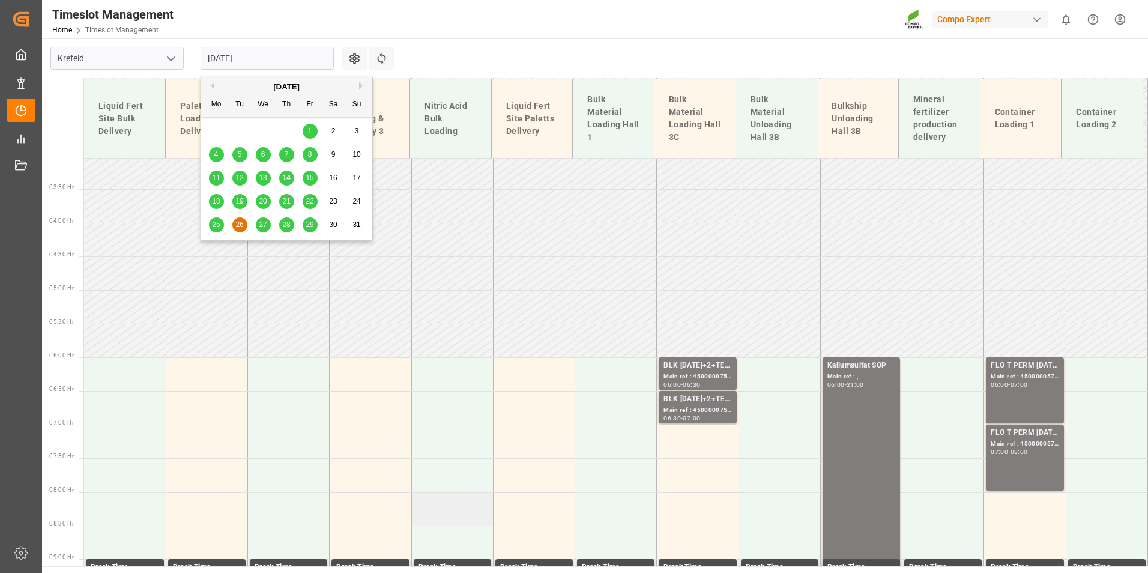
scroll to position [184, 0]
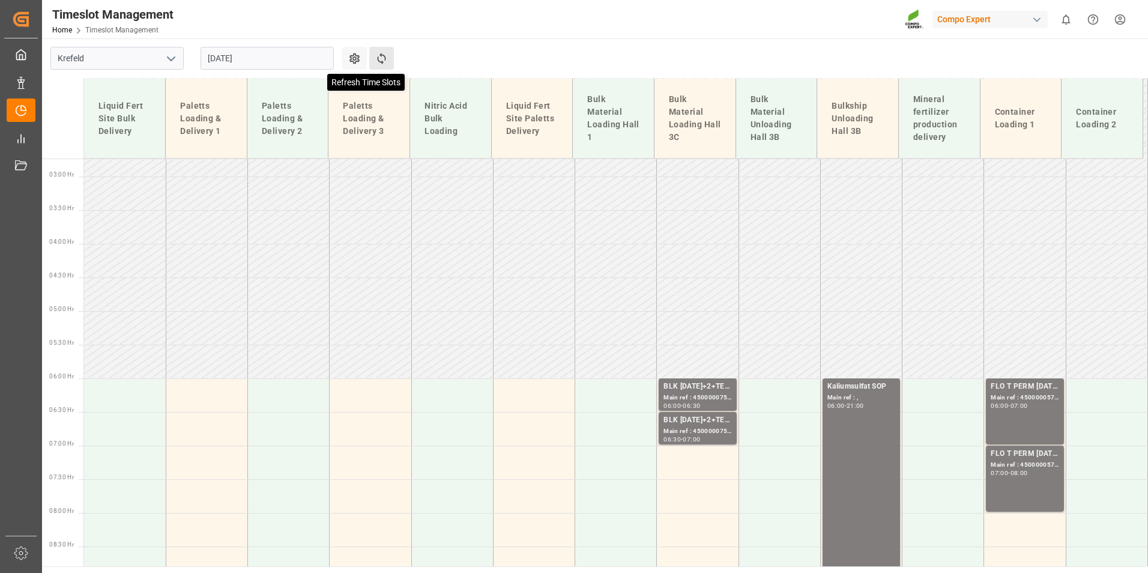
click at [387, 56] on icon at bounding box center [381, 58] width 13 height 13
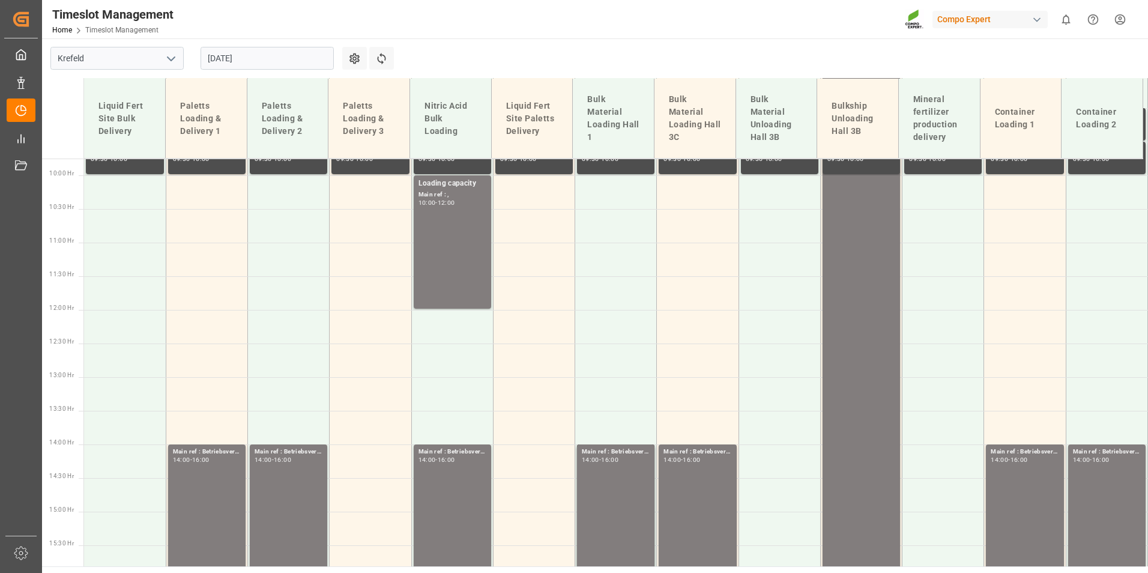
scroll to position [702, 0]
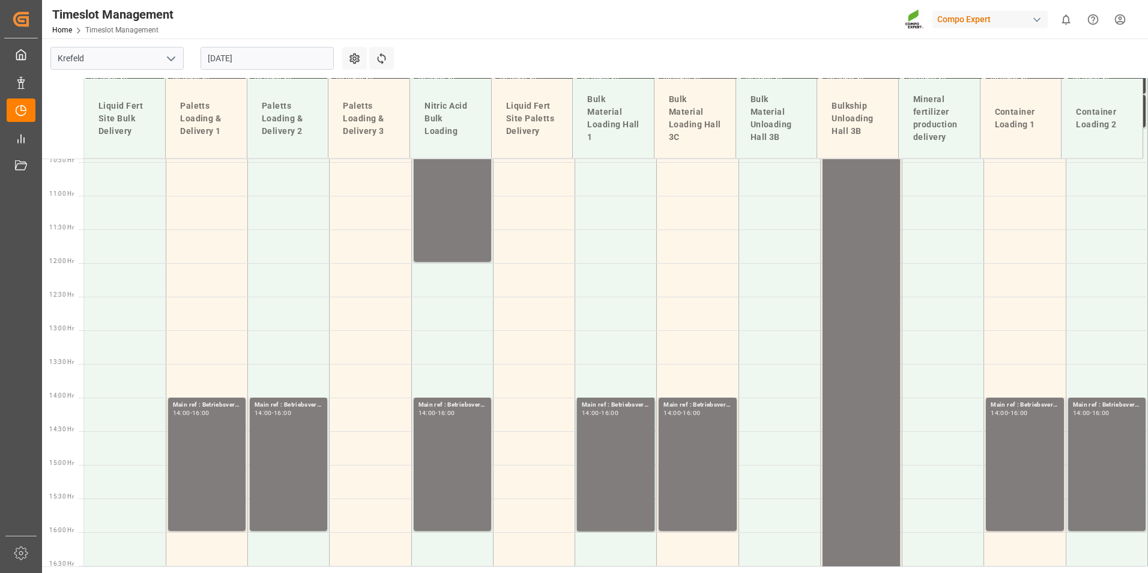
click at [250, 67] on input "26.08.2025" at bounding box center [266, 58] width 133 height 23
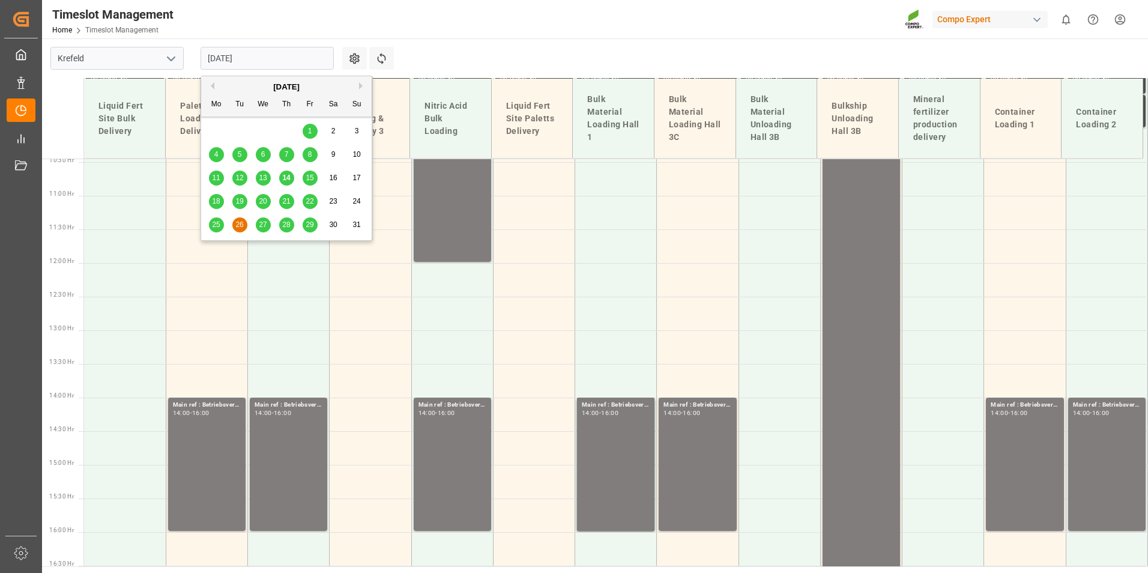
click at [287, 181] on span "14" at bounding box center [286, 177] width 8 height 8
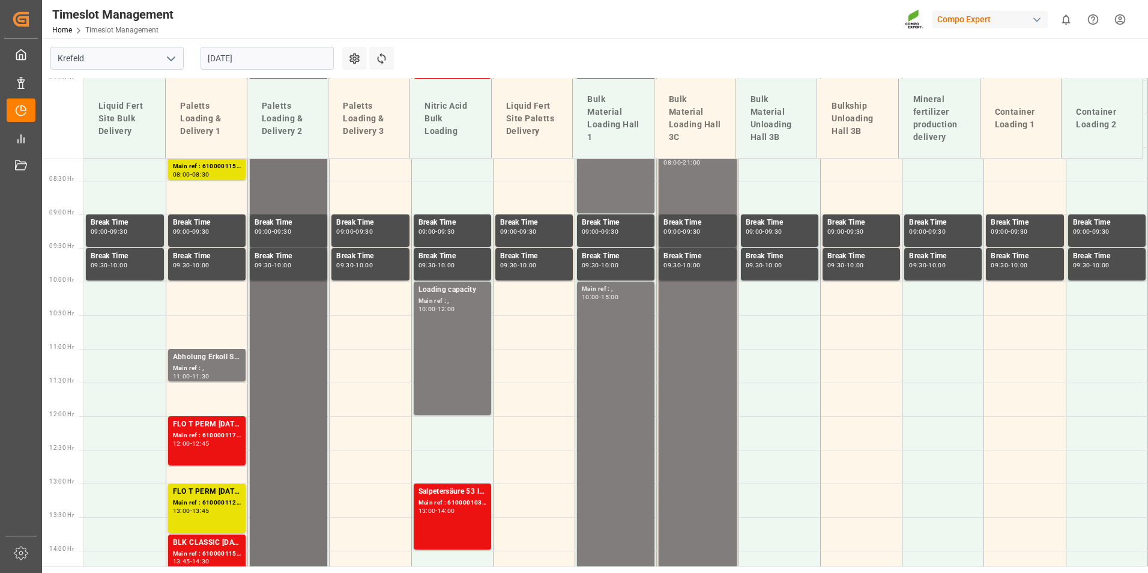
scroll to position [462, 0]
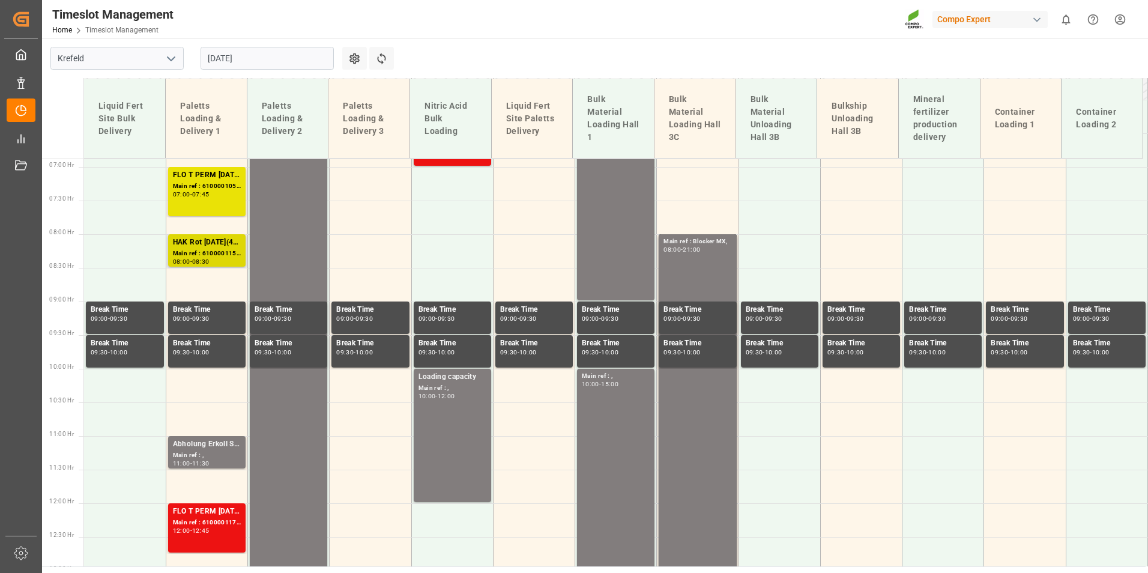
click at [223, 244] on div "HAK Rot [DATE](4) 25kg (x48) INT spPAL;BFL FET SL 10L (x60) FR,DE *PD;BFL Root …" at bounding box center [207, 242] width 68 height 12
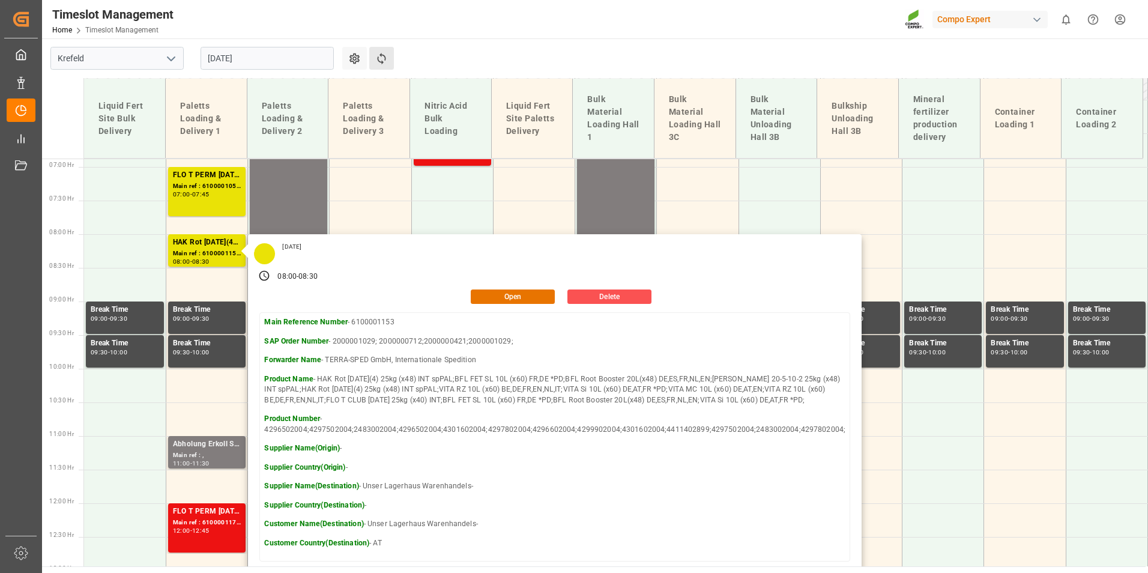
click at [390, 62] on button "Refresh Time Slots" at bounding box center [381, 58] width 25 height 23
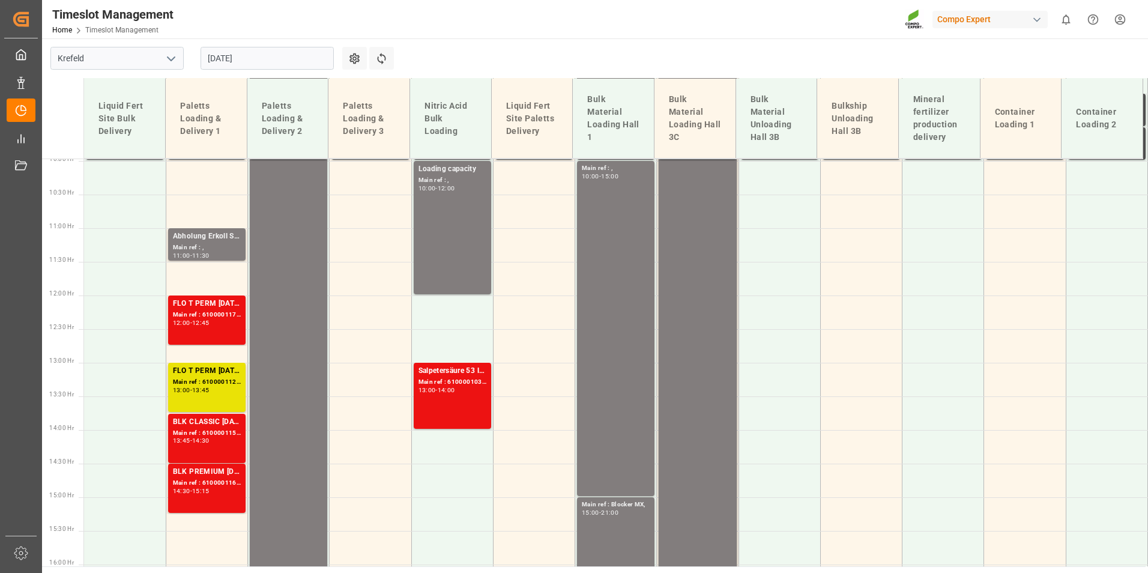
scroll to position [702, 0]
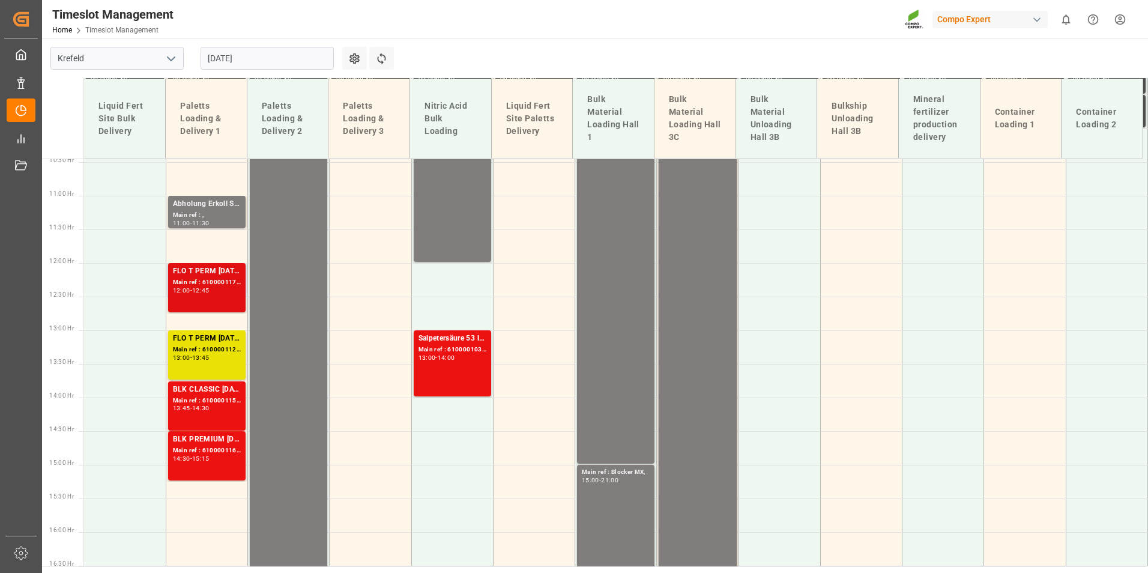
click at [232, 300] on div "FLO T PERM 16-7-15 25kg (x40) INT;TPL City Green 6-2-5 20kg (x50) INT;BT SPORT …" at bounding box center [207, 287] width 68 height 44
click at [215, 396] on div "Main ref : 6100001154, 2000000973; 2000000960;" at bounding box center [207, 401] width 68 height 10
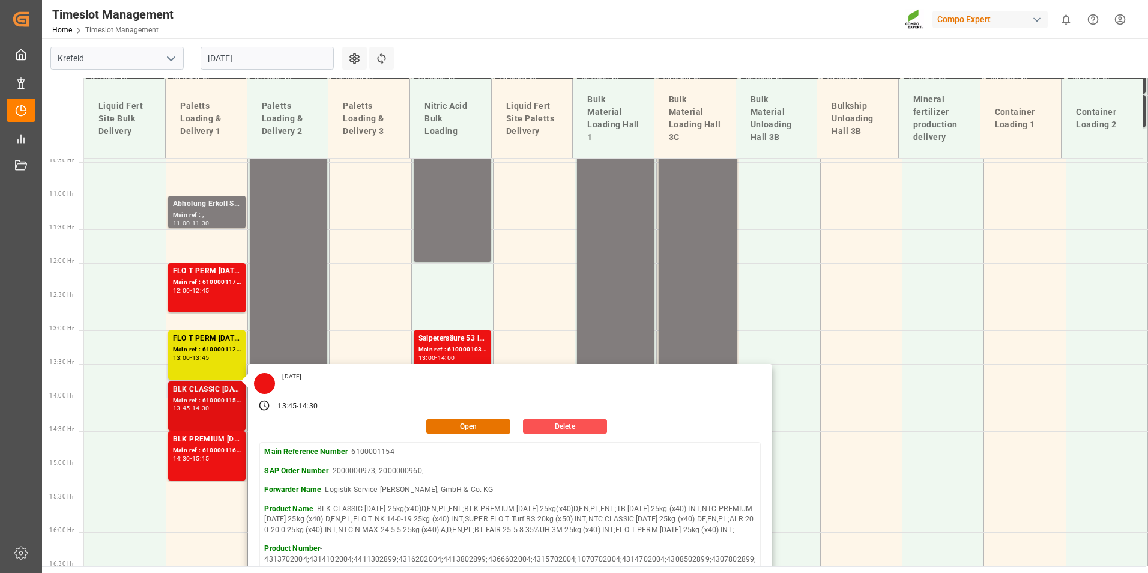
scroll to position [762, 0]
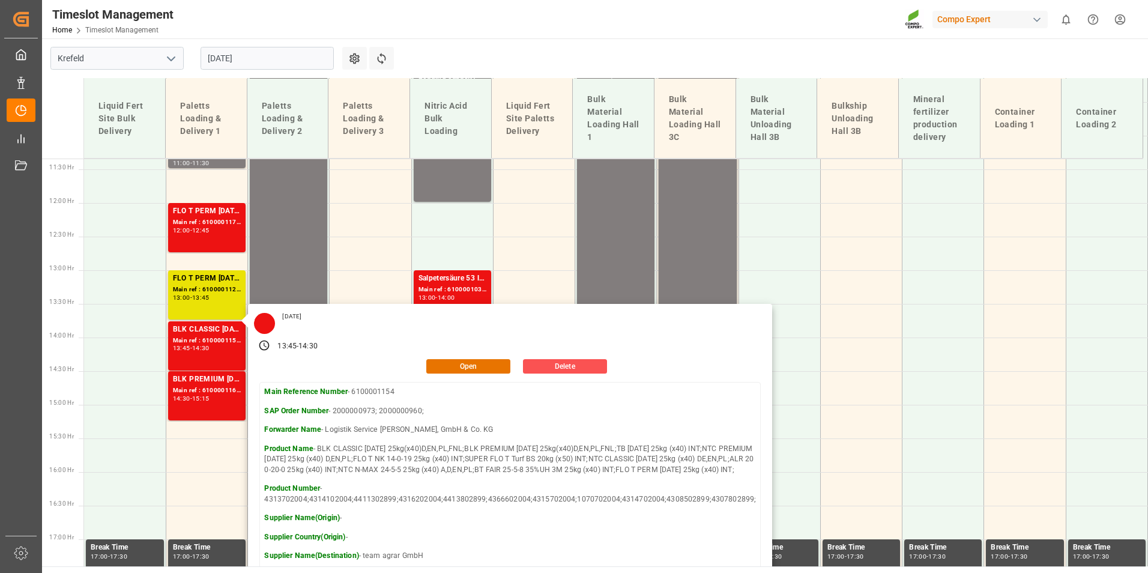
click at [442, 58] on main "Krefeld 14.08.2025 Settings Refresh Time Slots Liquid Fert Site Bulk Delivery P…" at bounding box center [593, 302] width 1103 height 528
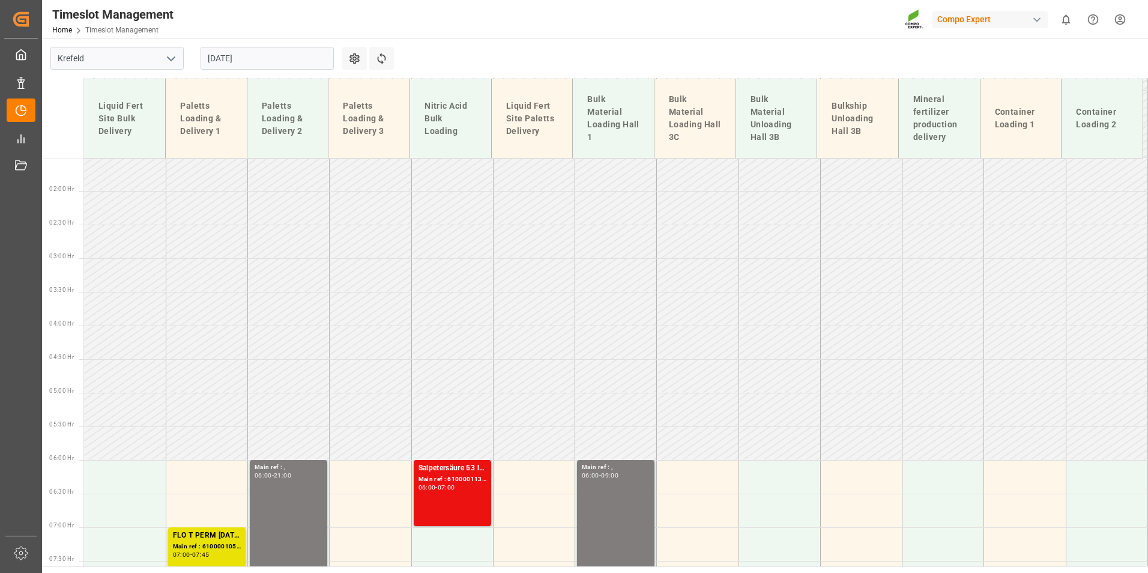
scroll to position [462, 0]
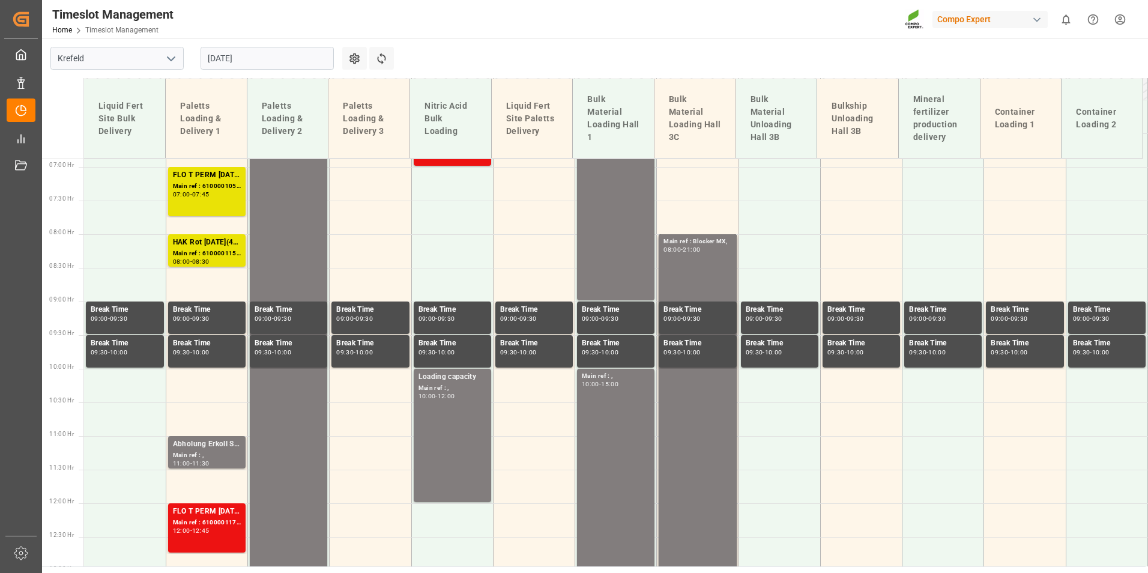
click at [259, 49] on input "[DATE]" at bounding box center [266, 58] width 133 height 23
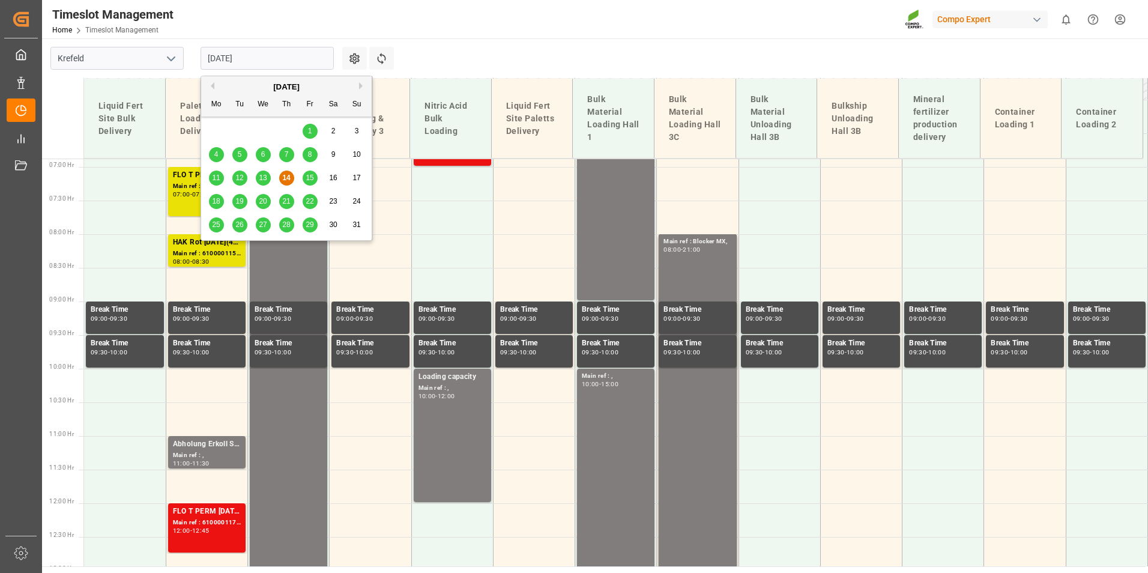
click at [312, 176] on span "15" at bounding box center [309, 177] width 8 height 8
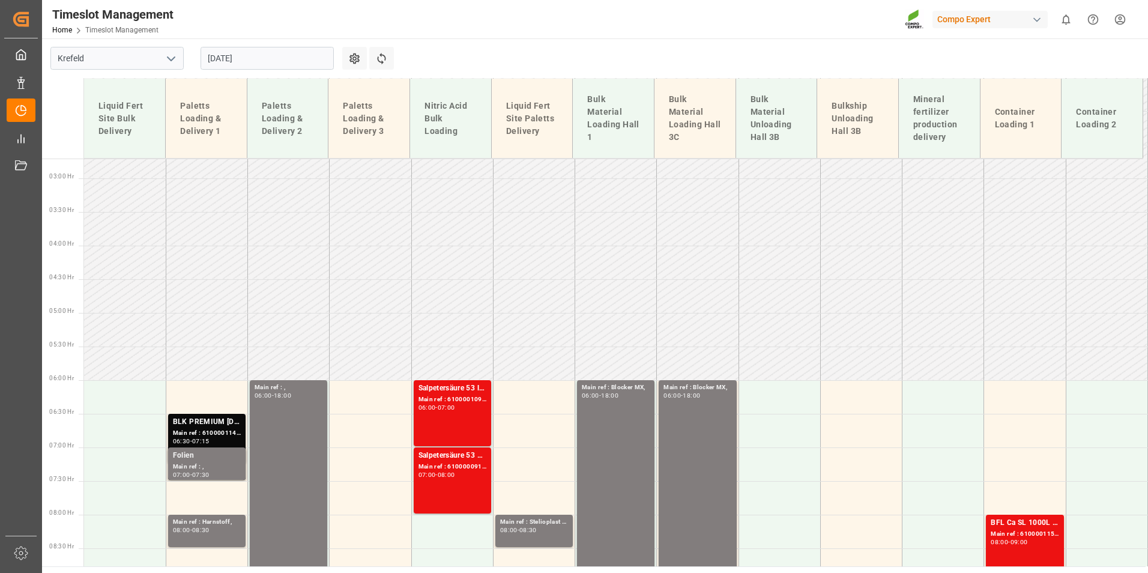
scroll to position [240, 0]
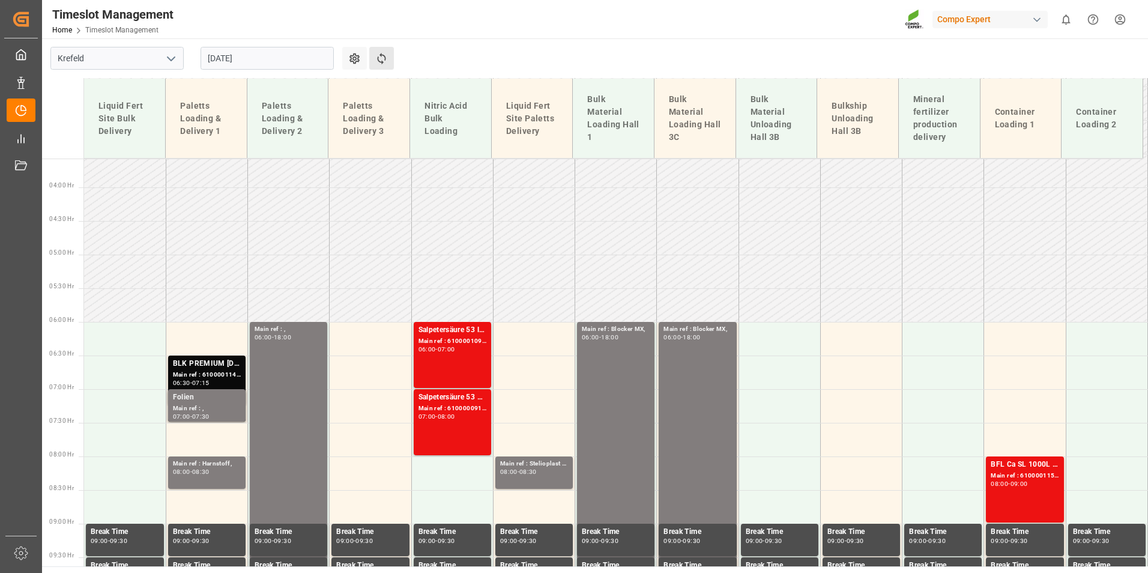
click at [390, 59] on button "Refresh Time Slots" at bounding box center [381, 58] width 25 height 23
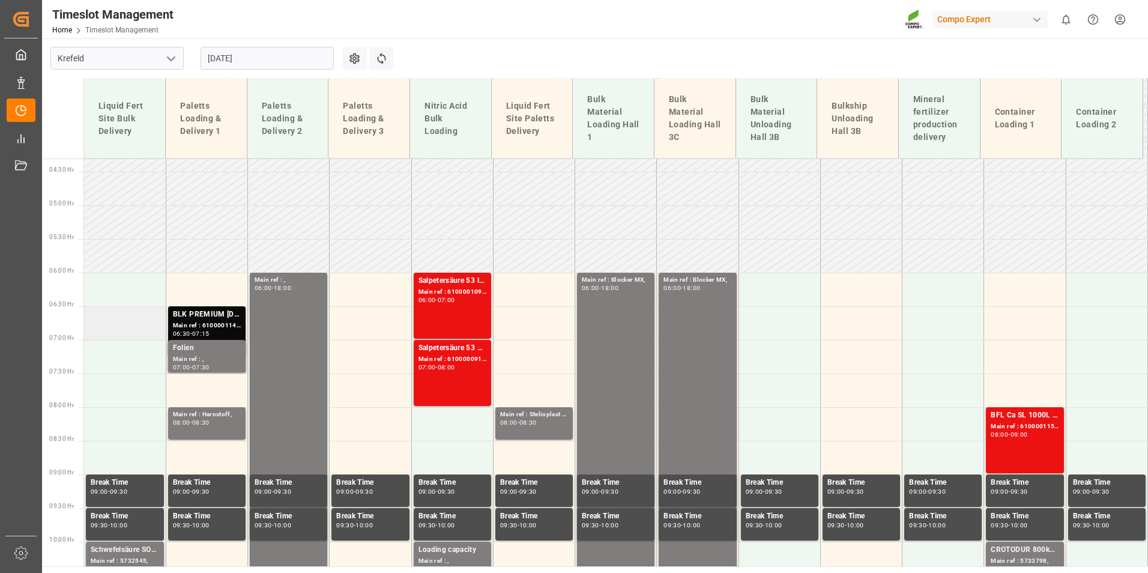
scroll to position [349, 0]
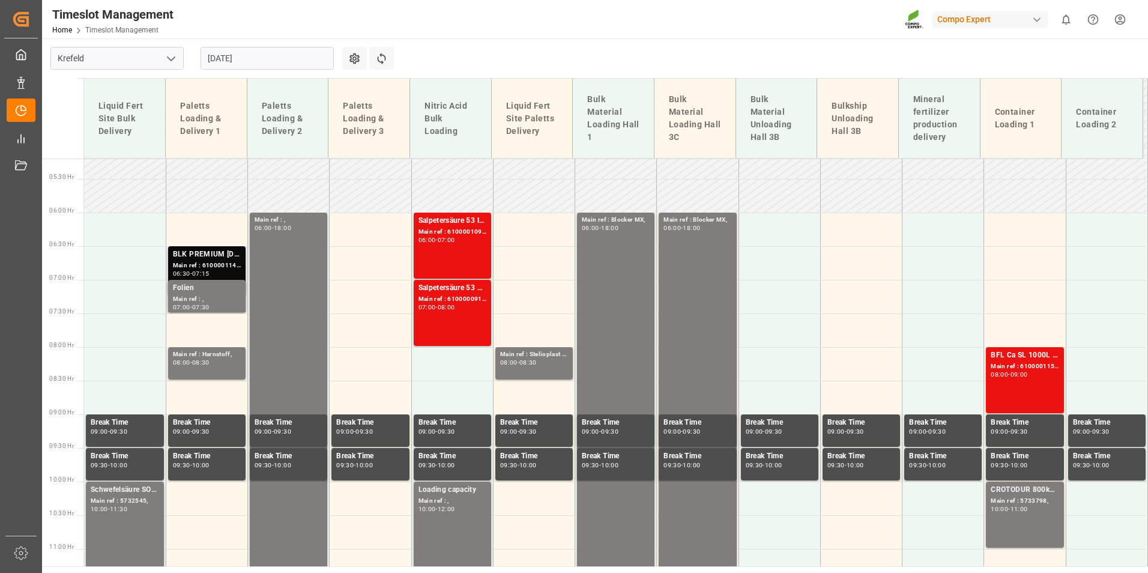
click at [195, 269] on div "Main ref : 6100001144, 2000001026;" at bounding box center [207, 265] width 68 height 10
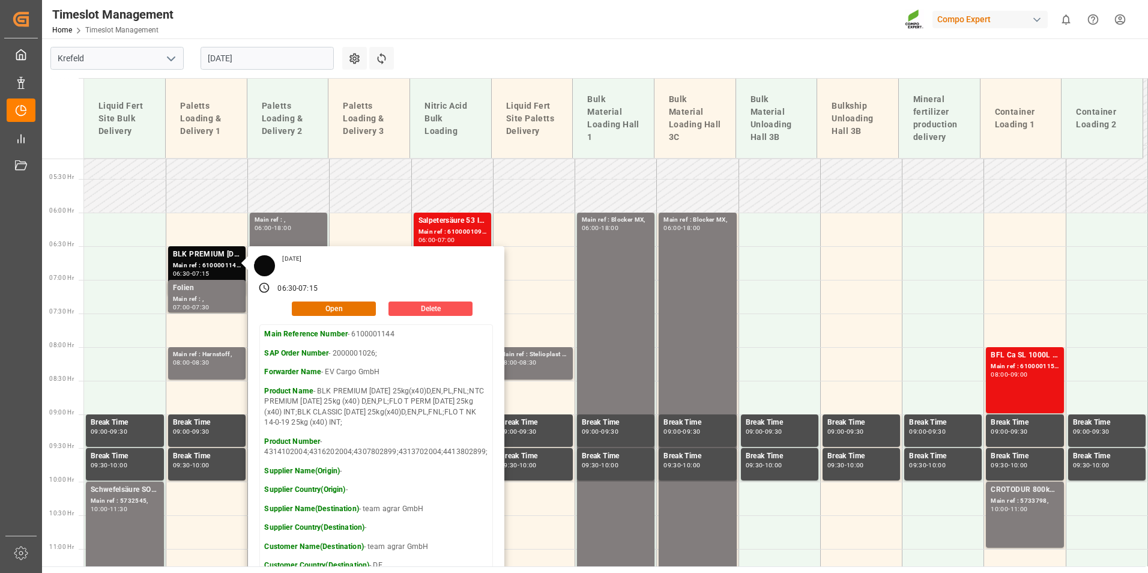
click at [560, 28] on div "Timeslot Management Home Timeslot Management Compo Expert 0 Notifications Only …" at bounding box center [591, 19] width 1114 height 38
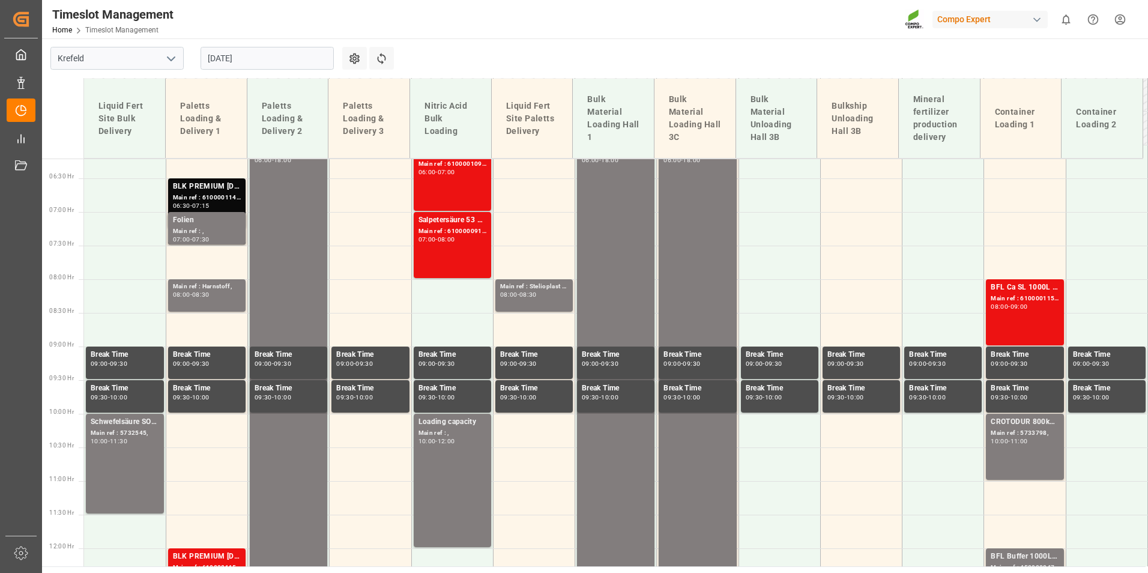
scroll to position [469, 0]
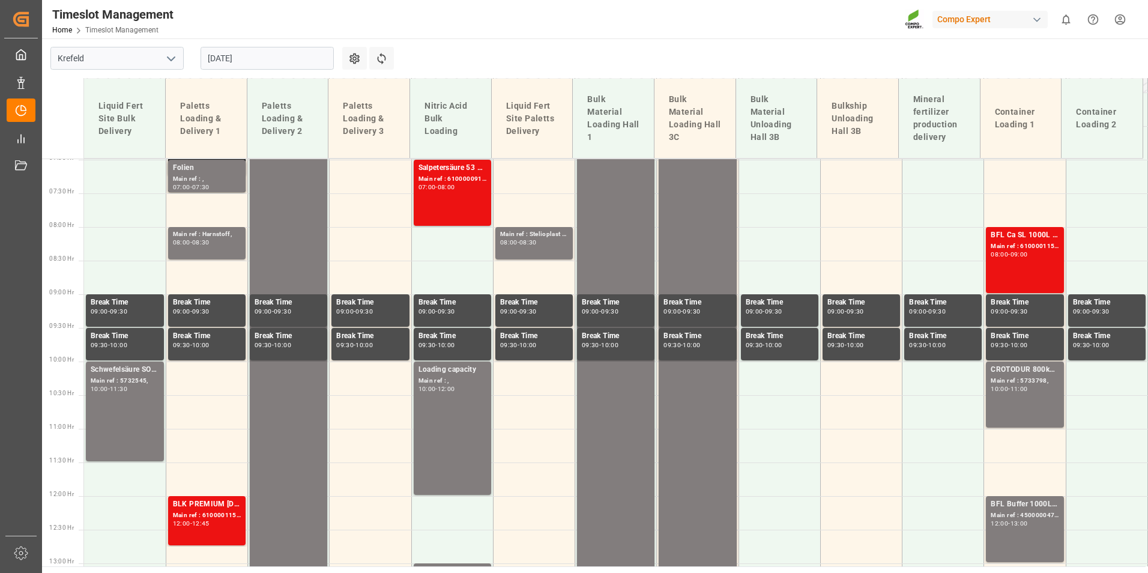
click at [284, 47] on input "[DATE]" at bounding box center [266, 58] width 133 height 23
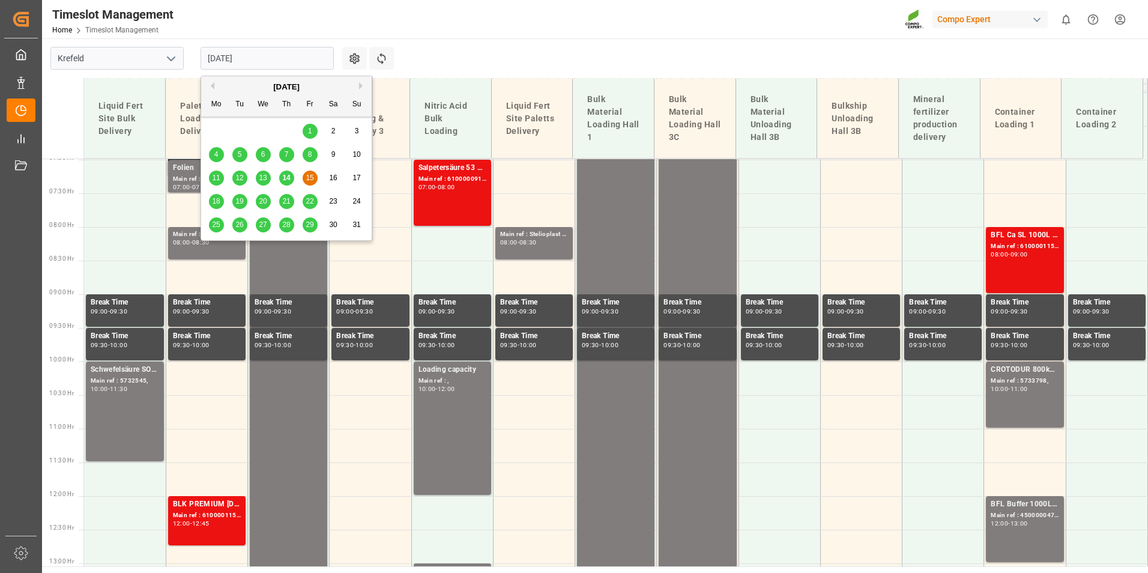
click at [280, 173] on div "14" at bounding box center [286, 178] width 15 height 14
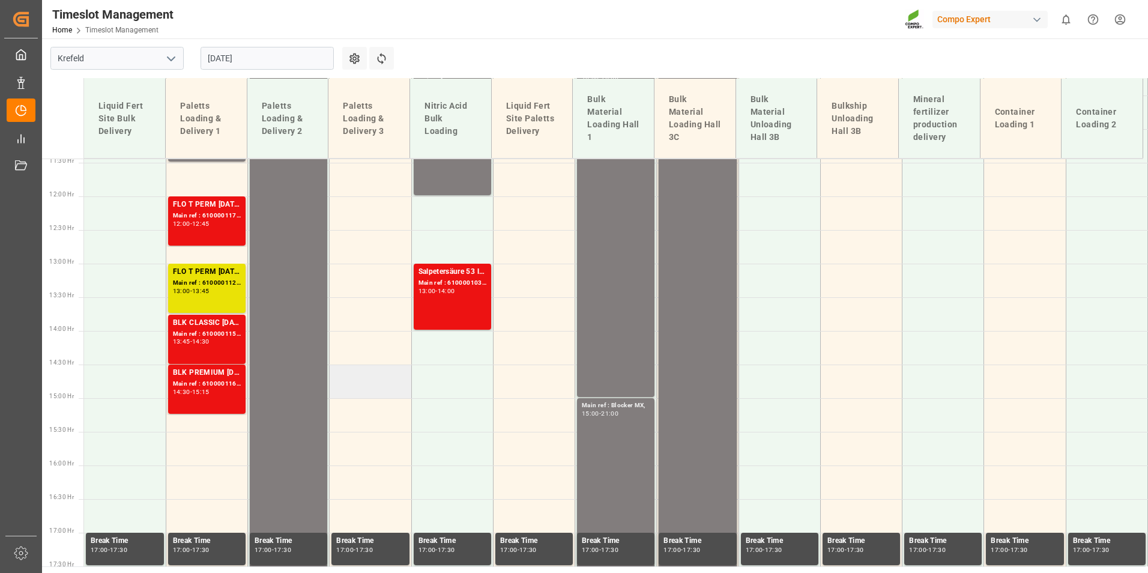
scroll to position [769, 0]
click at [234, 344] on div "13:45 - 14:30" at bounding box center [207, 341] width 68 height 7
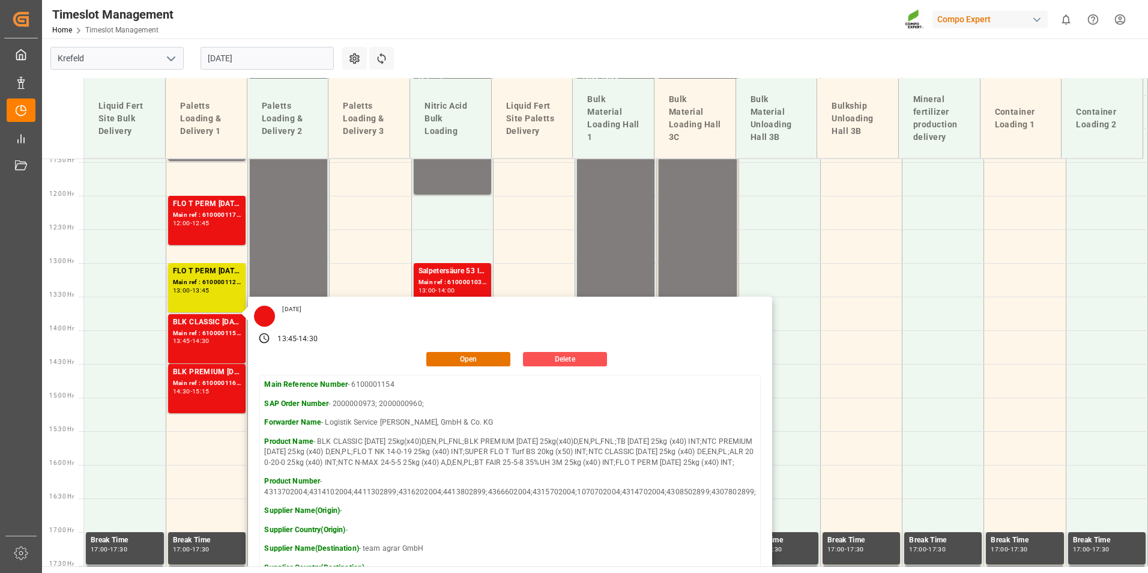
click at [498, 30] on div "Timeslot Management Home Timeslot Management Compo Expert 0 Notifications Only …" at bounding box center [591, 19] width 1114 height 38
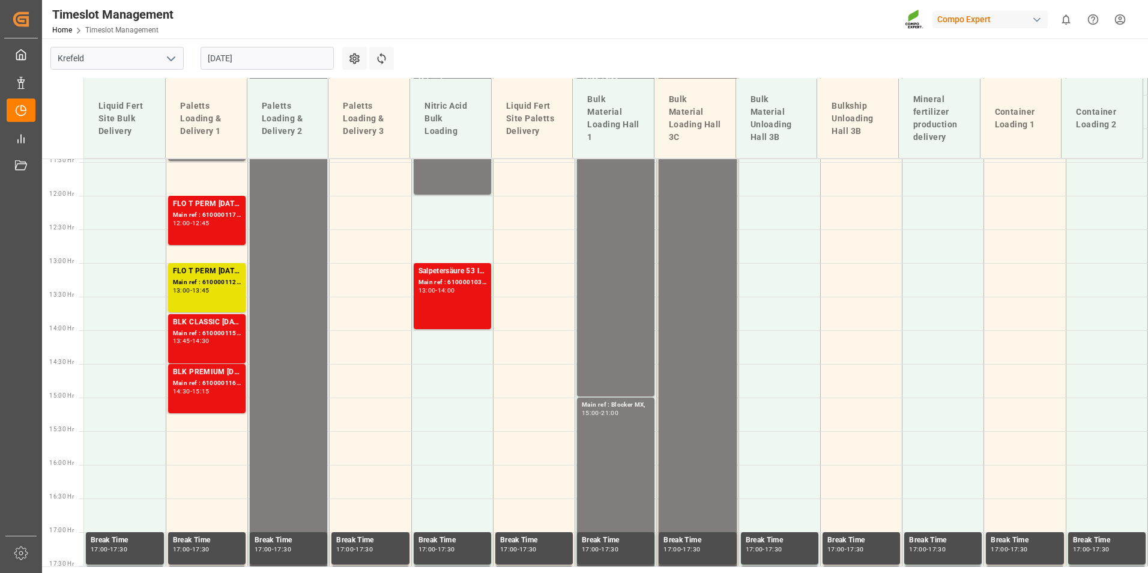
click at [305, 61] on input "[DATE]" at bounding box center [266, 58] width 133 height 23
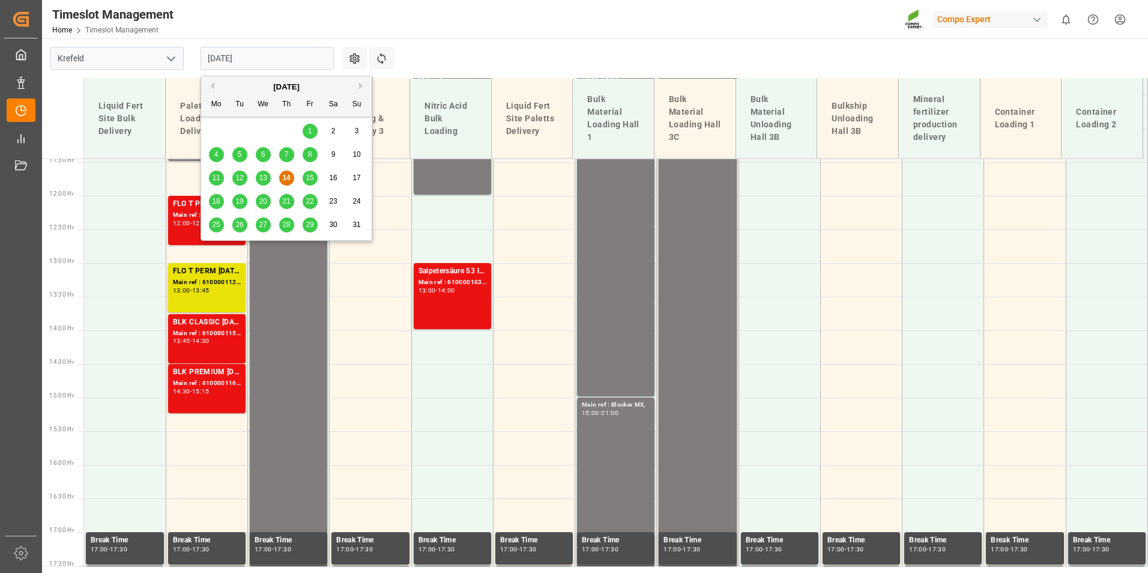
click at [313, 175] on span "15" at bounding box center [309, 177] width 8 height 8
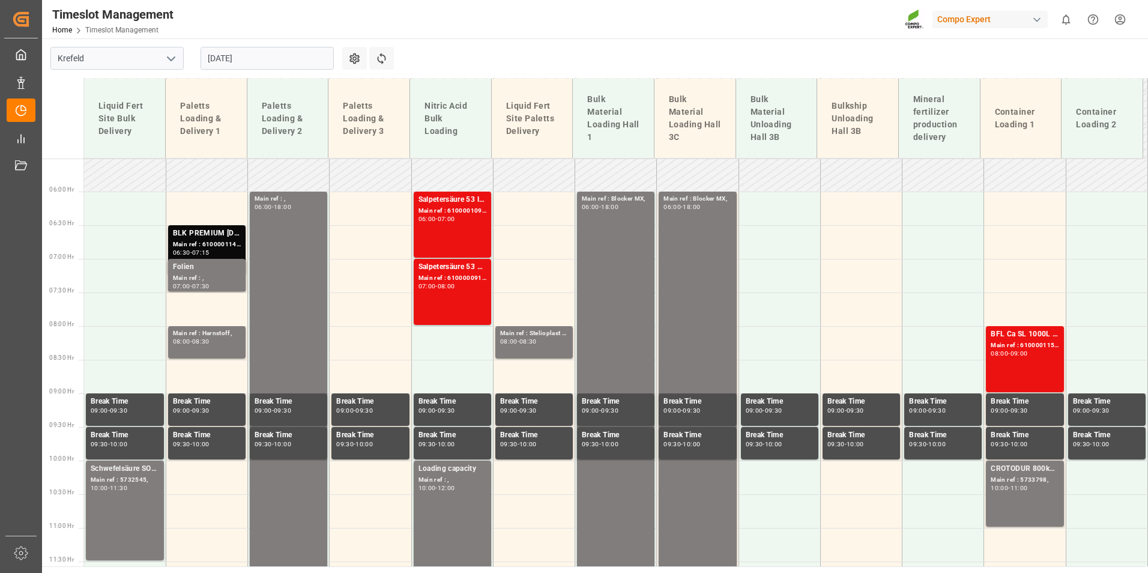
scroll to position [349, 0]
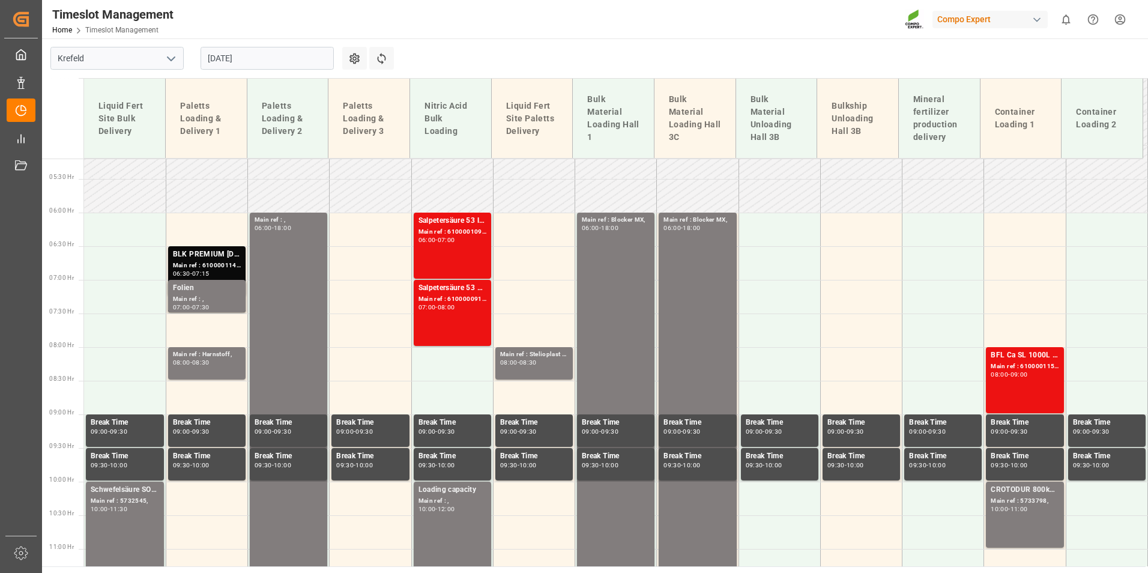
click at [307, 67] on input "[DATE]" at bounding box center [266, 58] width 133 height 23
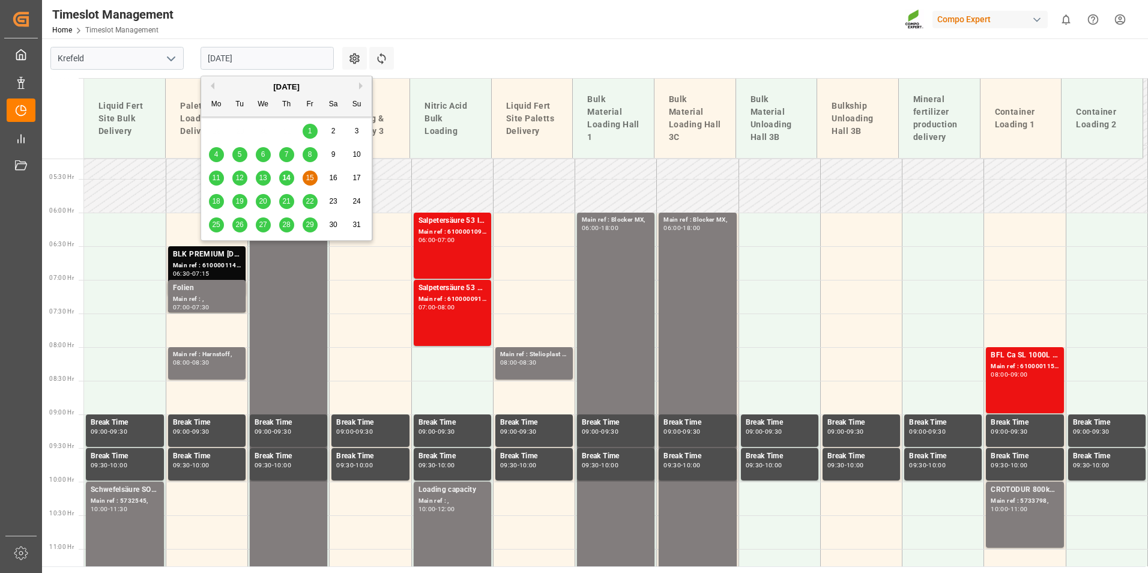
click at [219, 198] on span "18" at bounding box center [216, 201] width 8 height 8
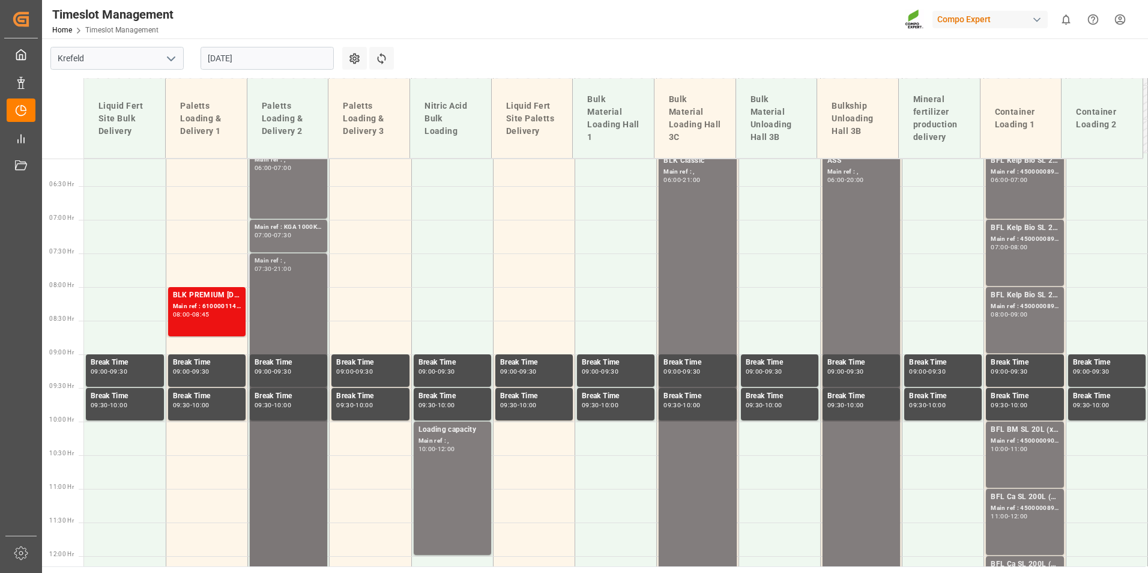
scroll to position [289, 0]
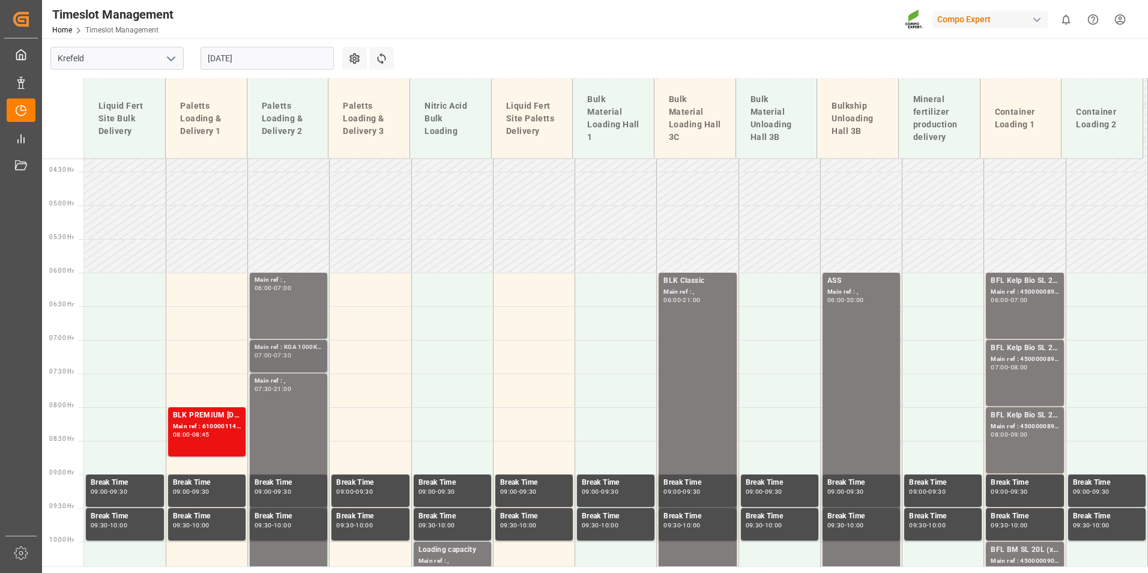
click at [304, 350] on div "Main ref : KGA 1000KG / 4500006801," at bounding box center [288, 347] width 68 height 10
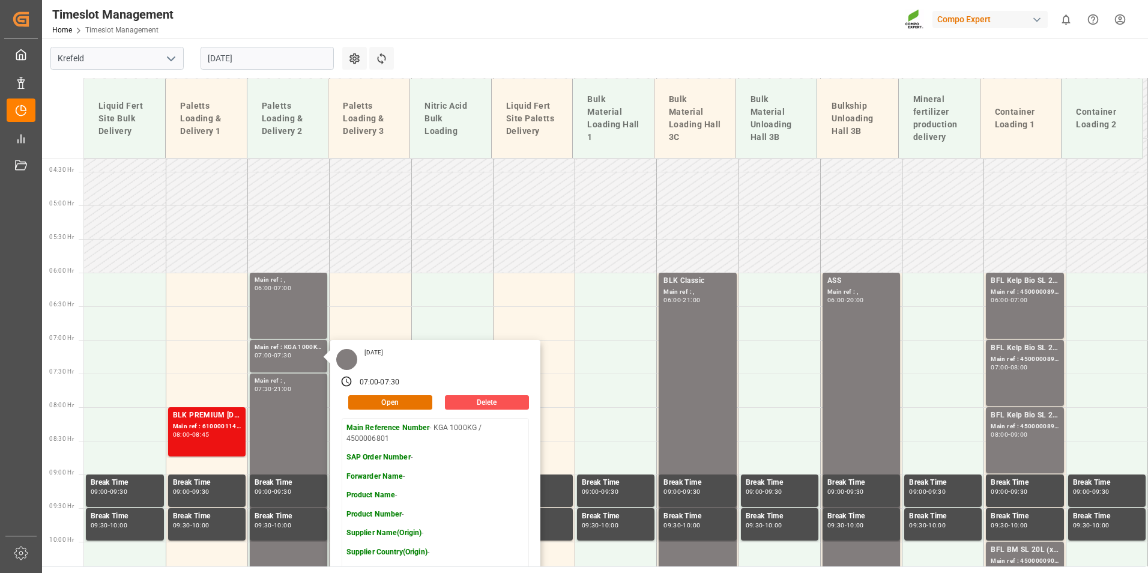
drag, startPoint x: 496, startPoint y: 42, endPoint x: 481, endPoint y: 51, distance: 18.0
click at [496, 42] on main "Krefeld 18.08.2025 Settings Refresh Time Slots Liquid Fert Site Bulk Delivery P…" at bounding box center [593, 302] width 1103 height 528
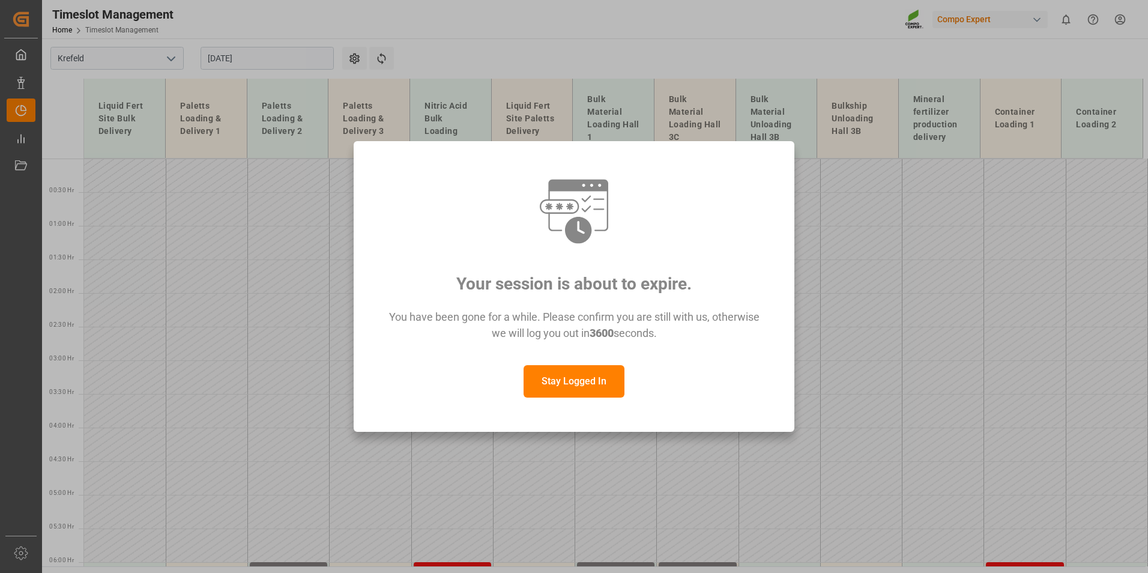
scroll to position [200, 0]
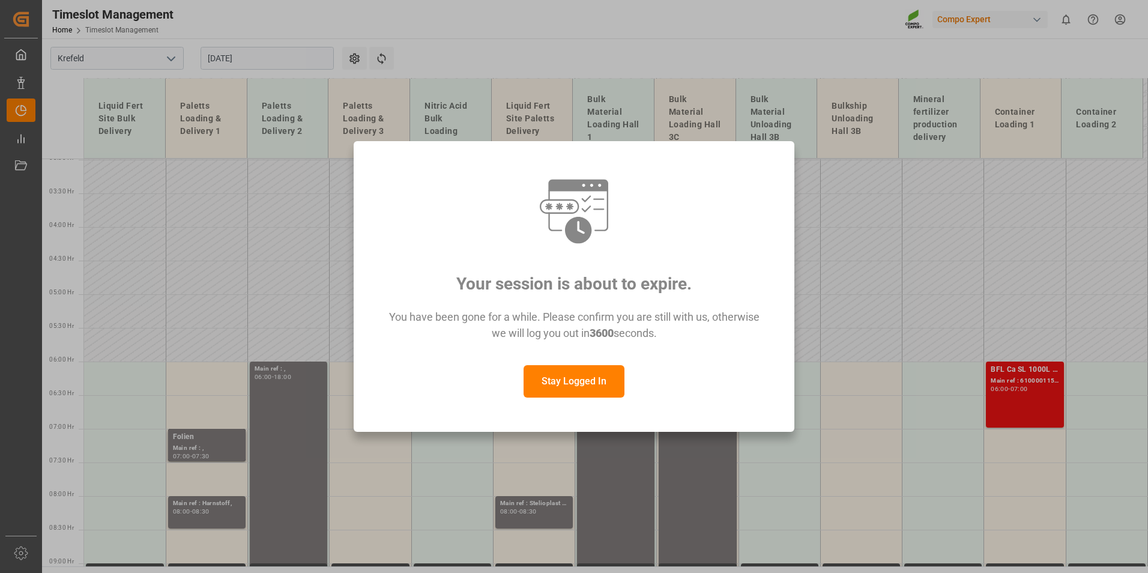
click at [571, 385] on button "Stay Logged In" at bounding box center [573, 381] width 101 height 32
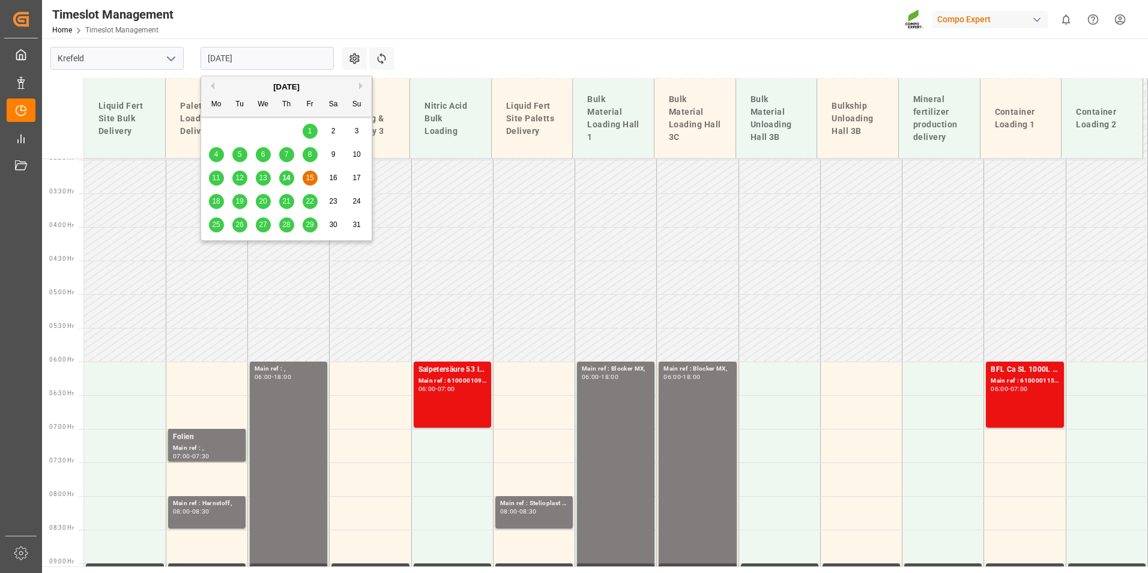
click at [251, 59] on input "[DATE]" at bounding box center [266, 58] width 133 height 23
click at [283, 177] on span "14" at bounding box center [286, 177] width 8 height 8
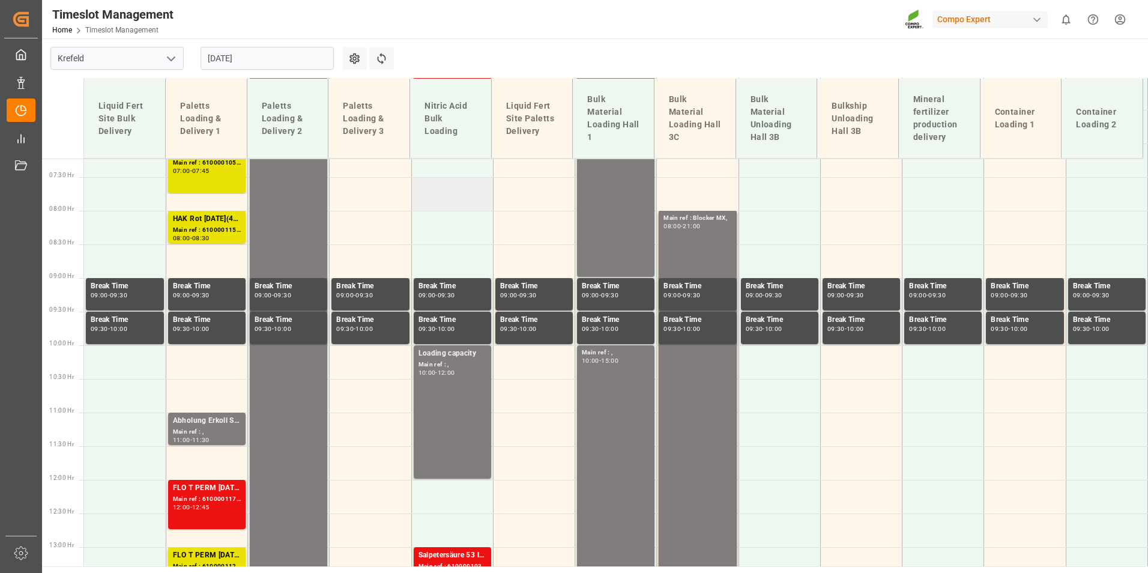
scroll to position [702, 0]
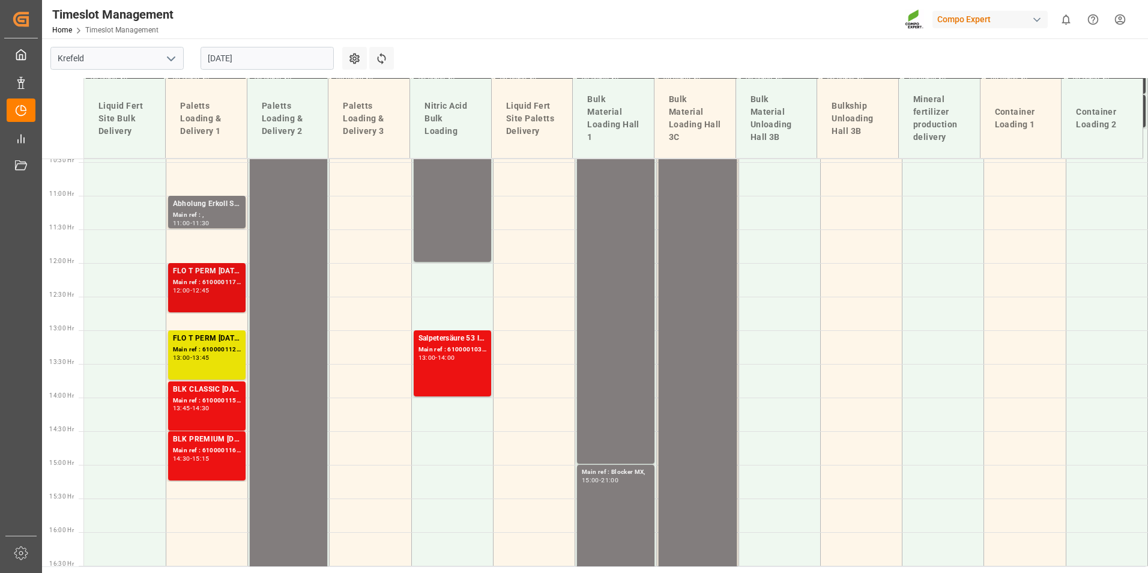
click at [218, 287] on div "Main ref : 6100001174, 2000000720;" at bounding box center [207, 282] width 68 height 10
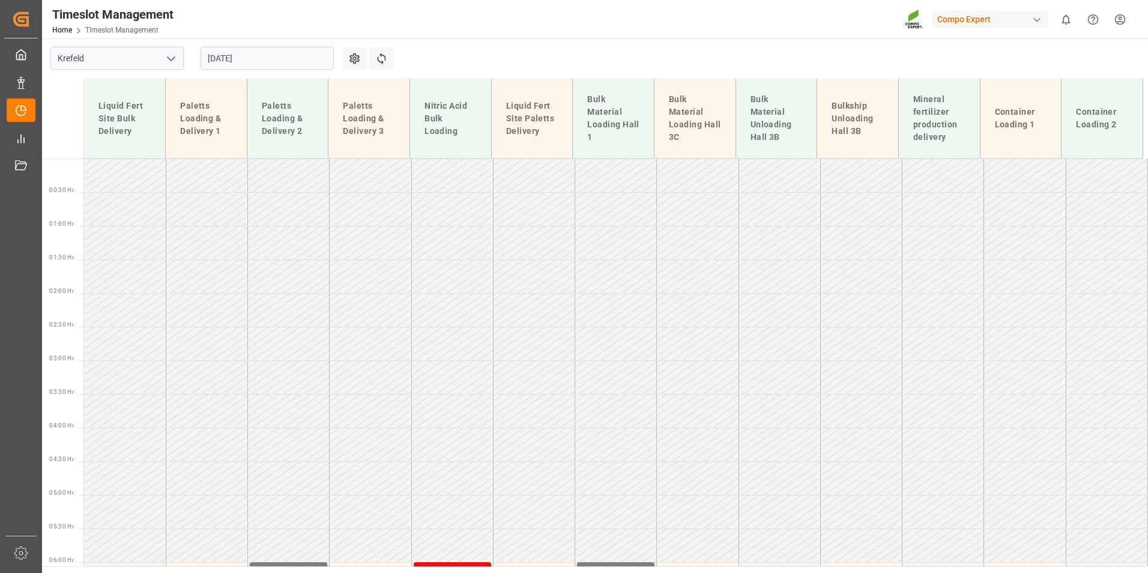
scroll to position [702, 0]
